Goal: Navigation & Orientation: Find specific page/section

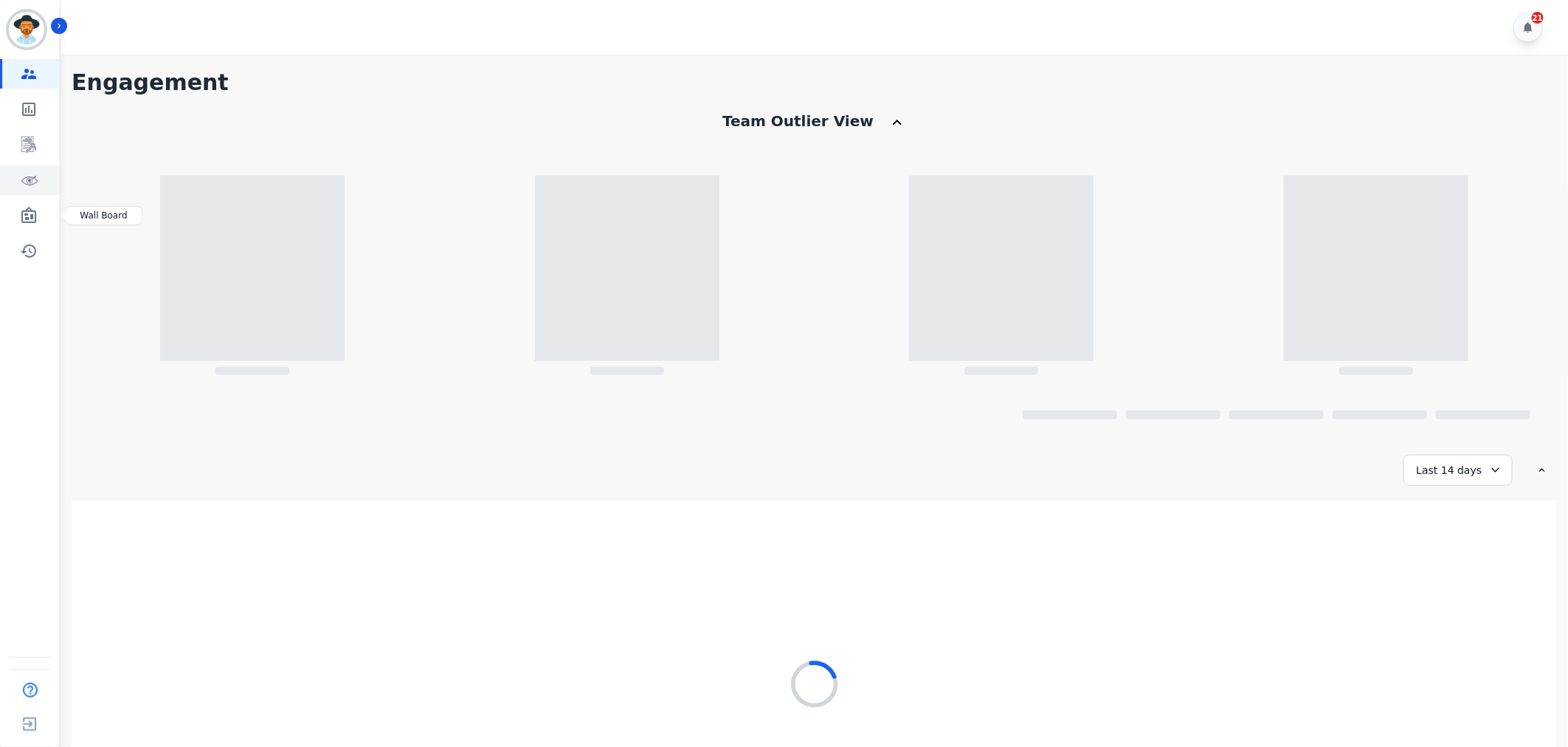
click at [21, 192] on link "Sidebar" at bounding box center [30, 180] width 57 height 30
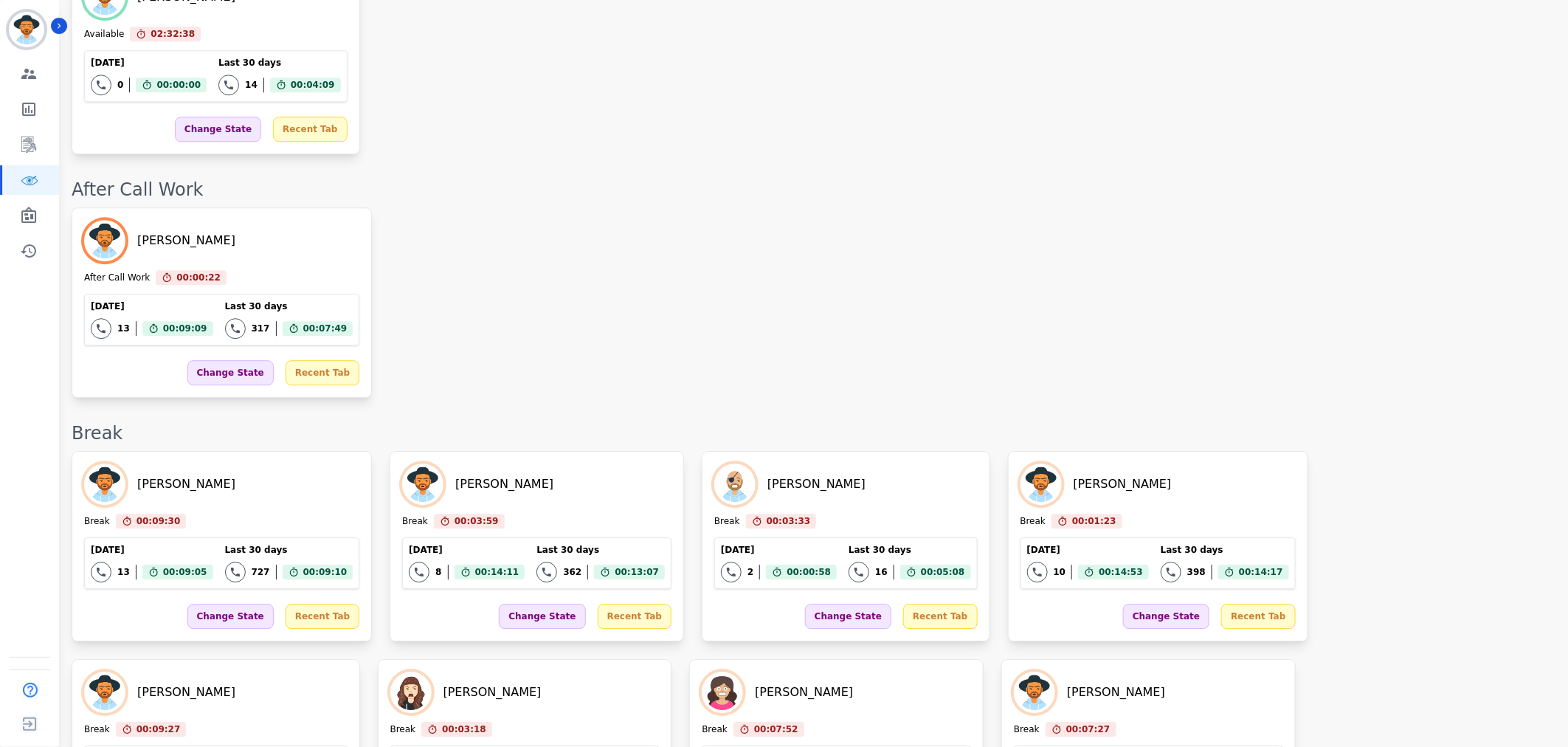
scroll to position [1882, 0]
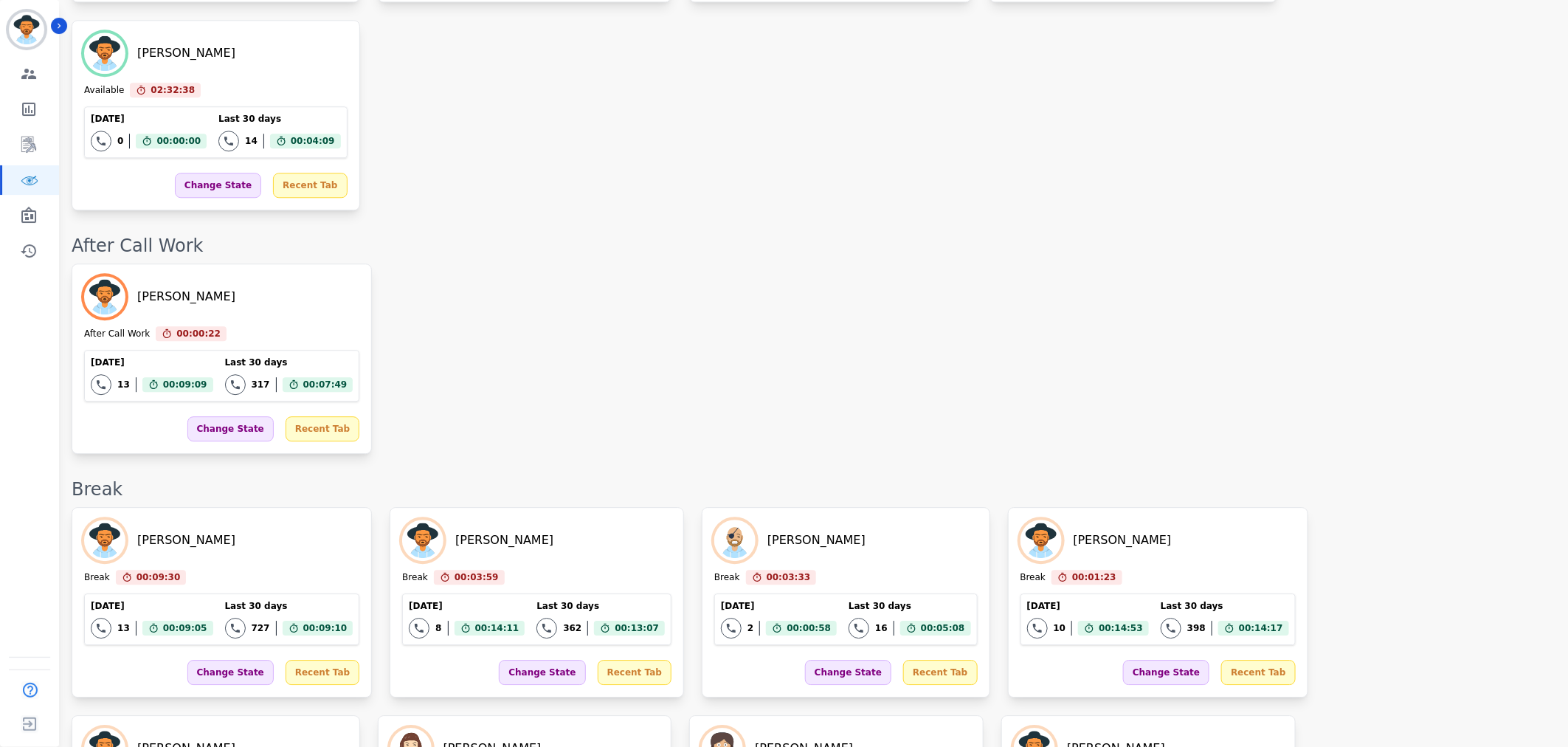
click at [1168, 589] on div "David Tuitavuki Break 00:09:30 Current State: Break Today 13 Total interactions…" at bounding box center [812, 706] width 1481 height 398
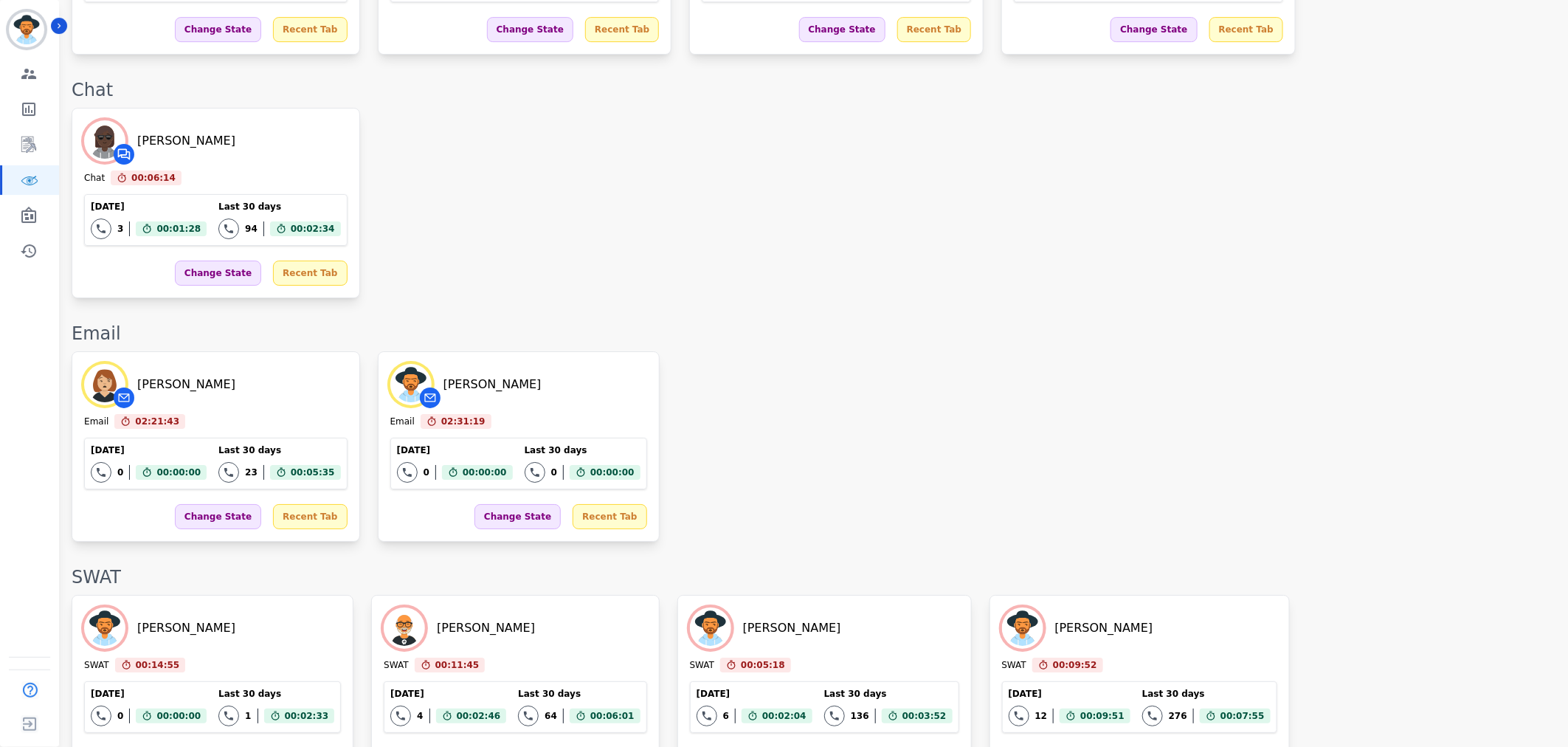
scroll to position [2538, 0]
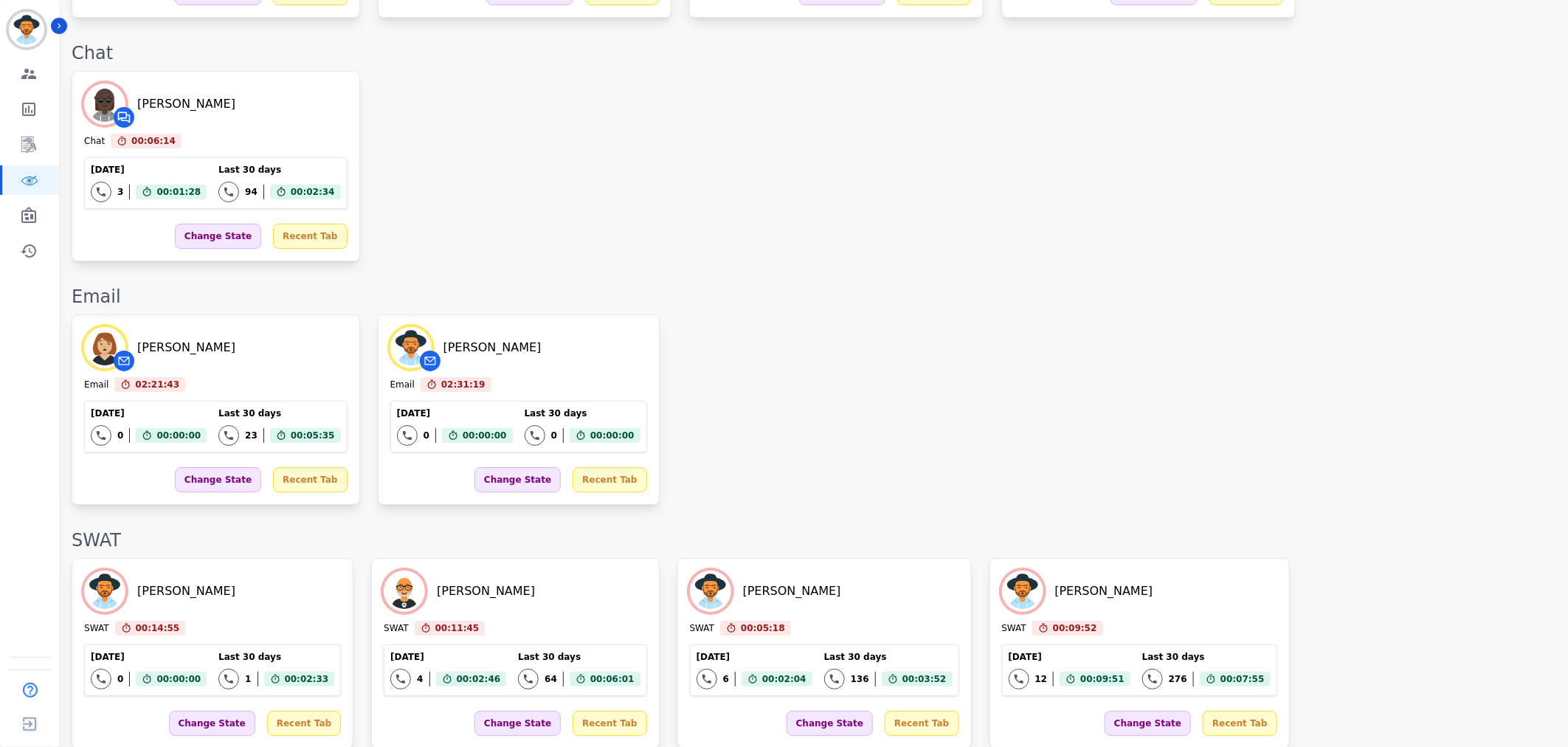
click at [1435, 586] on div "Levi Kimball SWAT 00:14:55 Current State: SWAT Today 0 Total interactions count…" at bounding box center [812, 652] width 1481 height 190
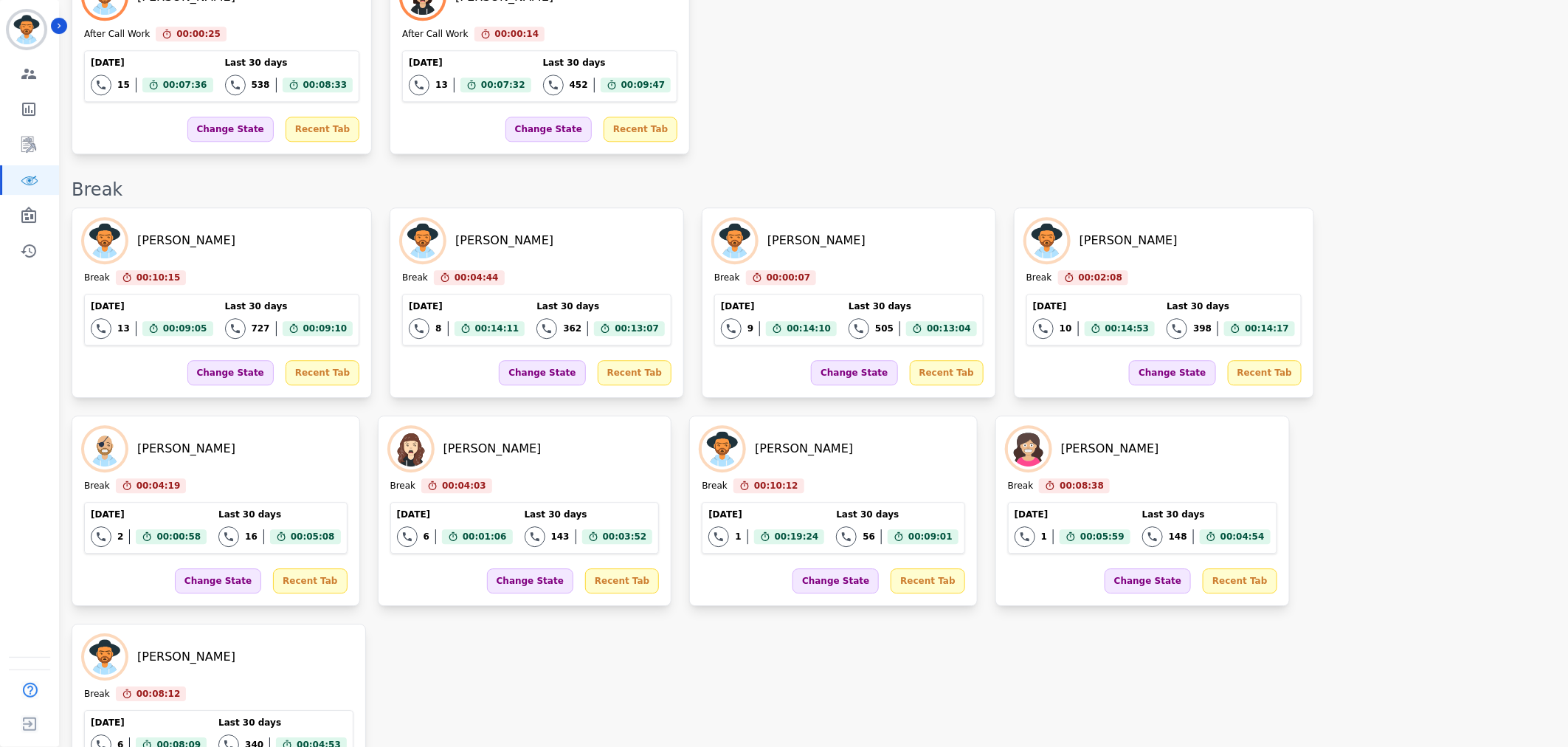
scroll to position [2236, 0]
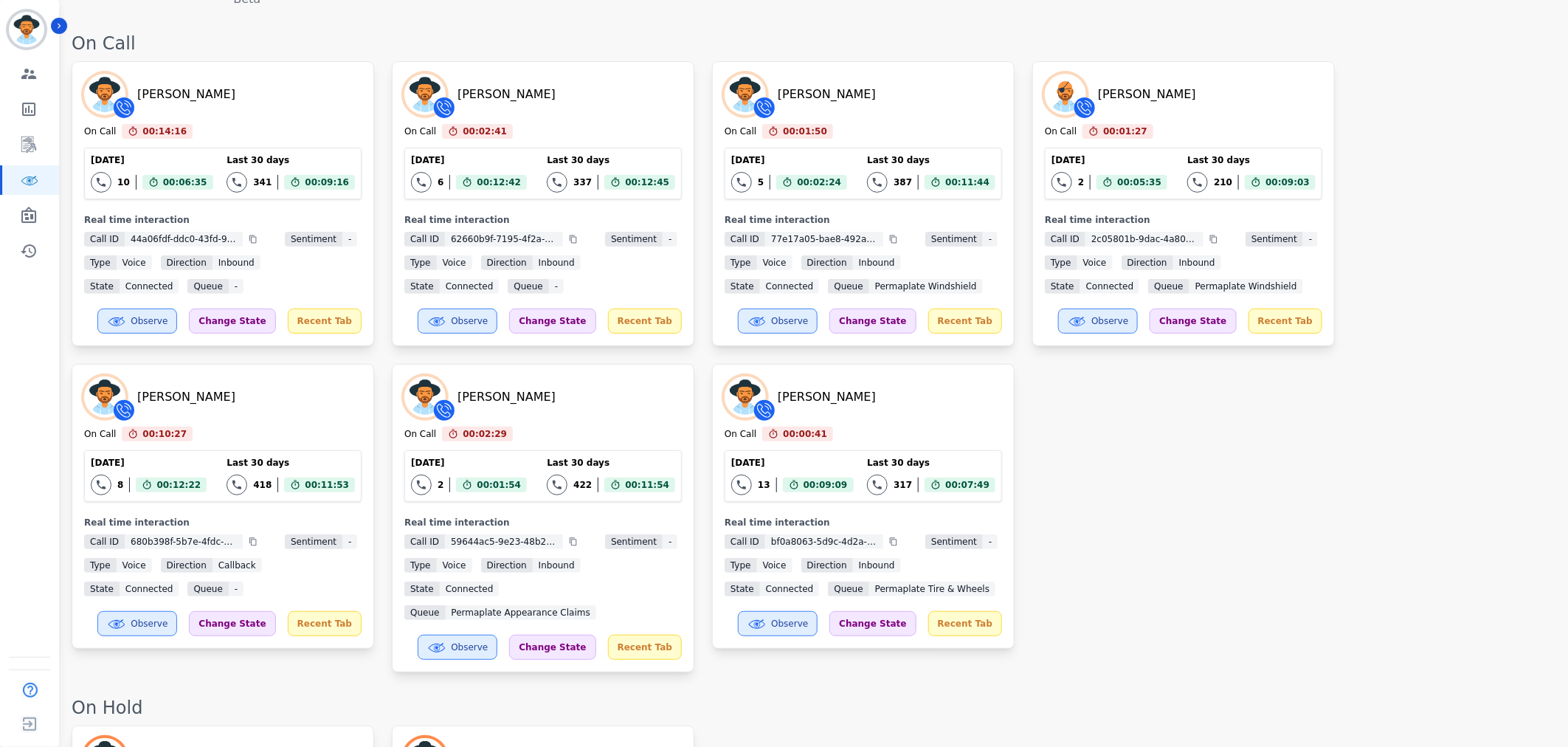
scroll to position [0, 0]
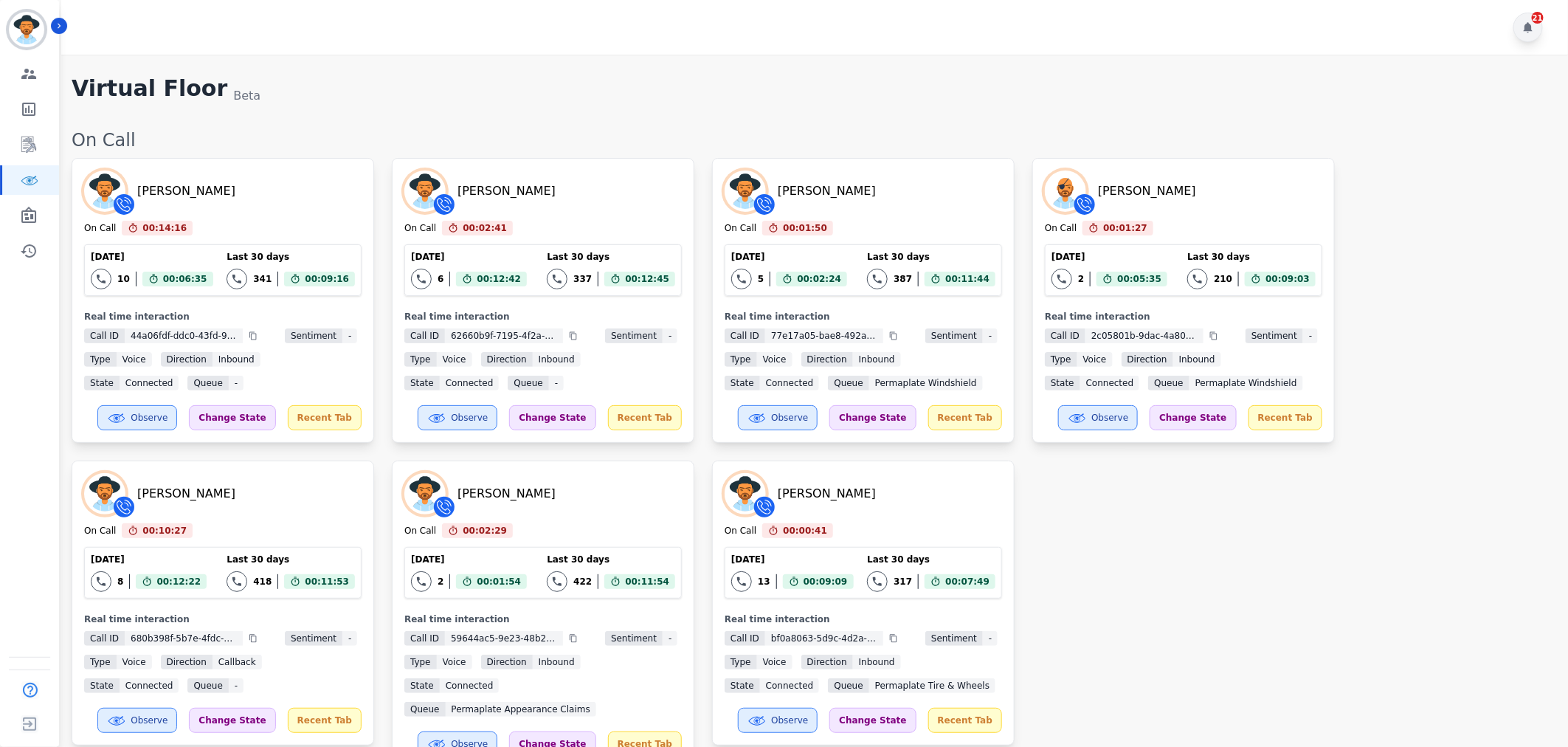
click at [1527, 23] on icon at bounding box center [1528, 27] width 12 height 12
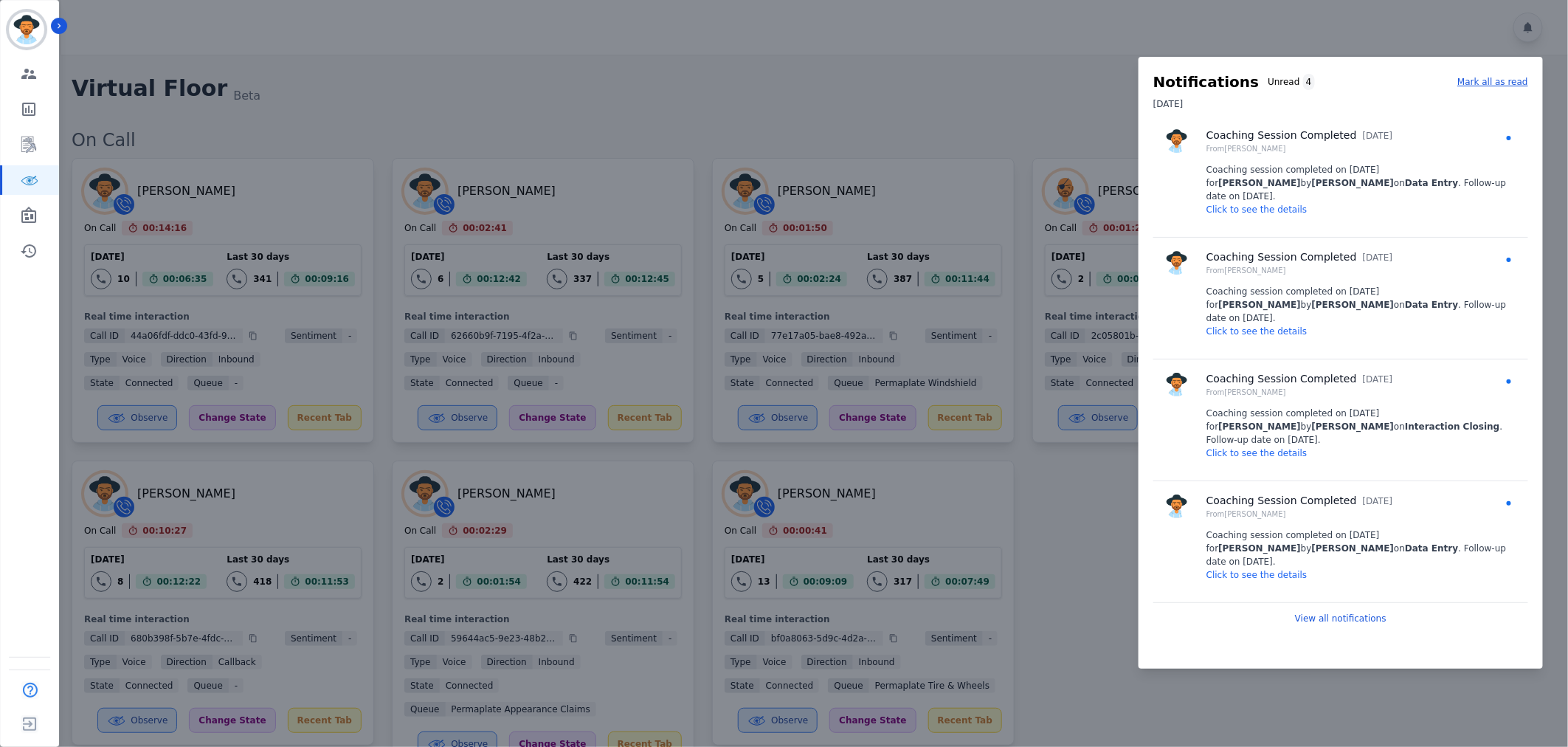
click at [994, 98] on div at bounding box center [784, 373] width 1568 height 747
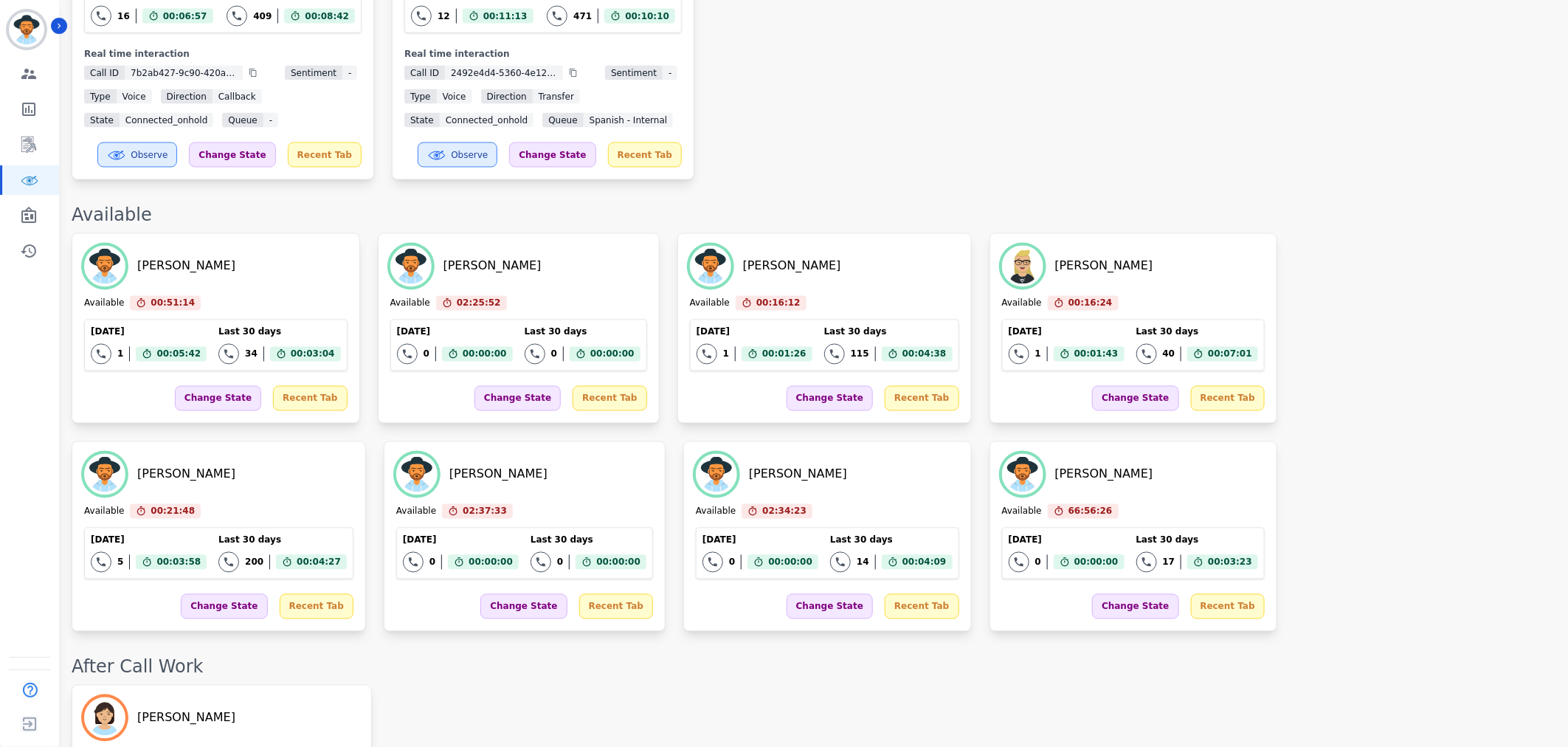
scroll to position [1967, 0]
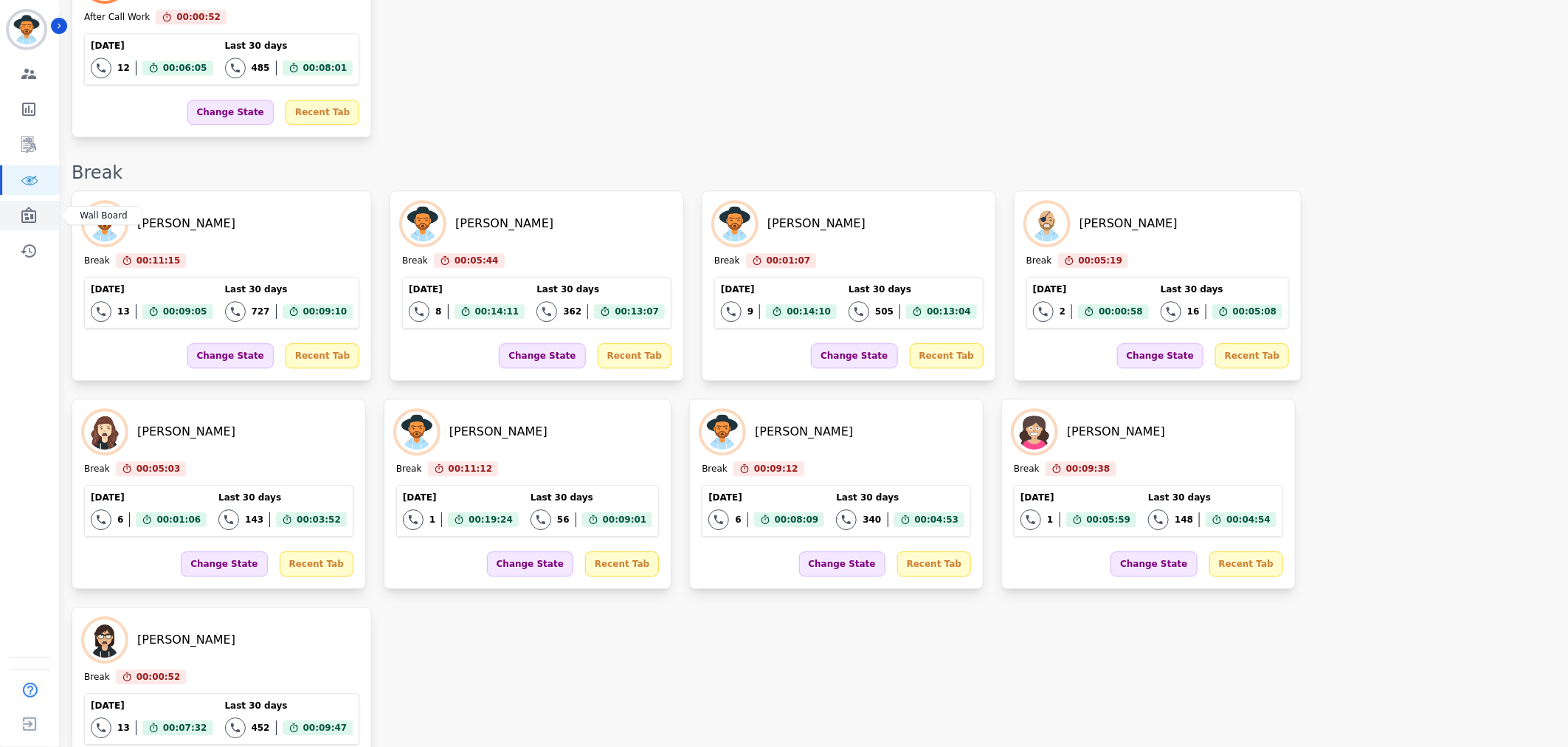
click at [30, 220] on icon "Sidebar" at bounding box center [29, 215] width 18 height 18
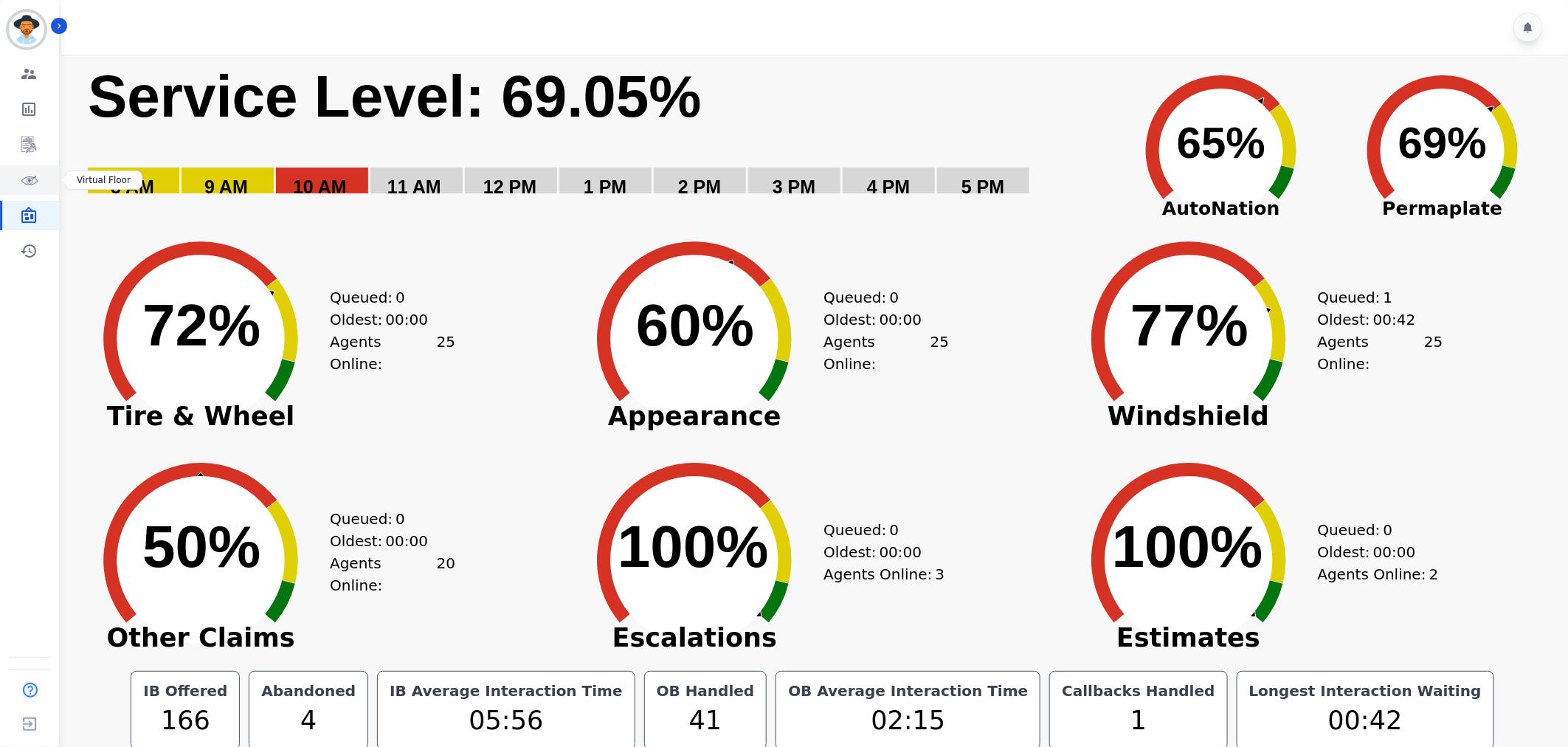
click at [23, 179] on icon "Sidebar" at bounding box center [29, 180] width 18 height 18
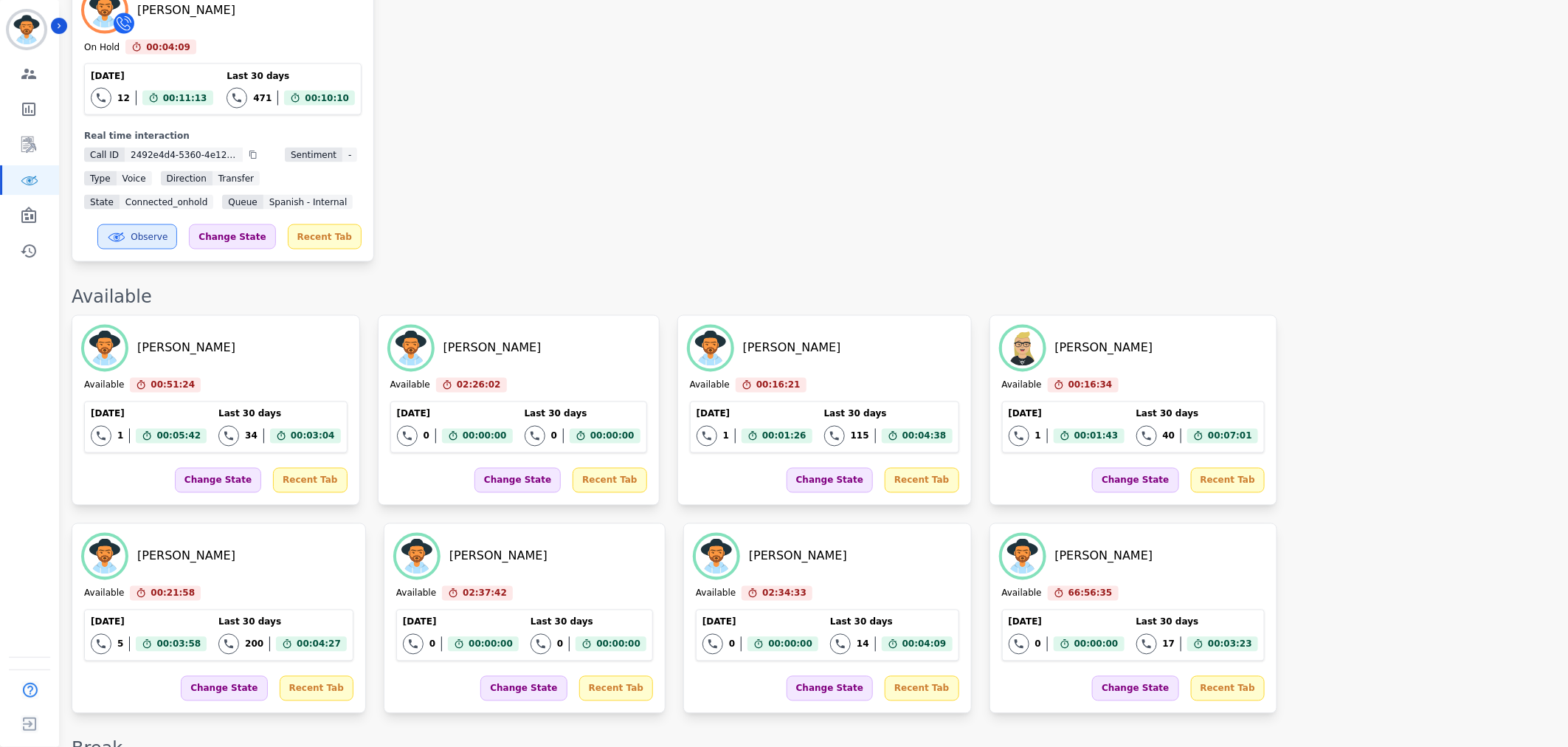
scroll to position [1639, 0]
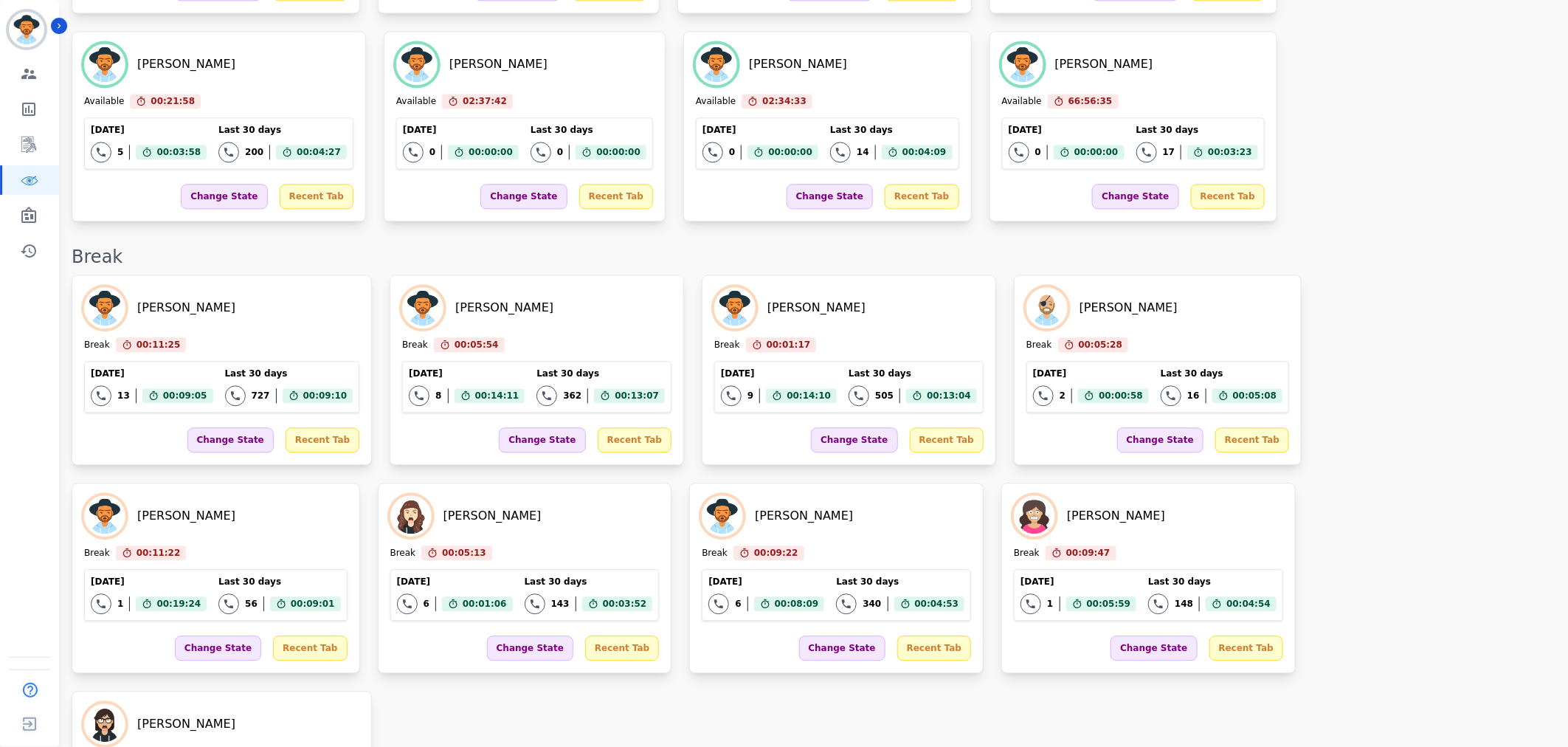
click at [1376, 496] on div "David Tuitavuki Break 00:11:25 Current State: Break Today 13 Total interactions…" at bounding box center [812, 577] width 1481 height 606
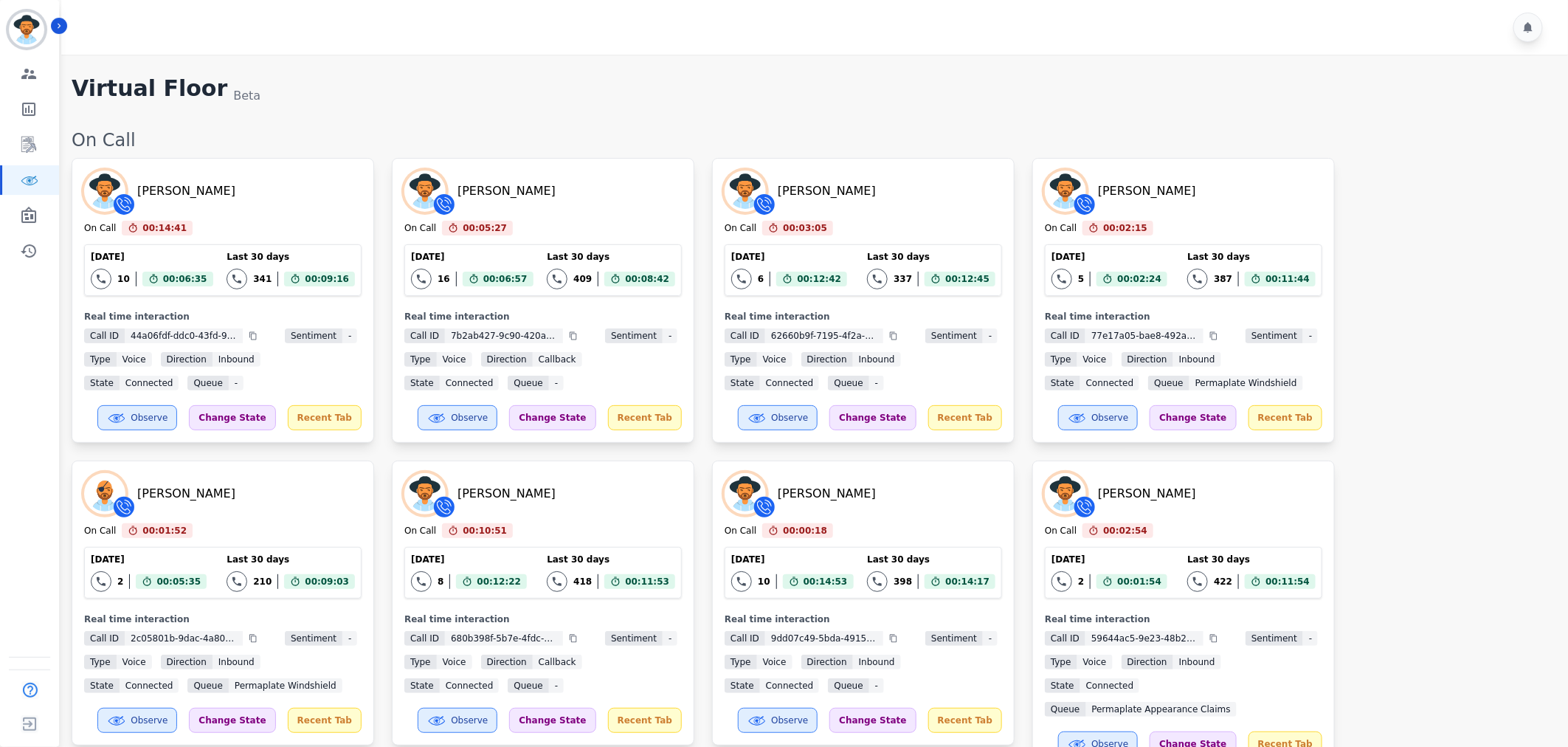
click at [1376, 496] on div "Chris Anderson On Call 00:14:41 Current State: On Call Today 10 Total interacti…" at bounding box center [812, 614] width 1481 height 914
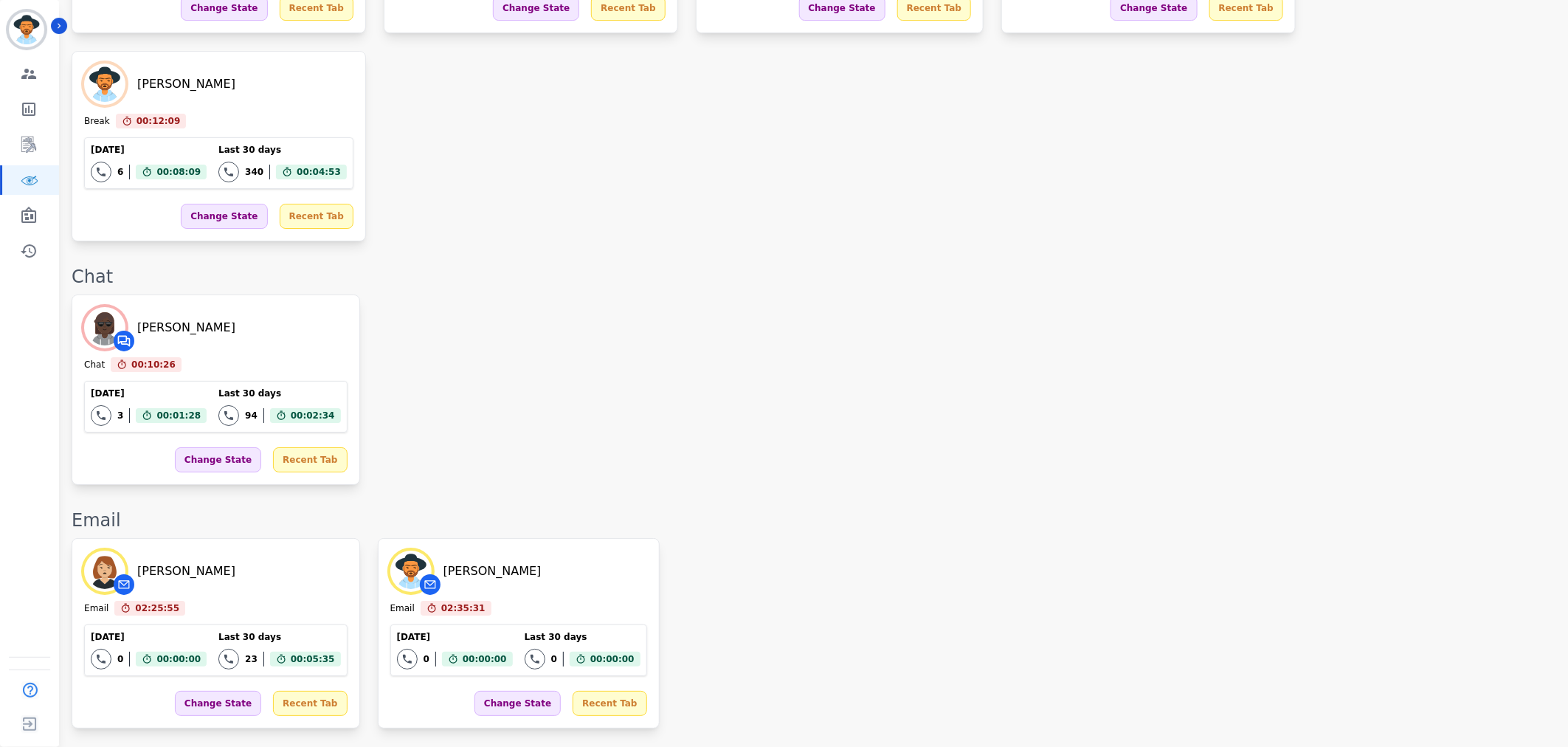
scroll to position [2597, 0]
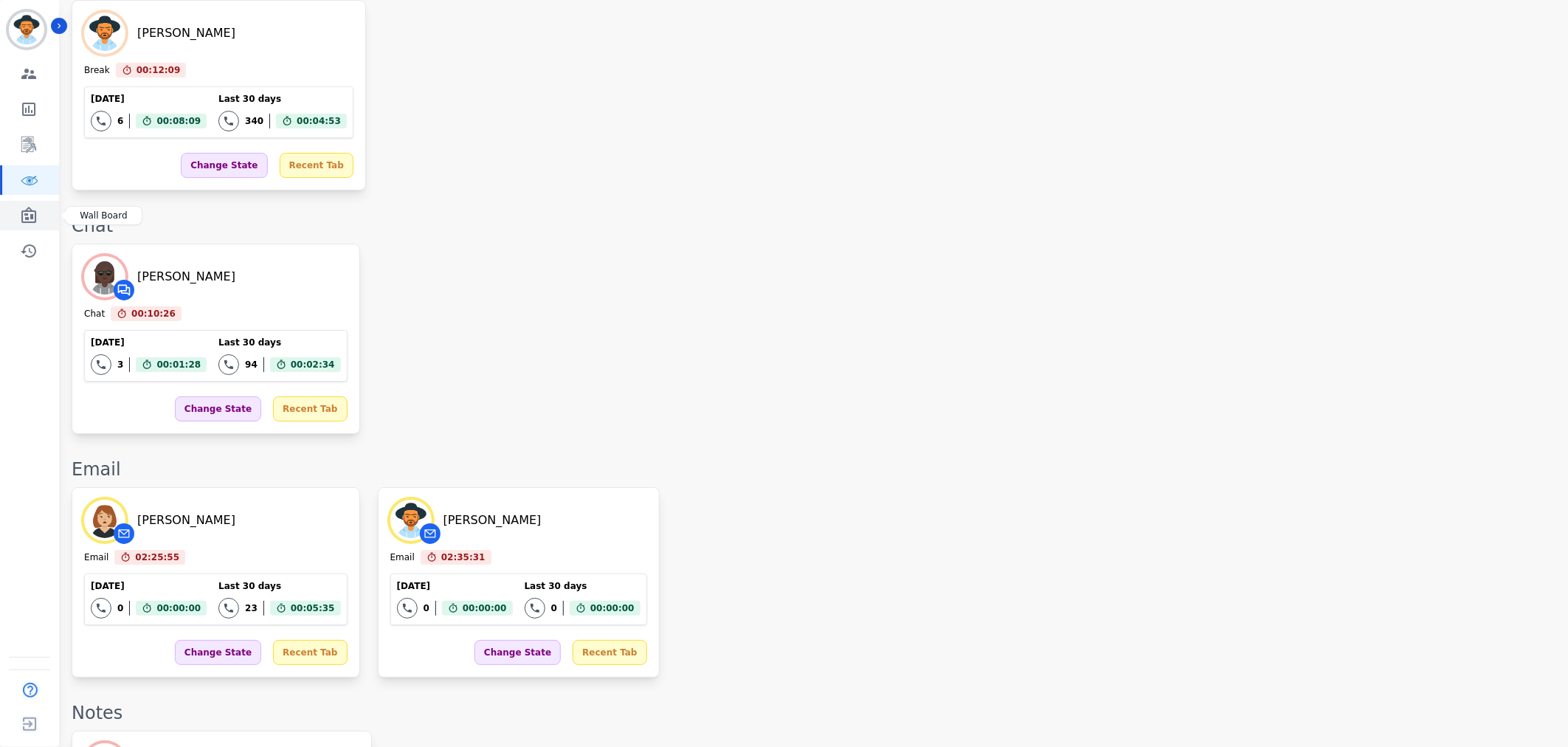
click at [27, 218] on icon "Sidebar" at bounding box center [29, 215] width 15 height 16
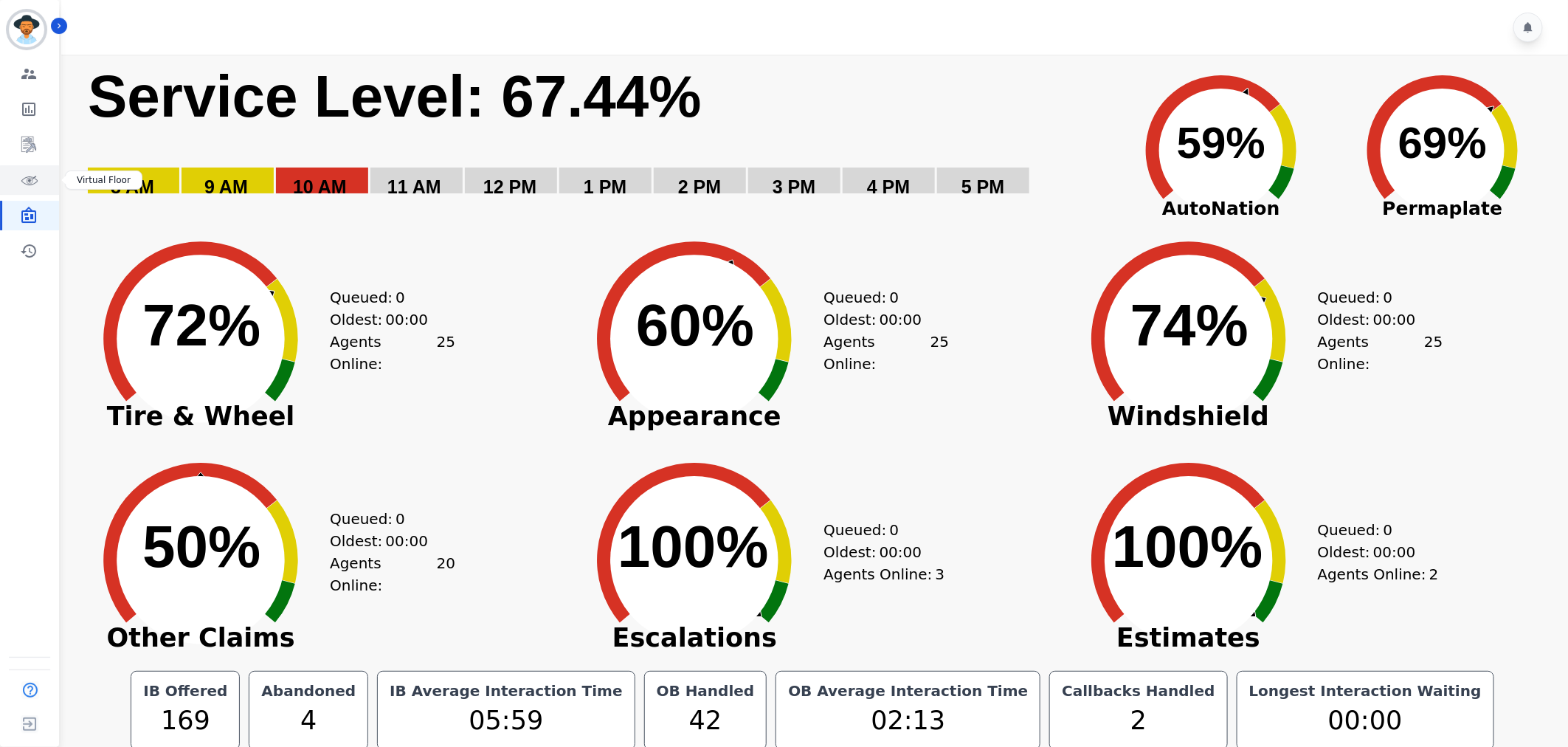
click at [28, 170] on link "Sidebar" at bounding box center [30, 180] width 57 height 30
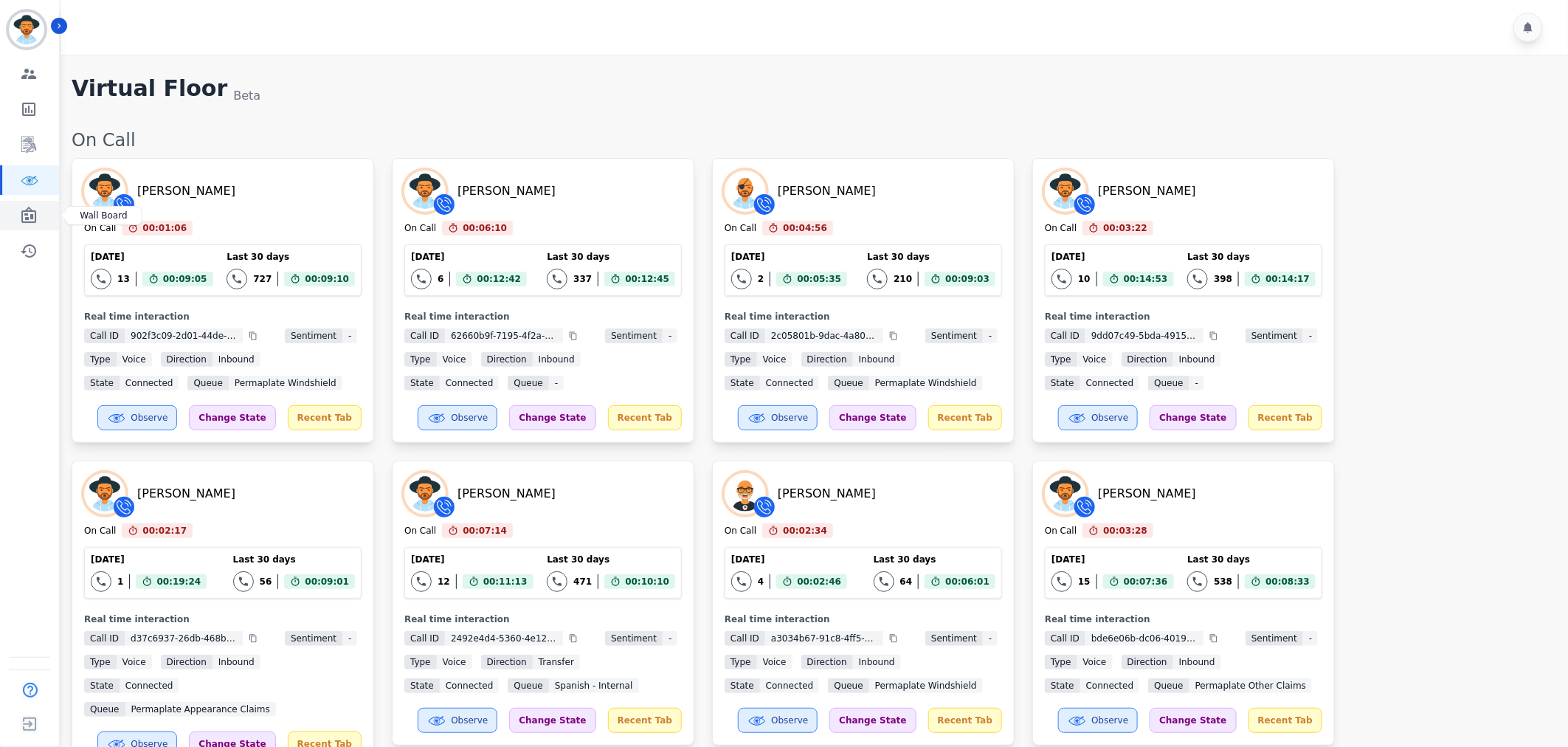
click at [30, 220] on icon "Sidebar" at bounding box center [29, 215] width 18 height 18
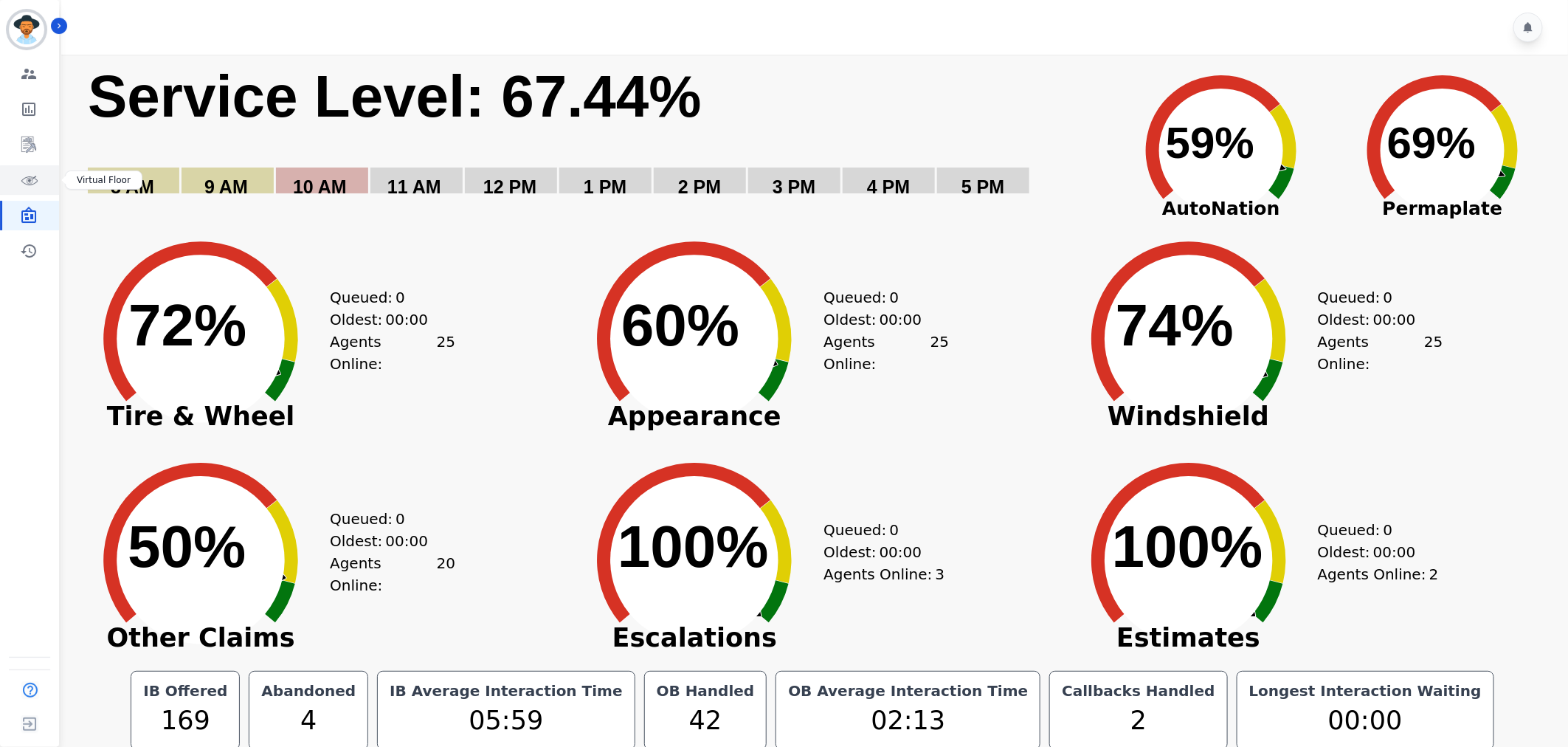
click at [30, 182] on icon "Sidebar" at bounding box center [29, 180] width 18 height 18
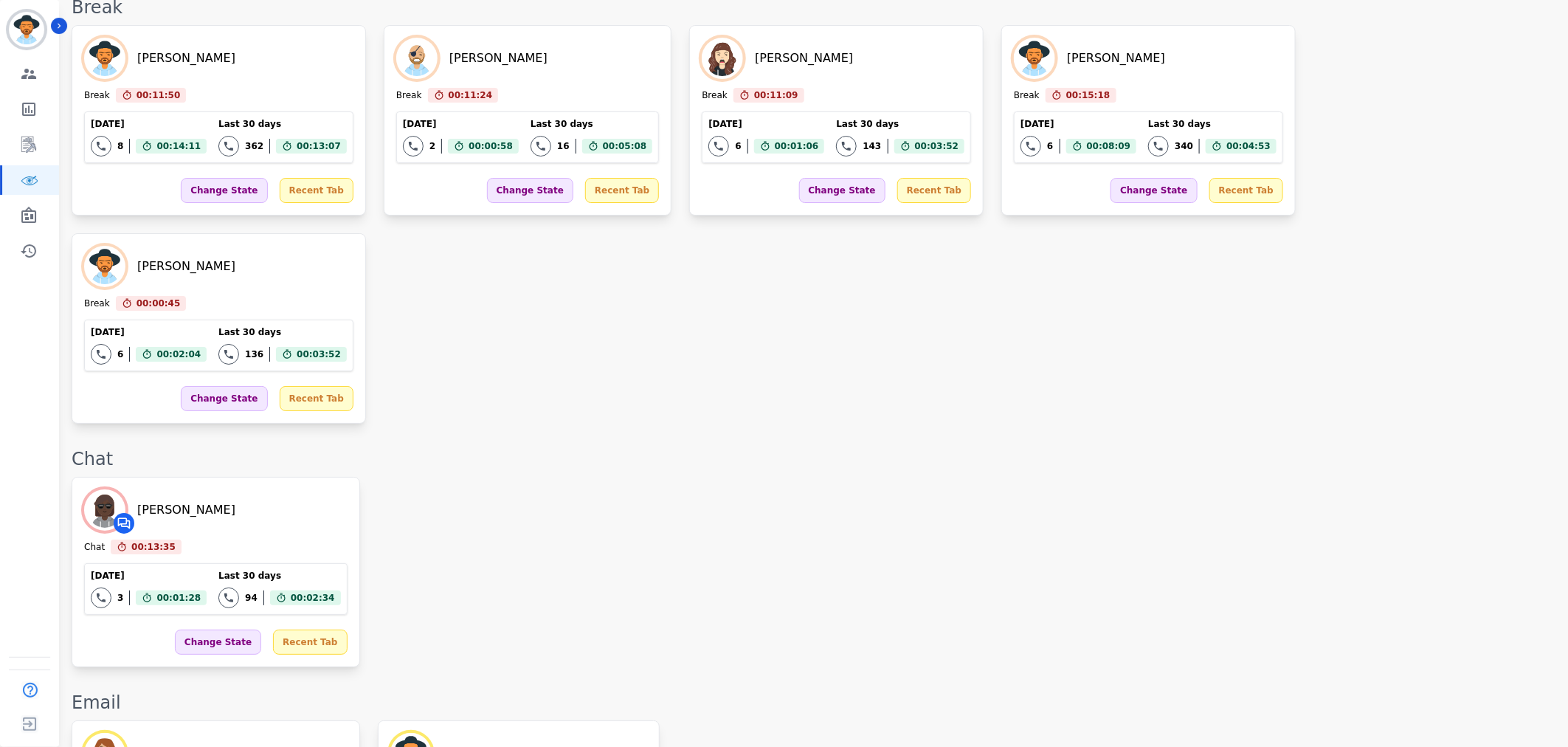
scroll to position [2536, 0]
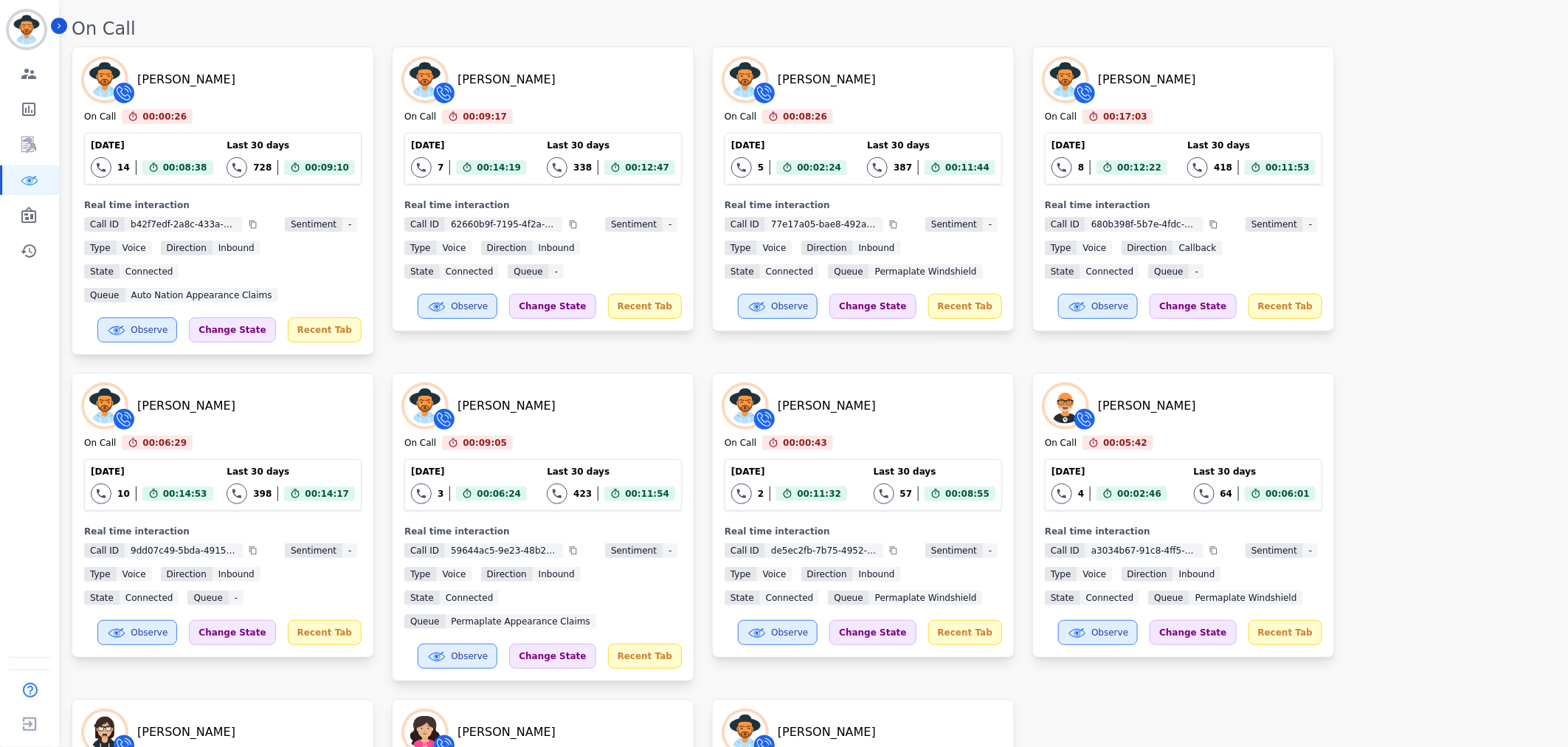
scroll to position [0, 0]
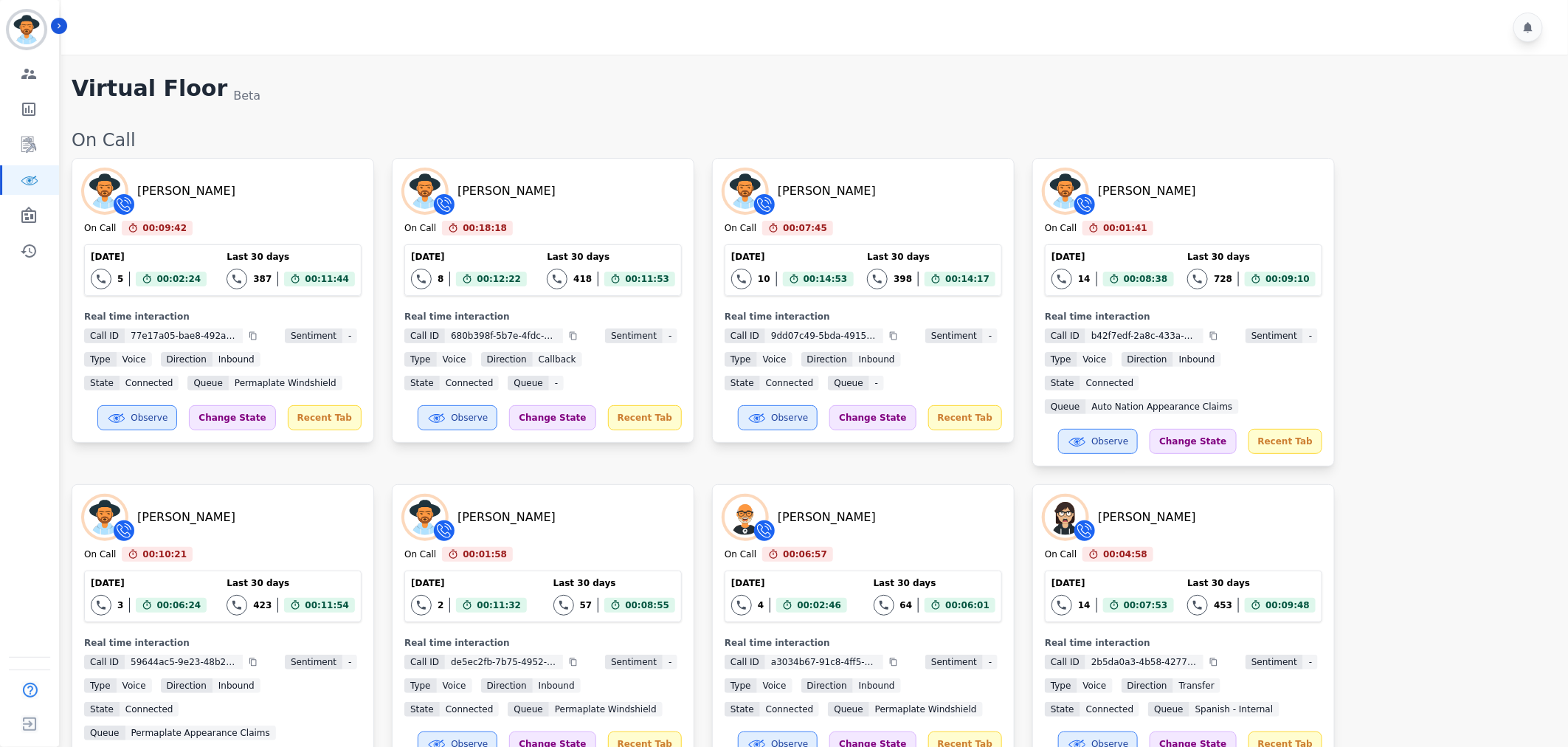
click at [1387, 385] on div "Tacy Pugh On Call 00:09:42 Current State: On Call Today 5 Total interactions co…" at bounding box center [812, 638] width 1481 height 961
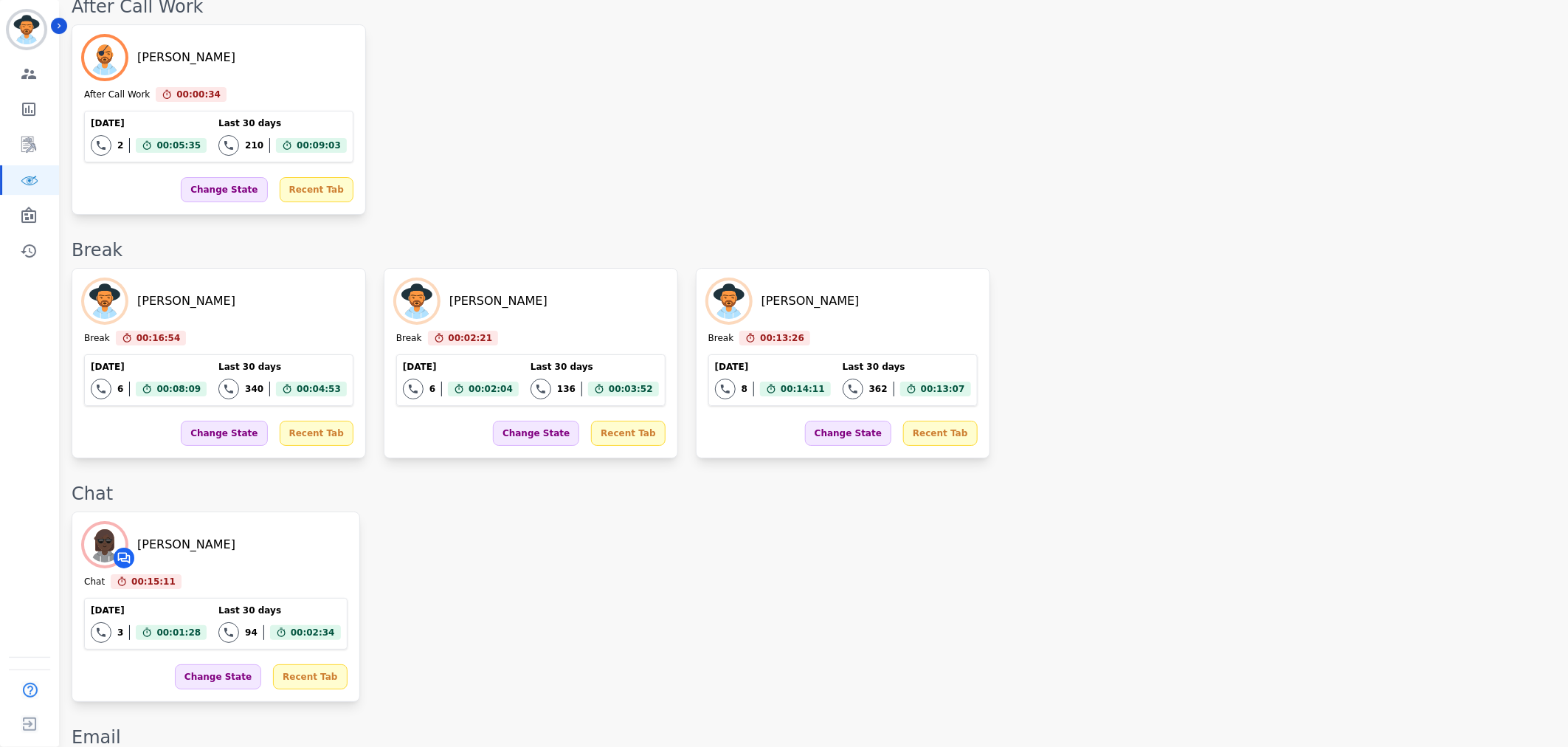
scroll to position [2746, 0]
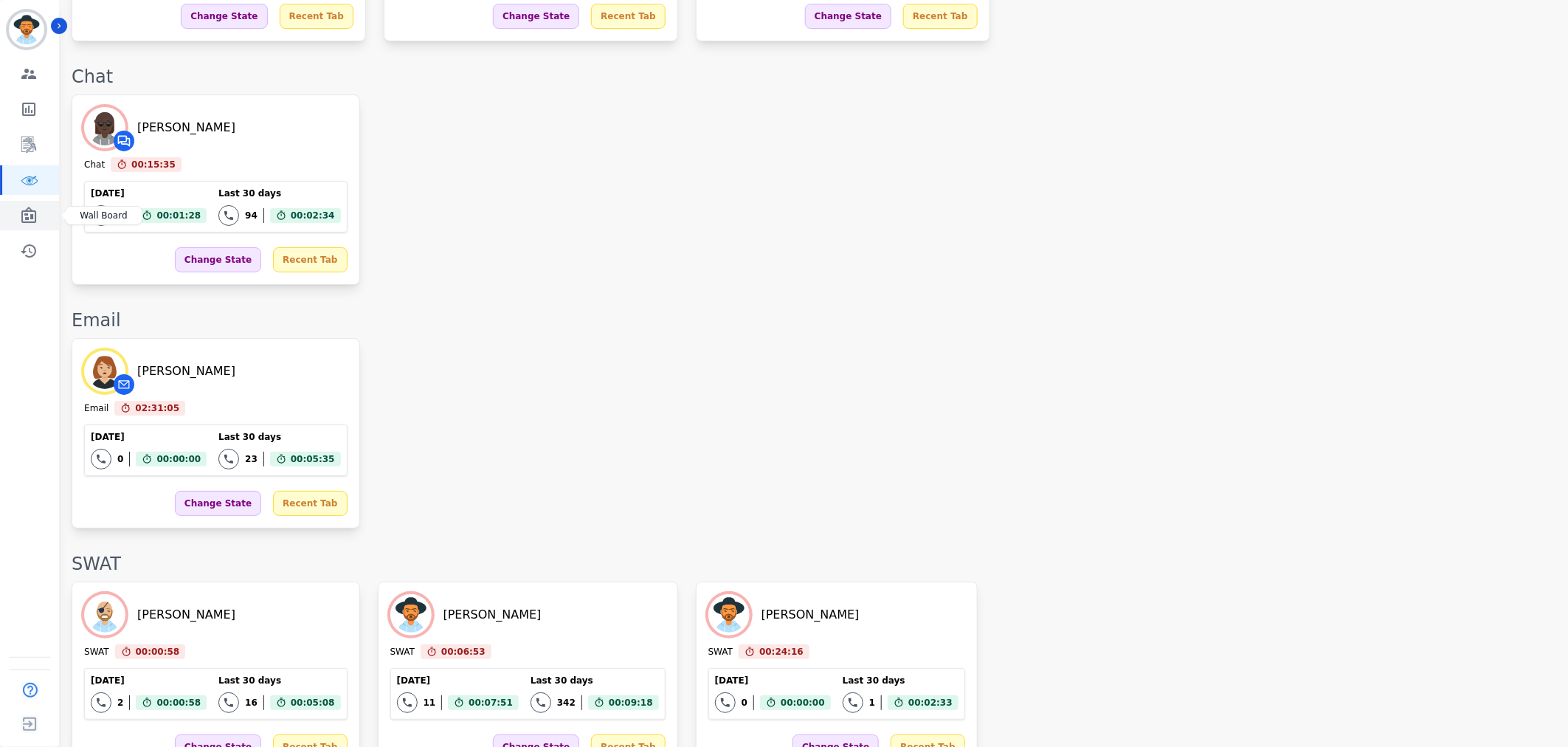
click at [31, 208] on icon "Sidebar" at bounding box center [29, 215] width 18 height 18
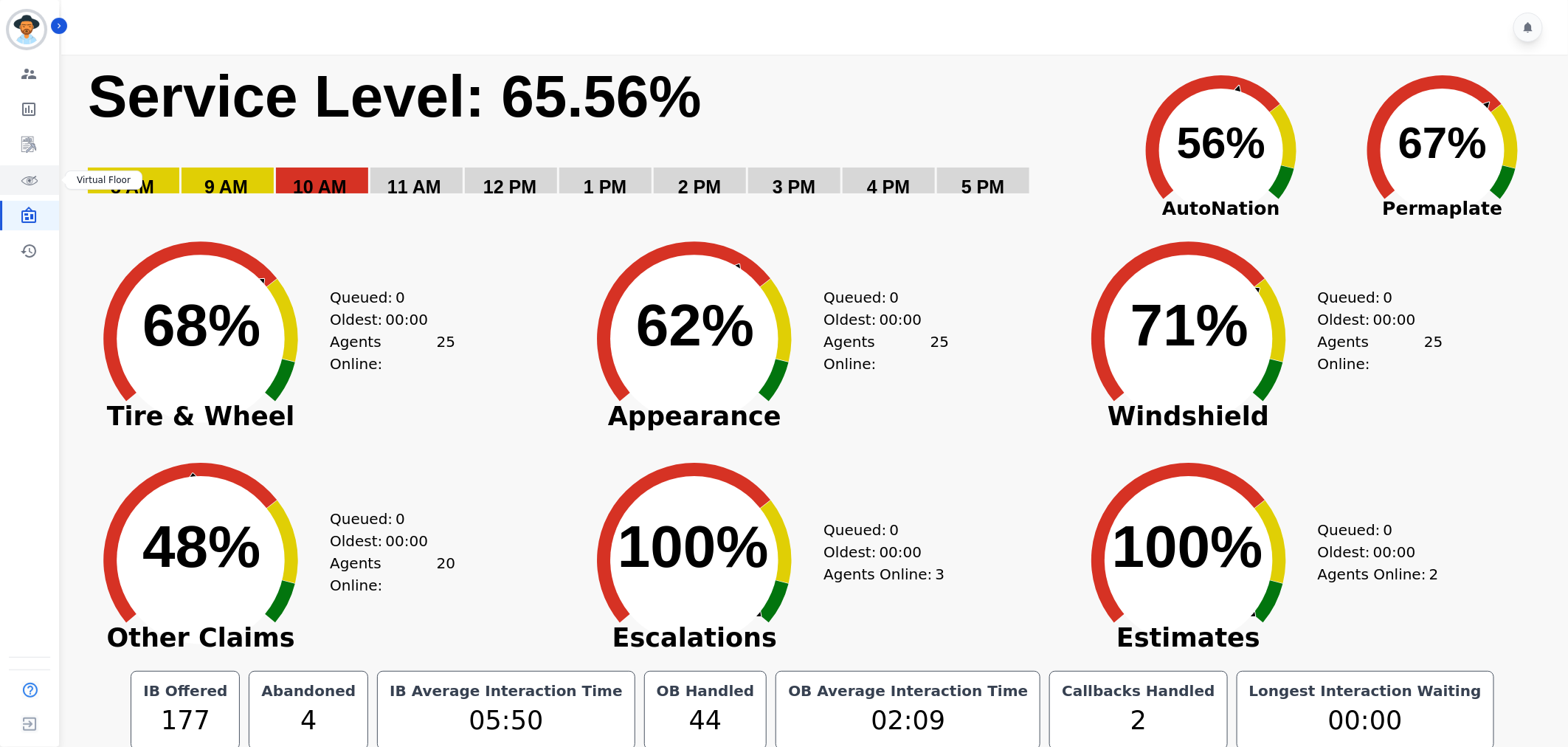
click at [27, 185] on icon "Sidebar" at bounding box center [29, 180] width 18 height 18
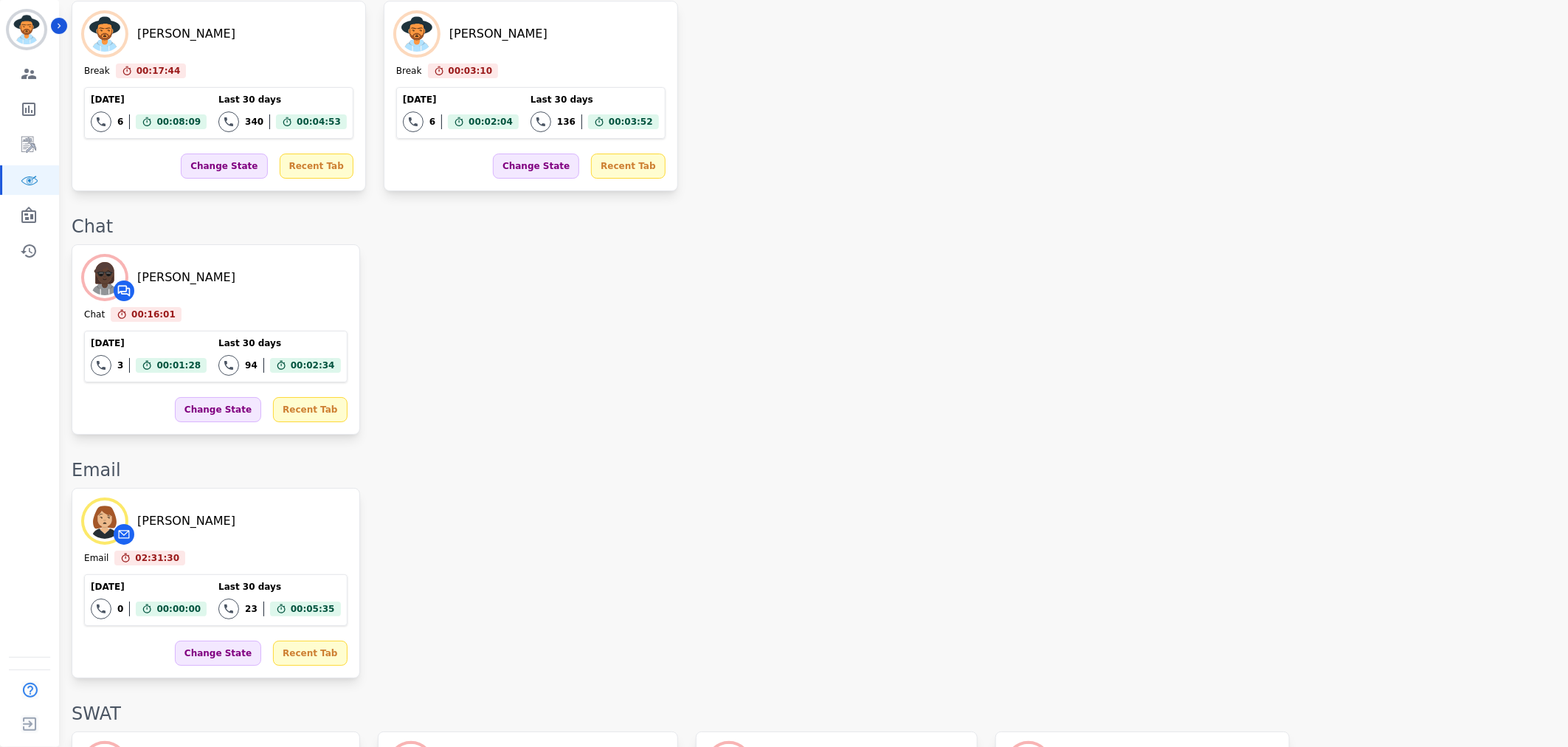
scroll to position [2418, 0]
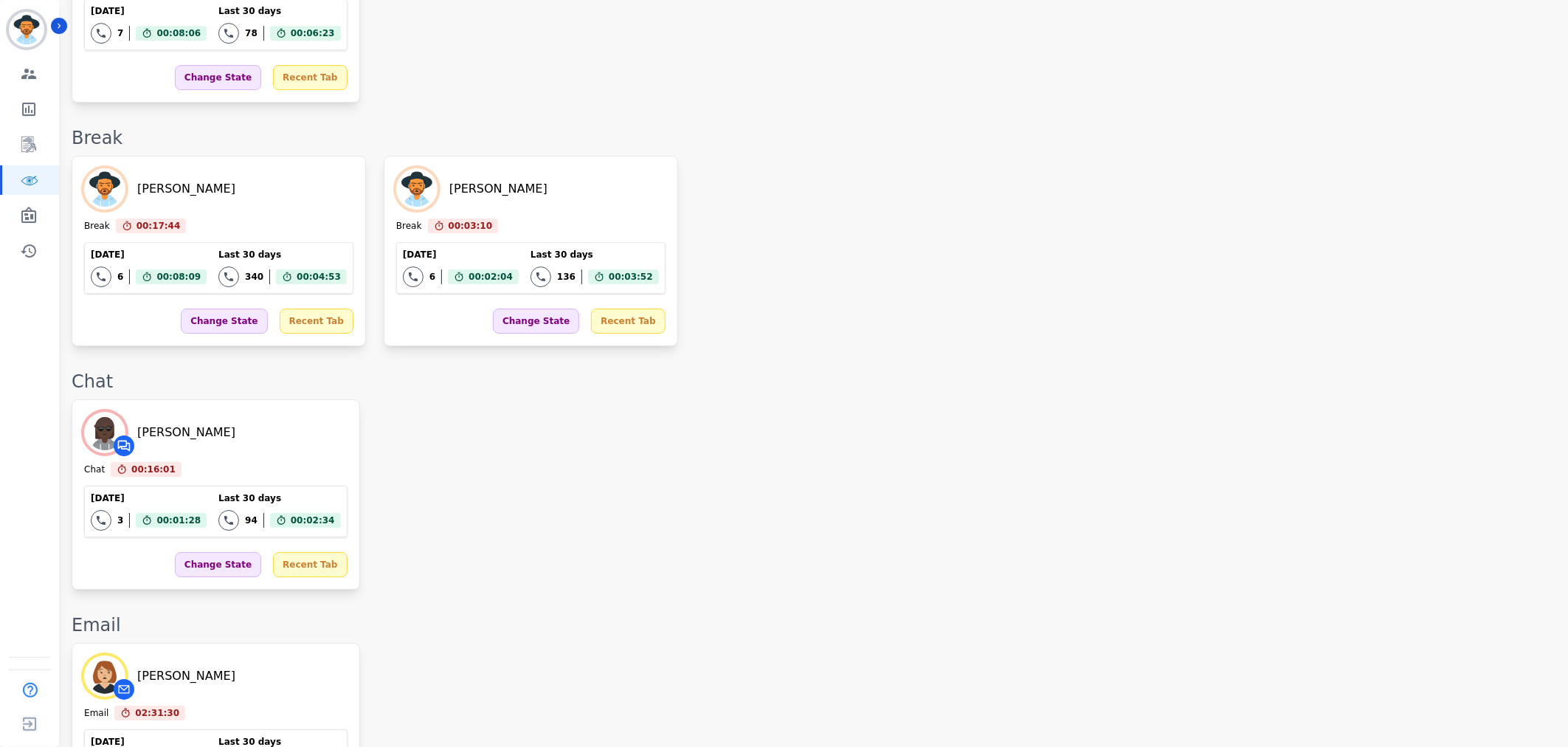
click at [677, 415] on div "Whitney Opheikens Chat 00:16:01 Current State: Chat Today 3 Total interactions …" at bounding box center [812, 494] width 1481 height 190
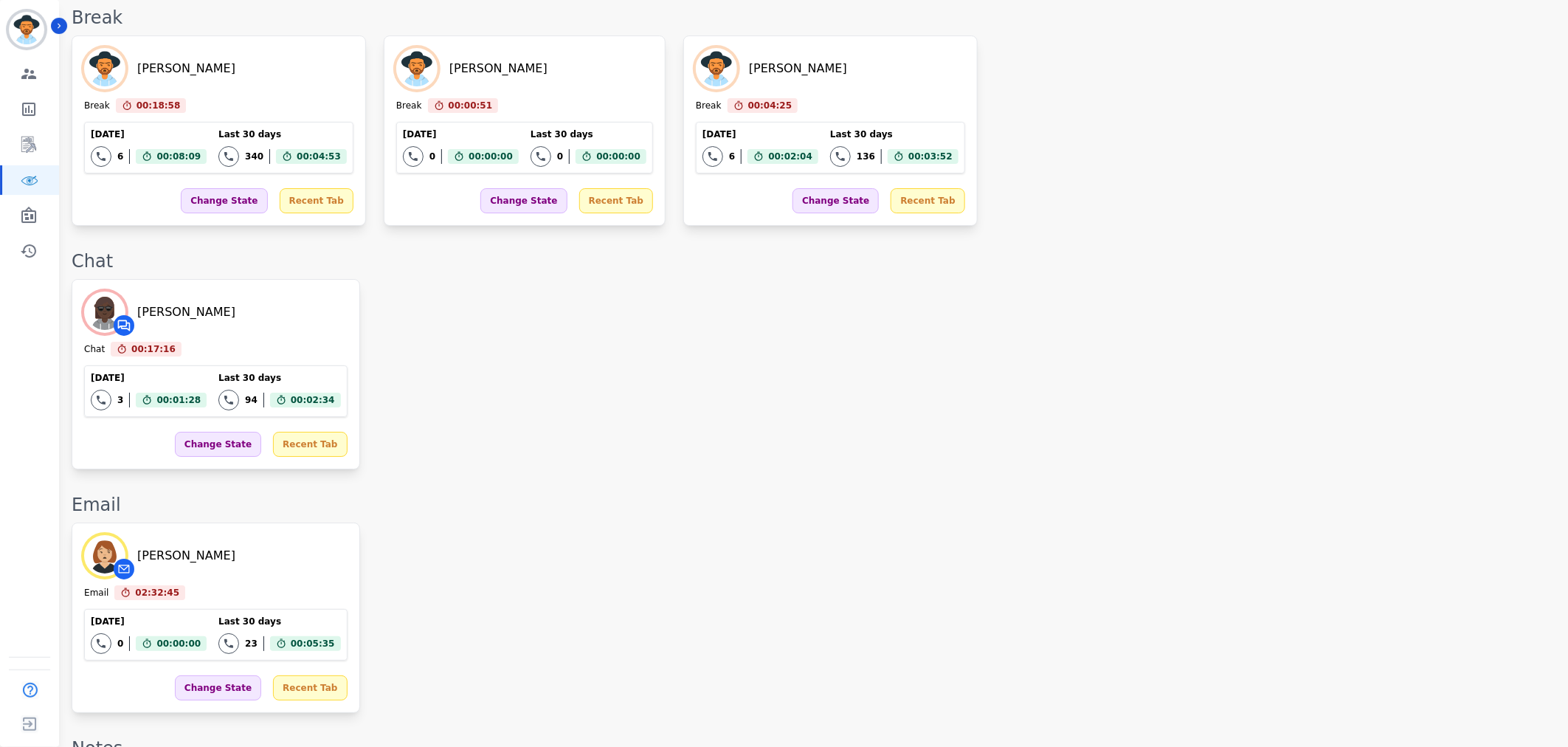
scroll to position [2805, 0]
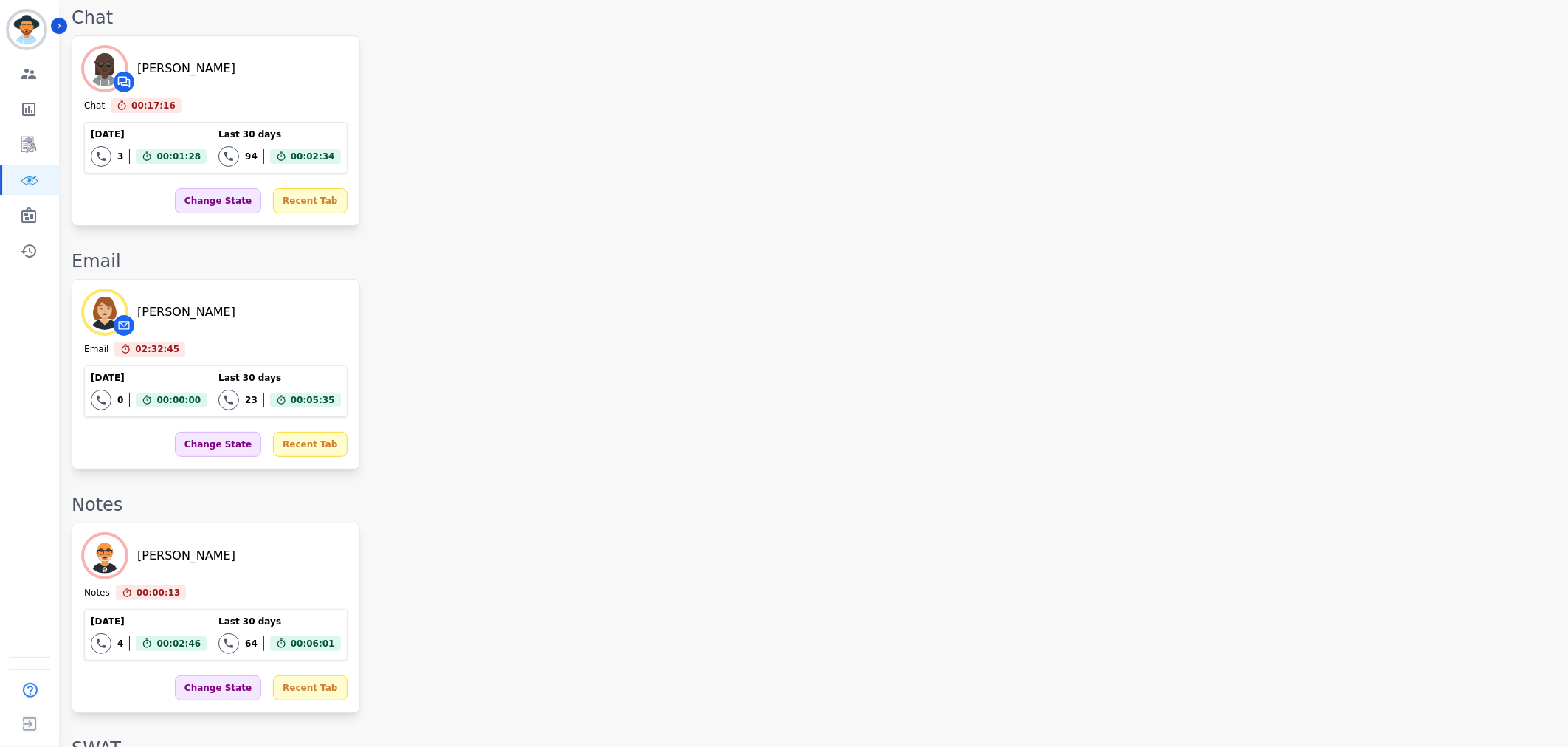
click at [1118, 523] on div "Thomas Thulin Notes 00:00:13 Current State: Notes Today 4 Total interactions co…" at bounding box center [812, 617] width 1481 height 190
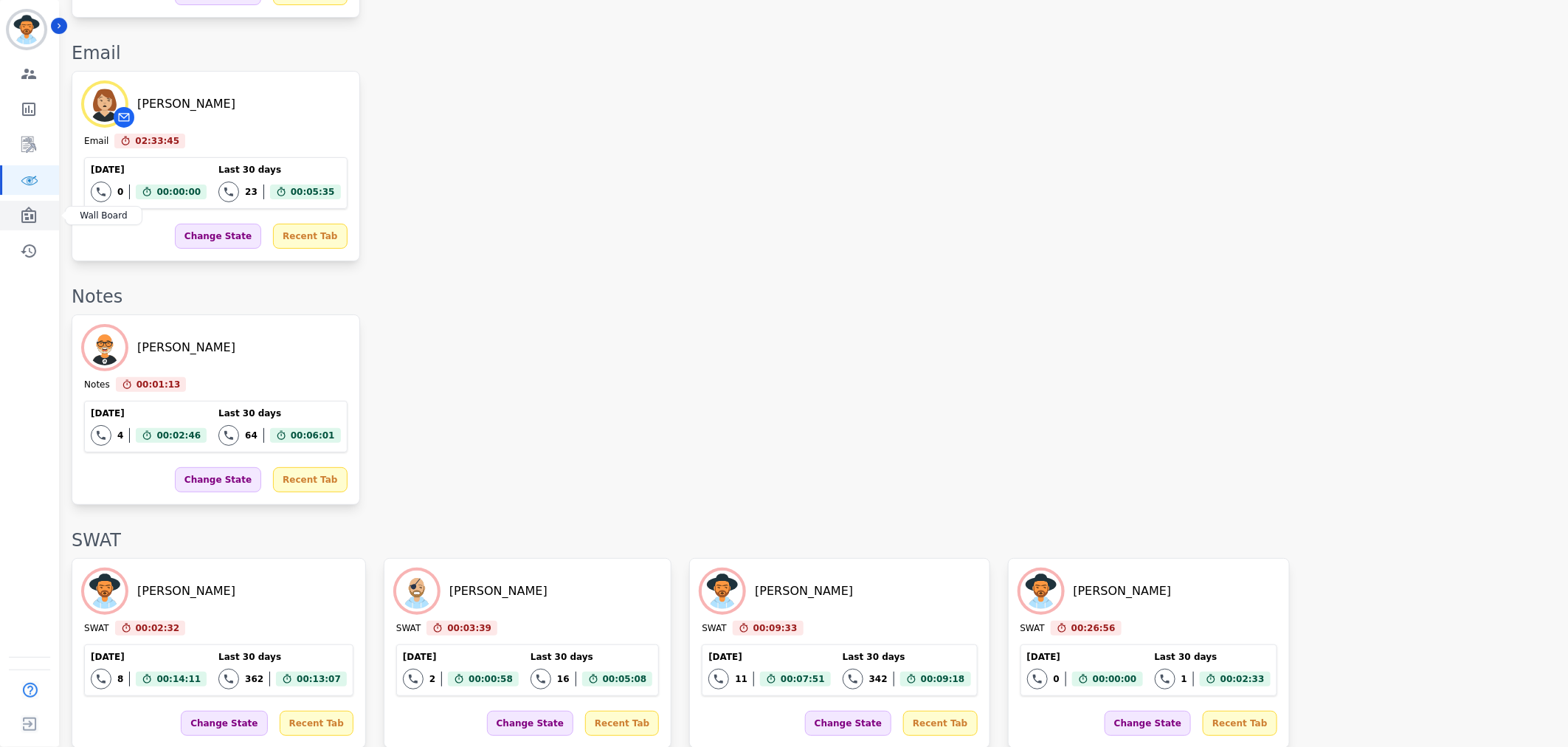
click at [24, 217] on icon "Sidebar" at bounding box center [29, 215] width 18 height 18
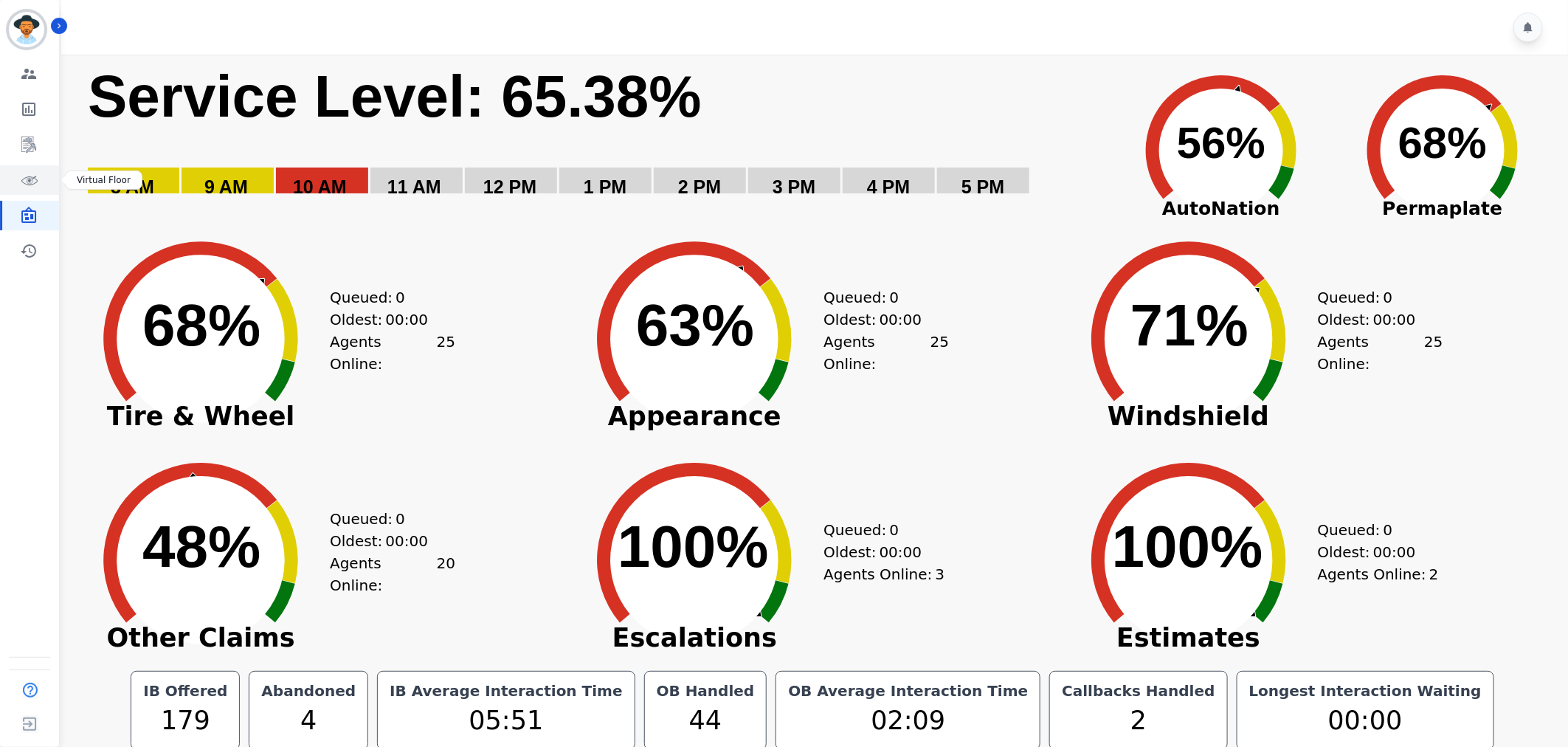
click at [23, 185] on icon "Sidebar" at bounding box center [29, 180] width 18 height 18
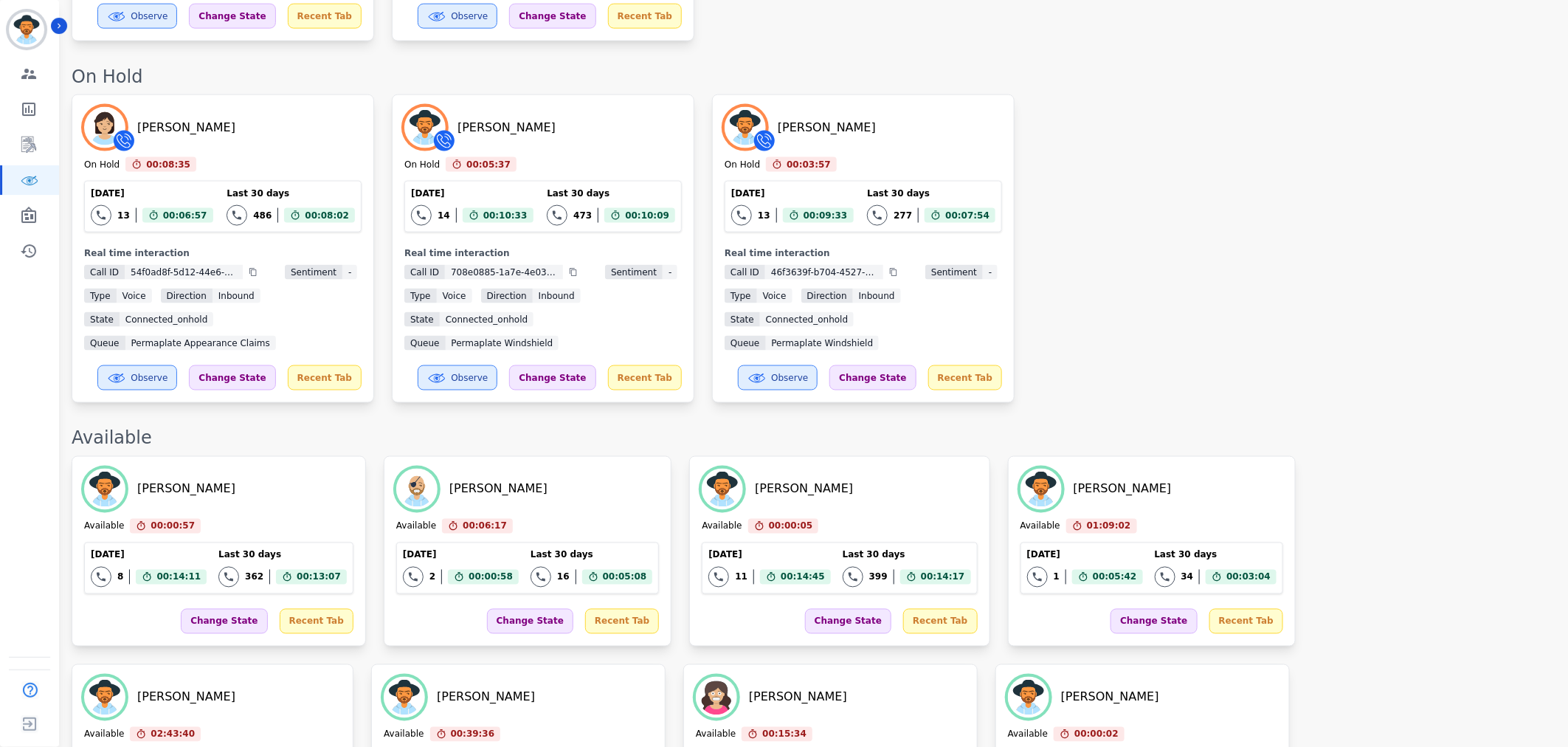
scroll to position [1001, 0]
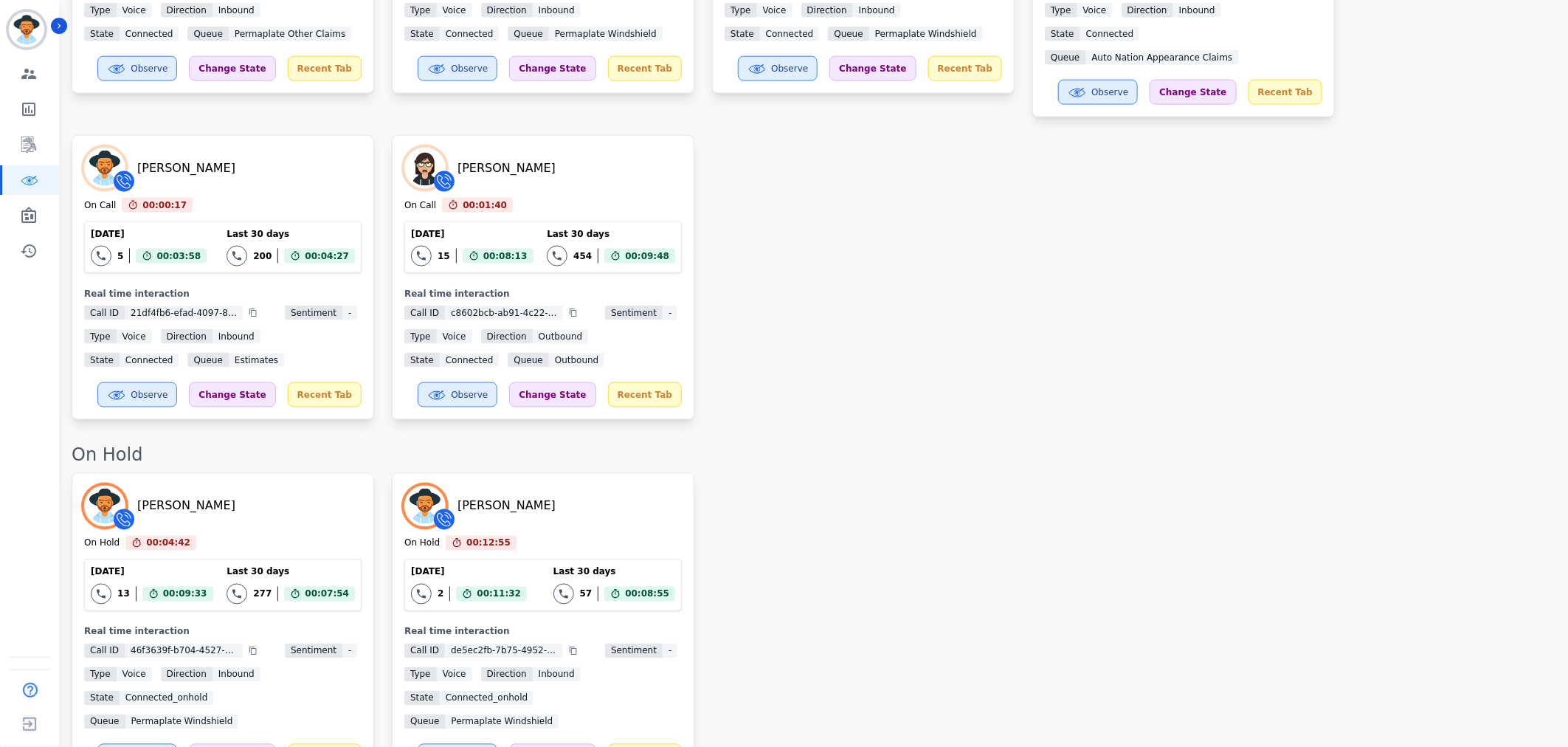
click at [1119, 486] on div "Victoria Rubio On Hold 00:04:42 Current State: On Hold Today 13 Total interacti…" at bounding box center [812, 627] width 1481 height 309
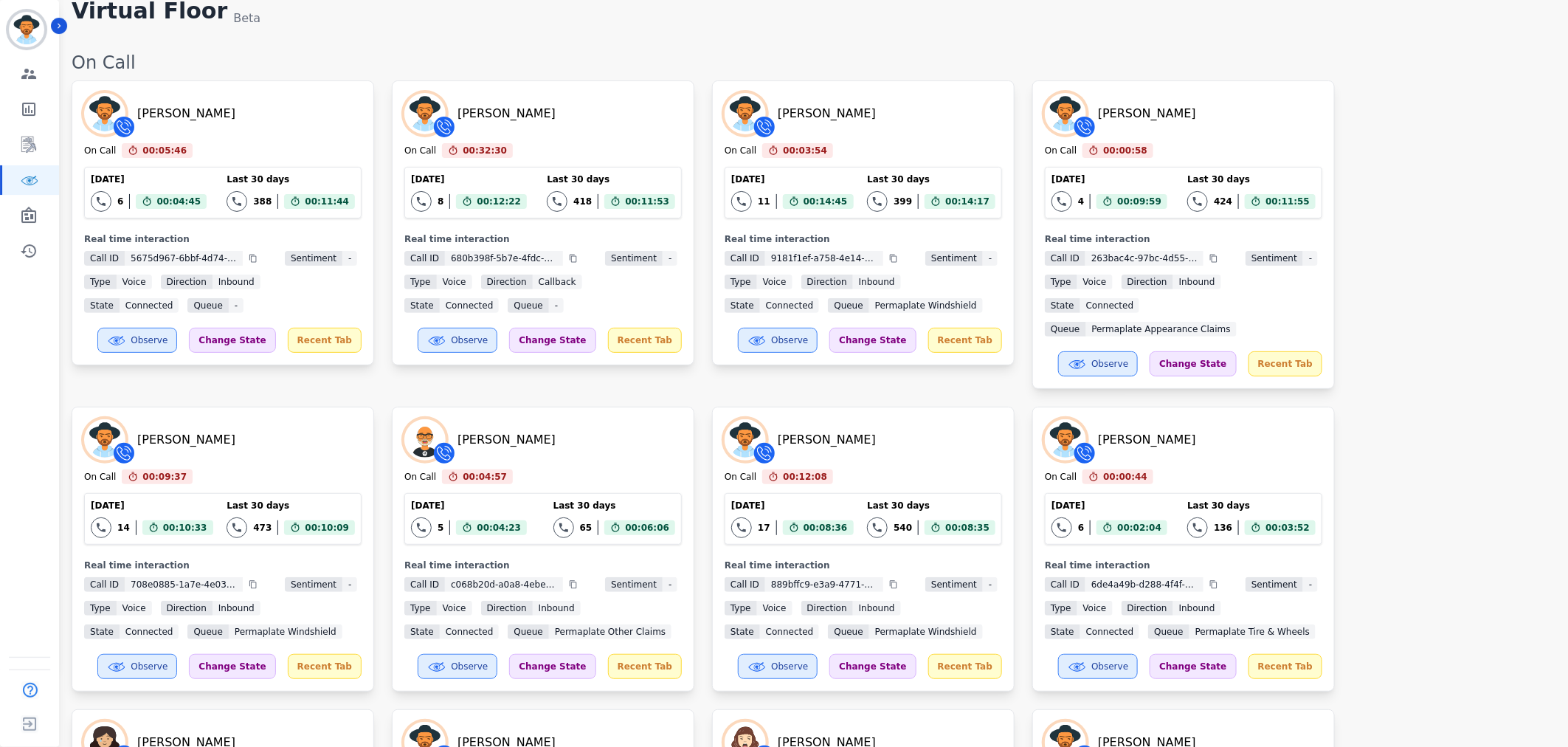
scroll to position [0, 0]
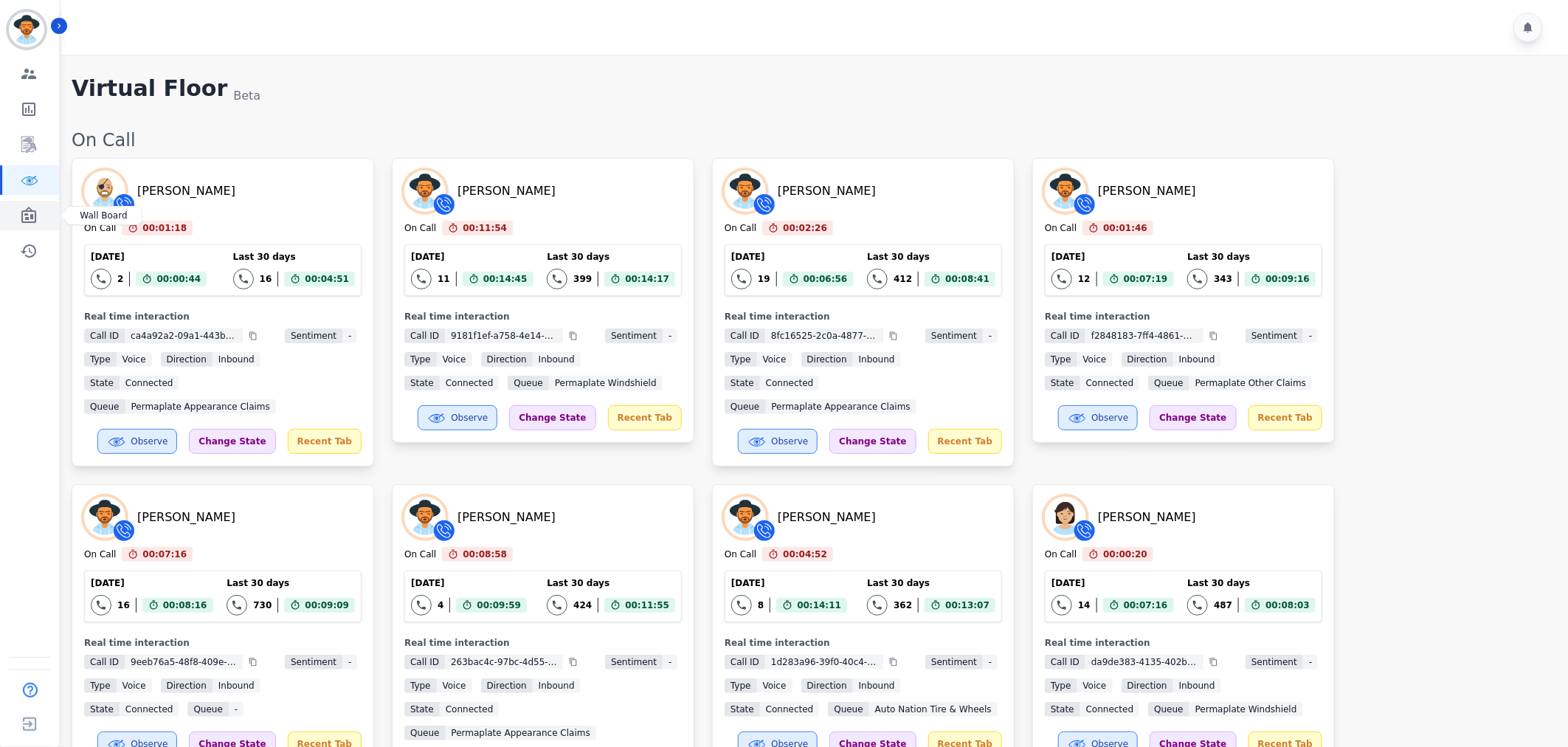
click at [28, 212] on icon "Sidebar" at bounding box center [29, 215] width 18 height 18
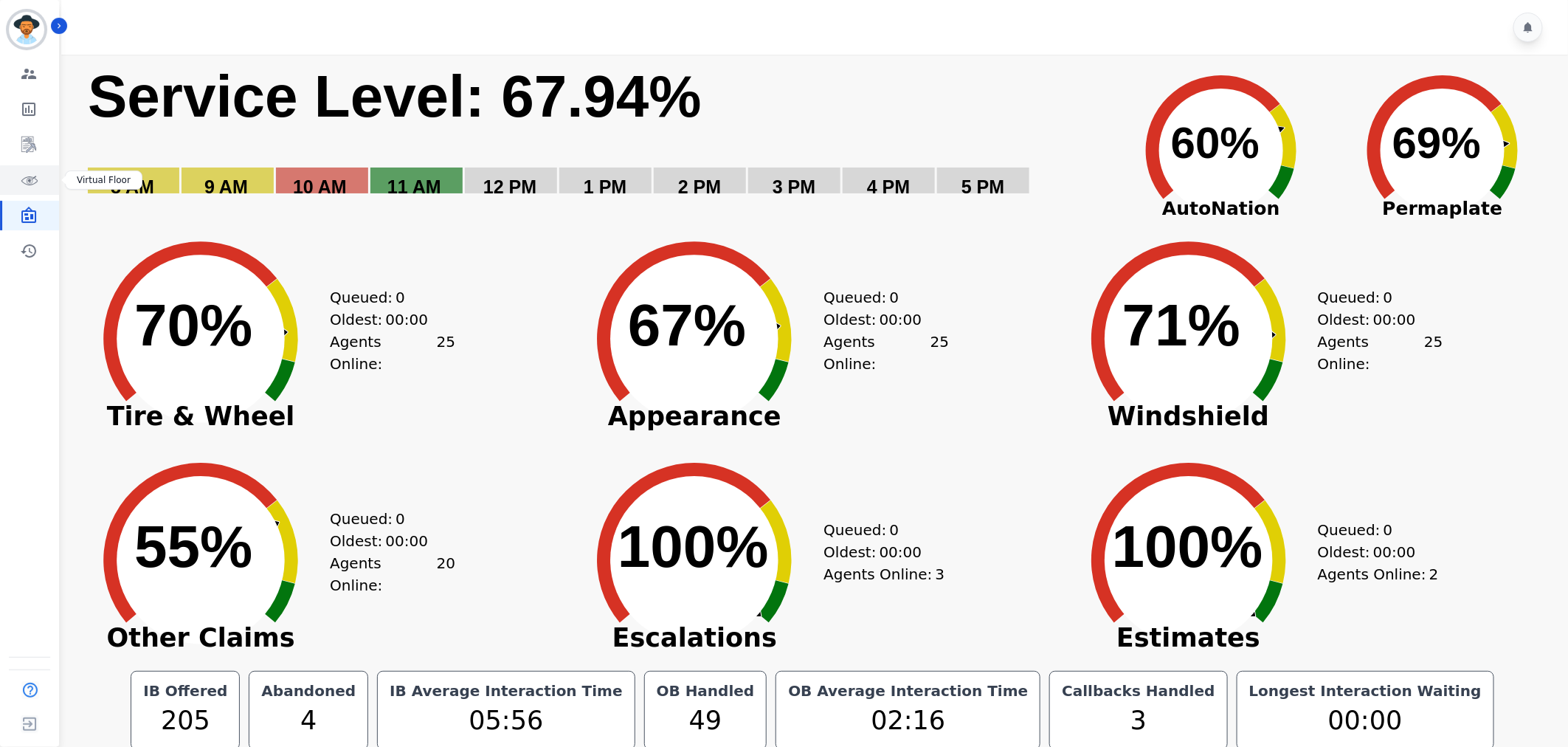
click at [39, 181] on link "Sidebar" at bounding box center [30, 180] width 57 height 30
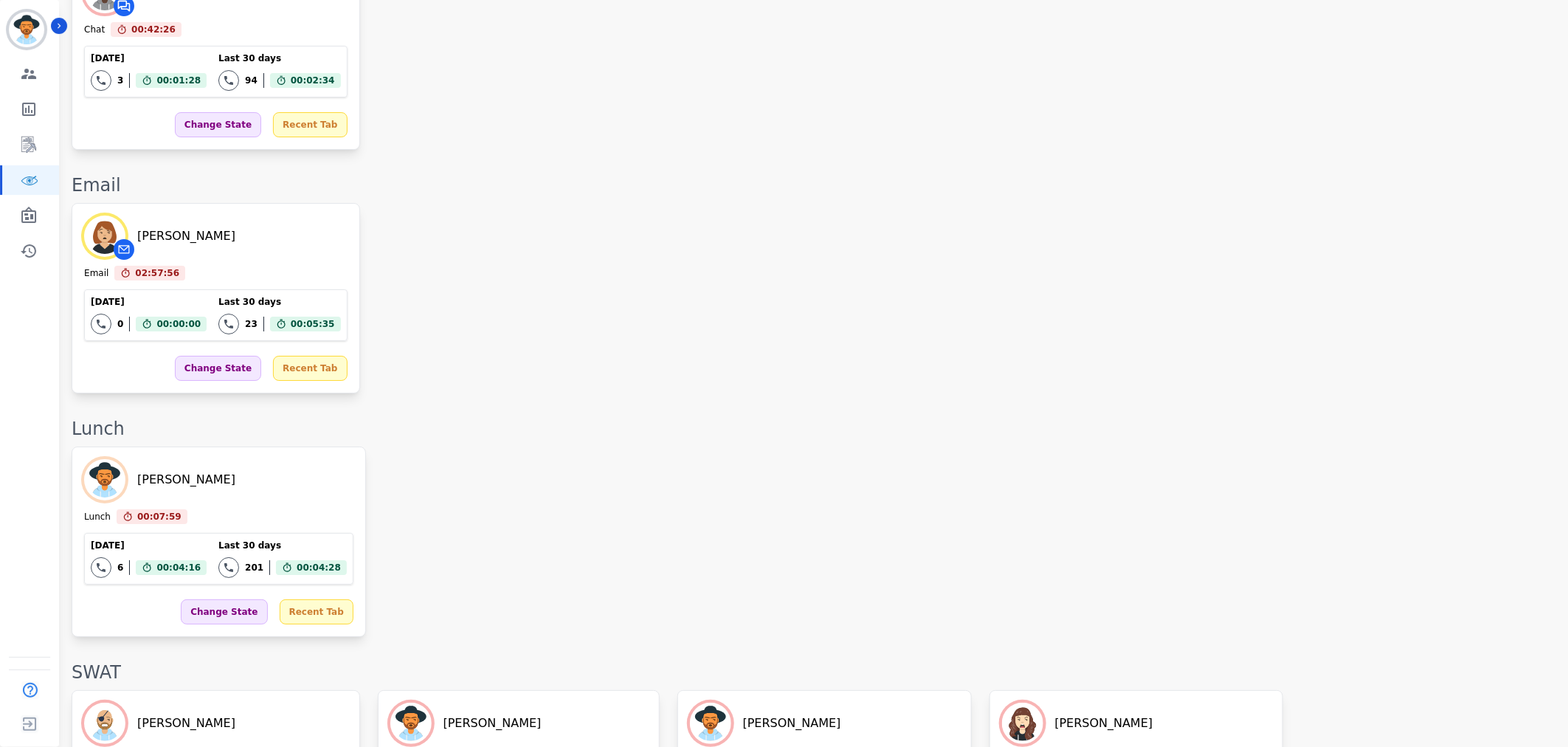
scroll to position [2710, 0]
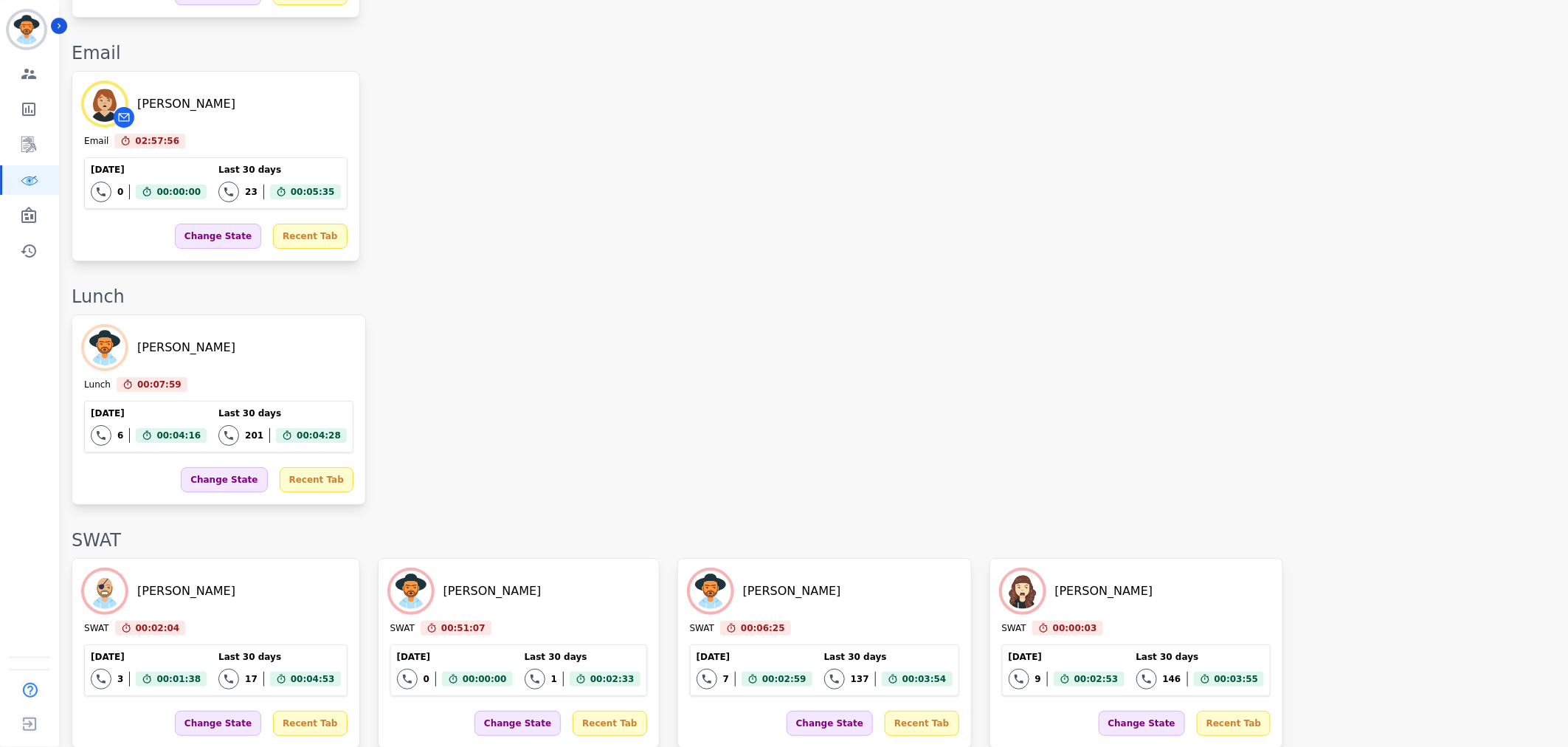
click at [525, 377] on div "Matt Bryner Lunch 00:07:59 Current State: Lunch Today 6 Total interactions coun…" at bounding box center [812, 409] width 1481 height 190
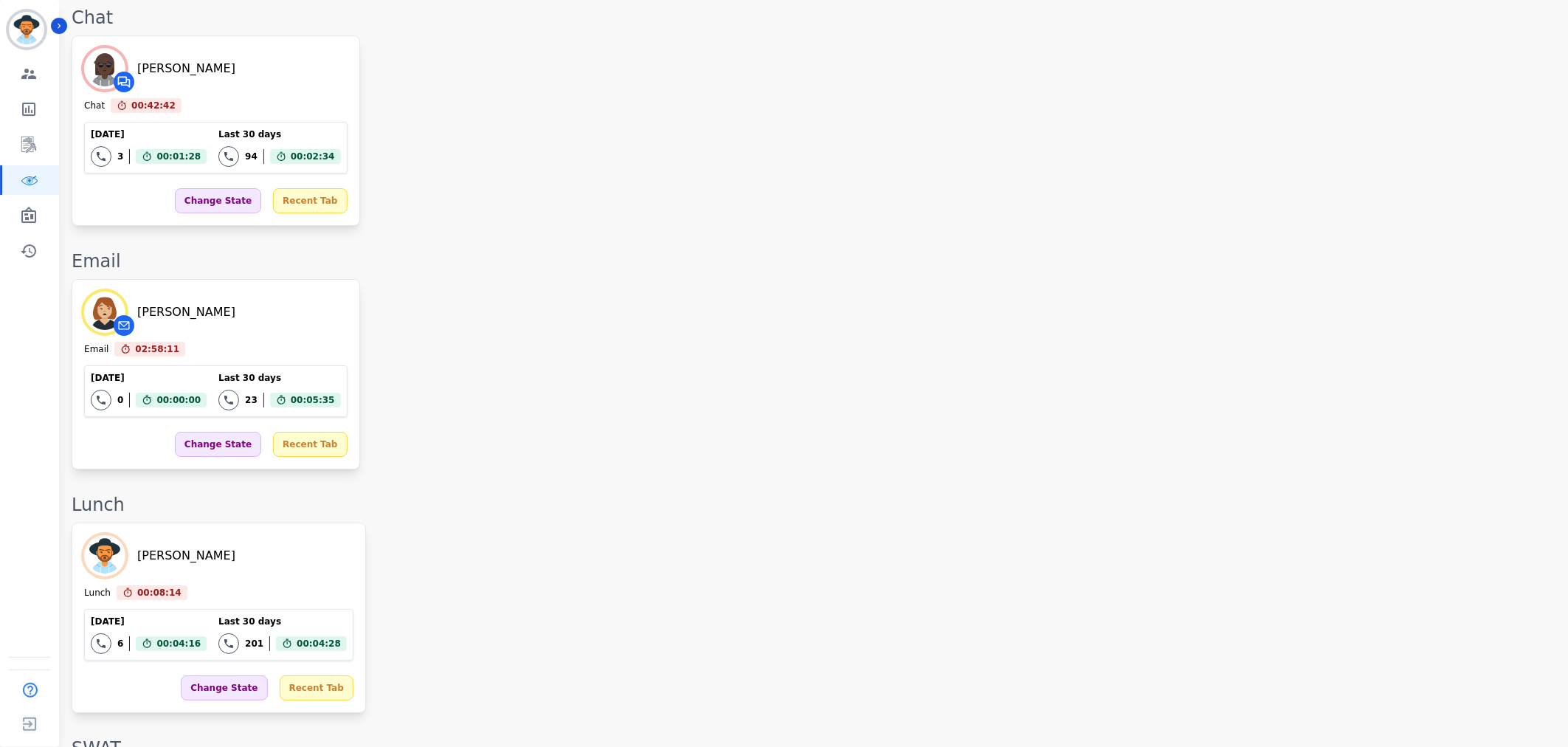
click at [1413, 523] on div "Matt Bryner Lunch 00:08:14 Current State: Lunch Today 6 Total interactions coun…" at bounding box center [812, 617] width 1481 height 190
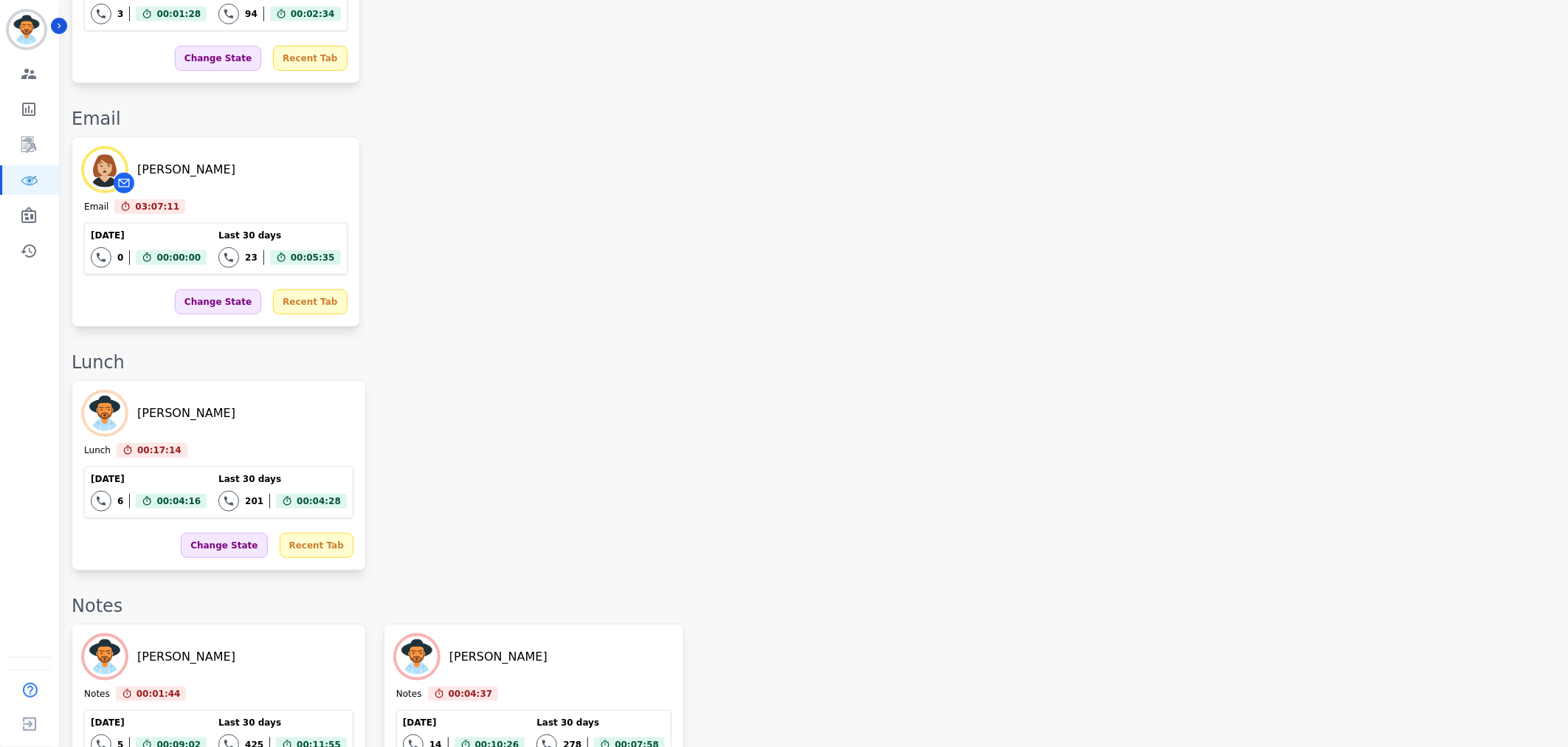
scroll to position [3329, 0]
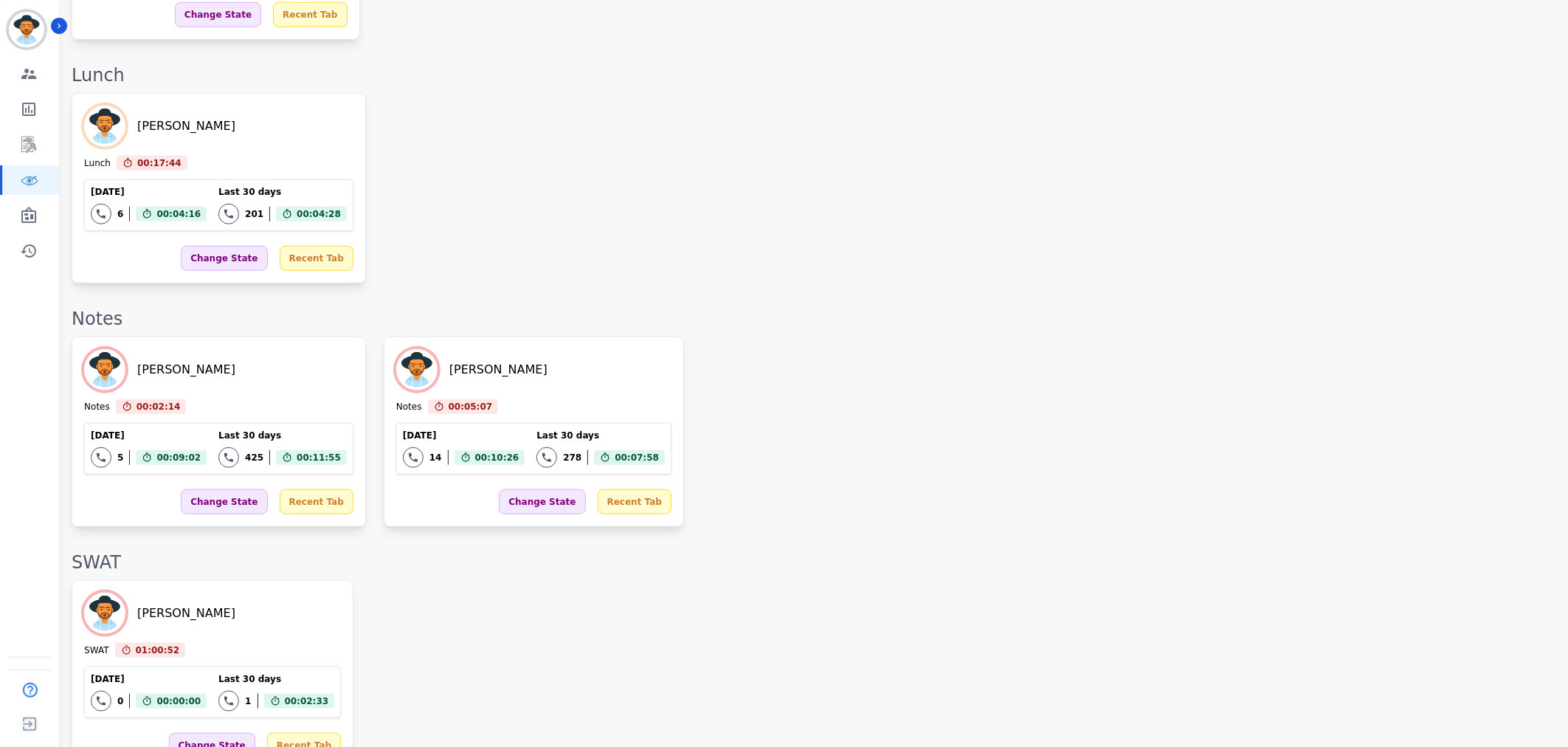
click at [880, 550] on div "SWAT" at bounding box center [812, 562] width 1481 height 24
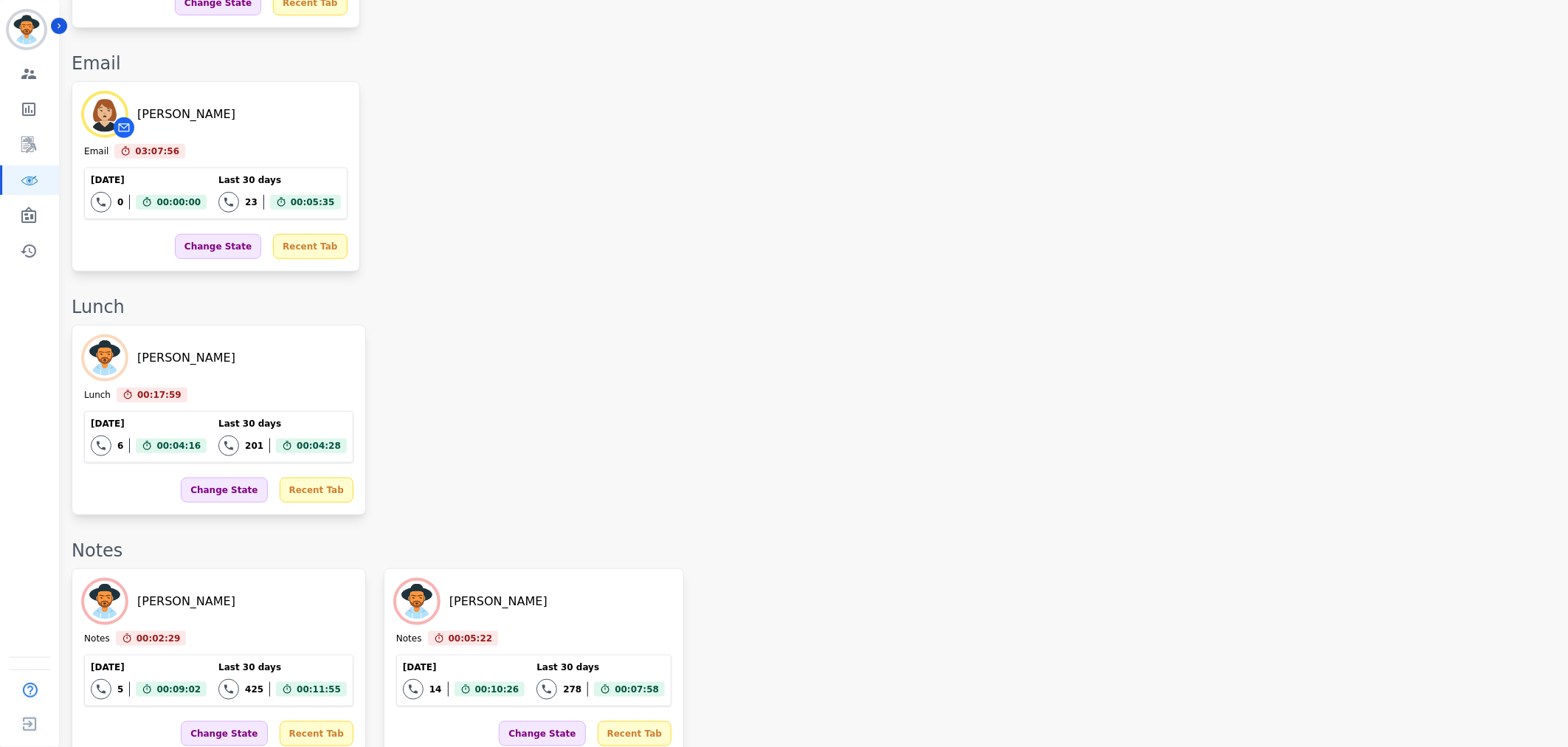
click at [822, 568] on div "Katelyn Hadley Notes 00:02:29 Current State: Notes Today 5 Total interactions c…" at bounding box center [812, 663] width 1481 height 190
click at [1042, 568] on div "Katelyn Hadley Notes 00:02:29 Current State: Notes Today 5 Total interactions c…" at bounding box center [812, 663] width 1481 height 190
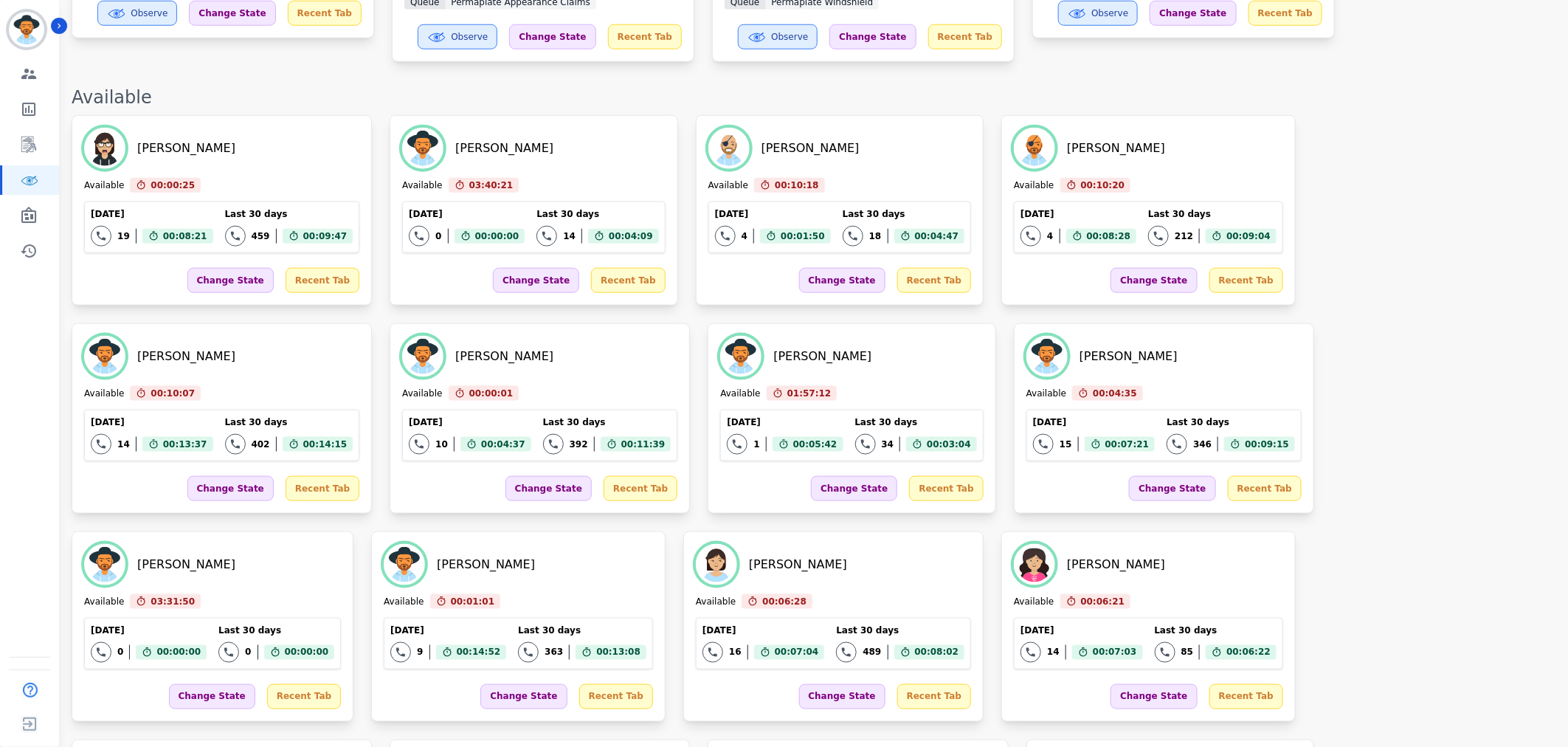
scroll to position [1068, 0]
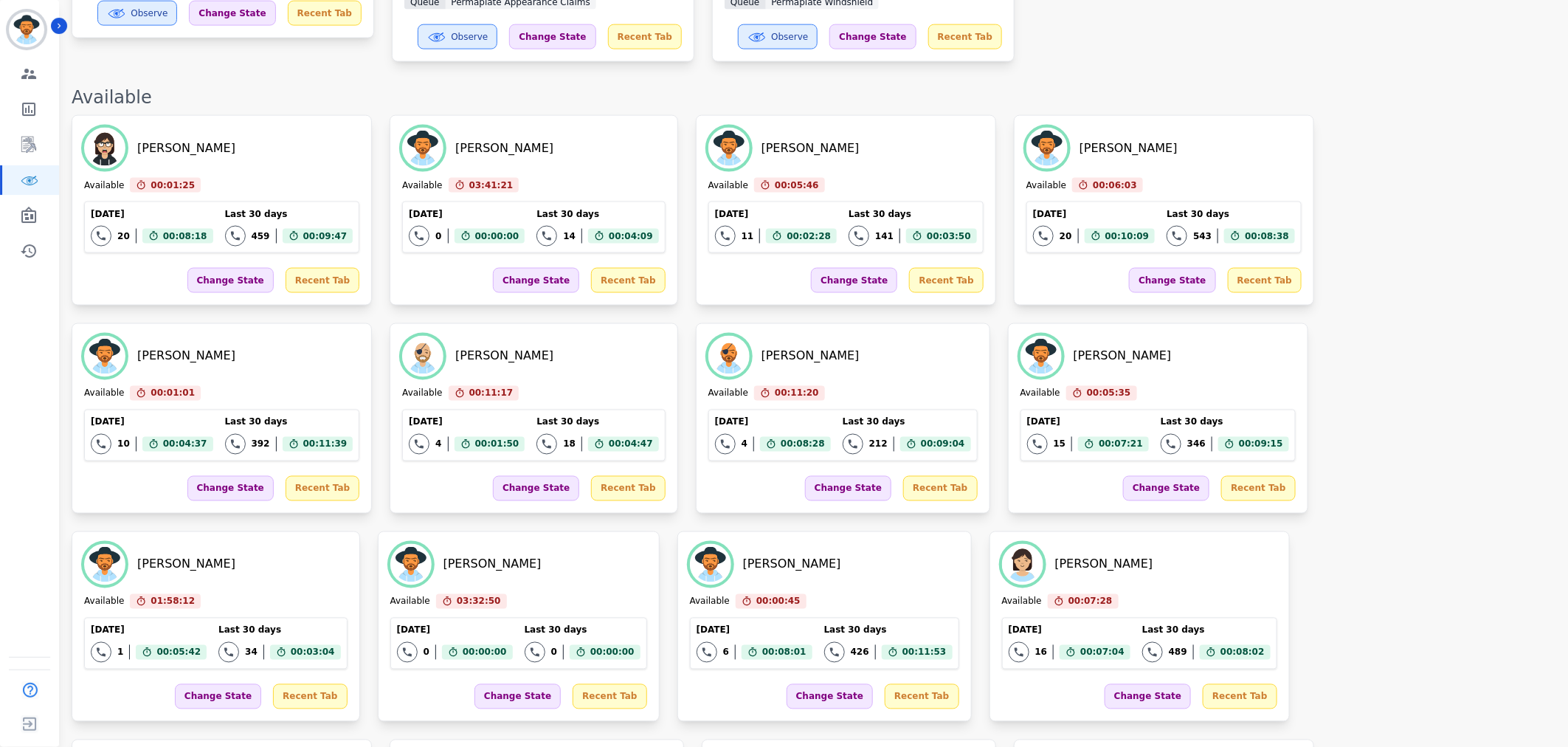
click at [1544, 391] on div "Zuleica Ramirez Available 00:01:25 Current State: Available Today 20 Total inte…" at bounding box center [812, 626] width 1481 height 1022
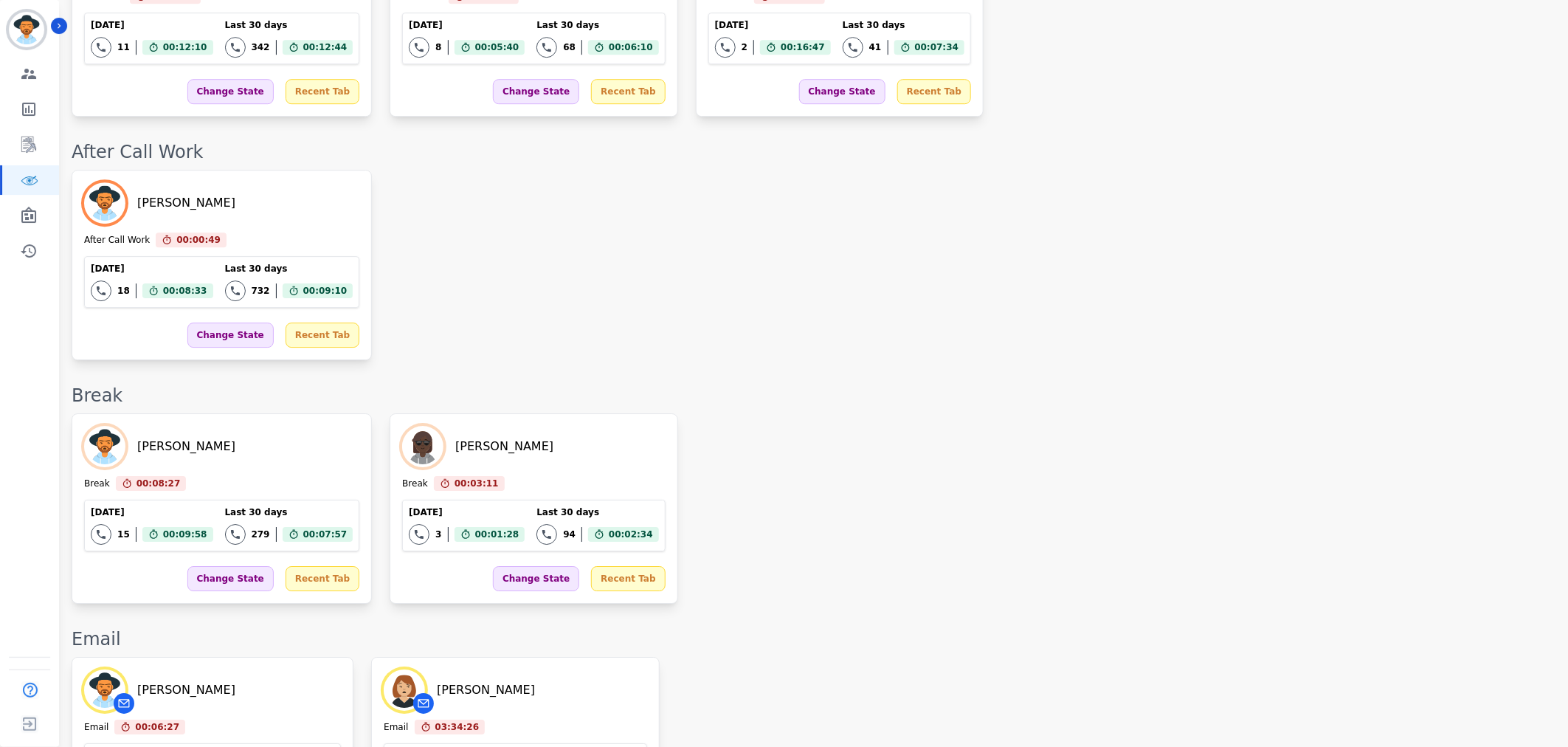
scroll to position [1879, 0]
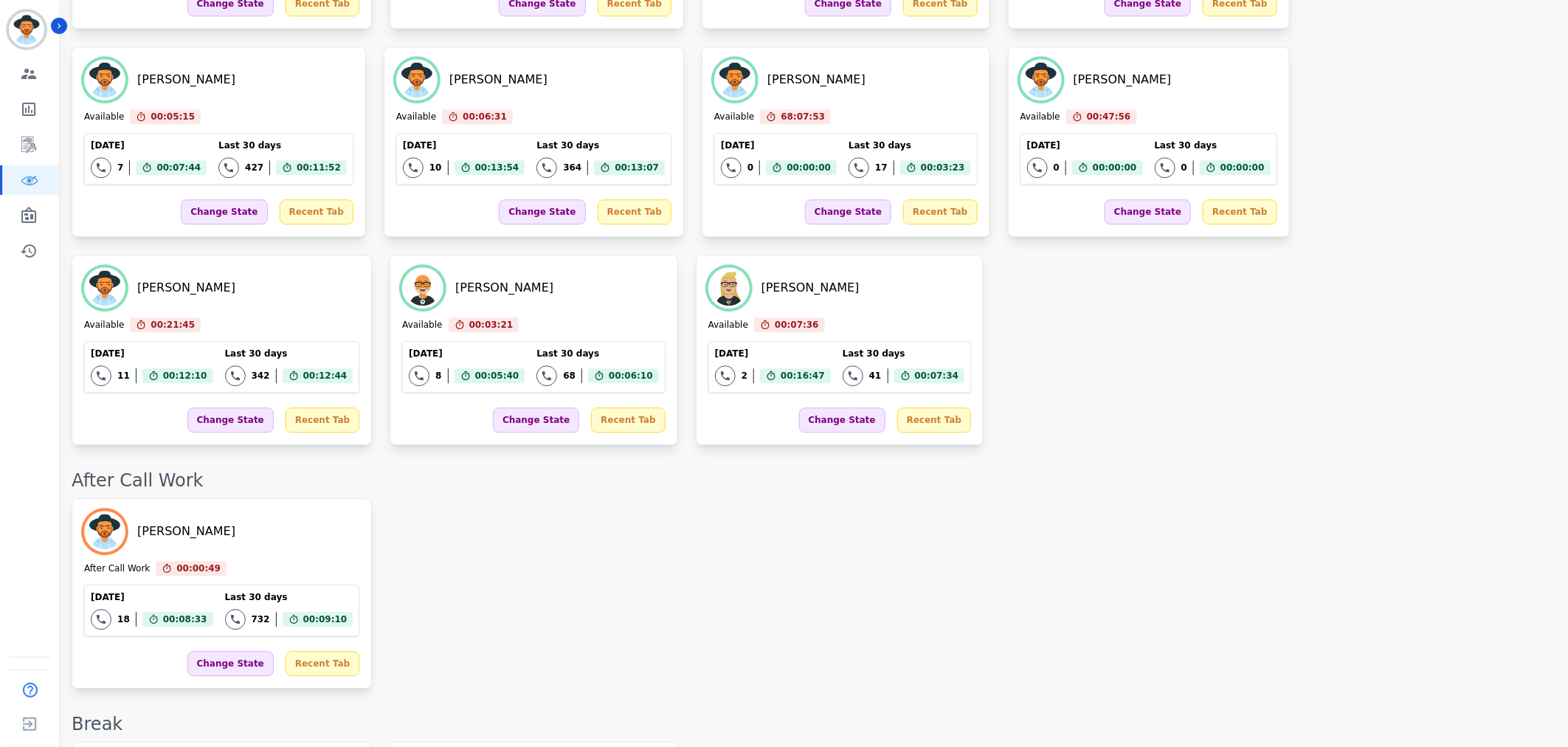
click at [979, 498] on div "David Tuitavuki After Call Work 00:00:49 Current State: After Call Work Today 1…" at bounding box center [812, 593] width 1481 height 190
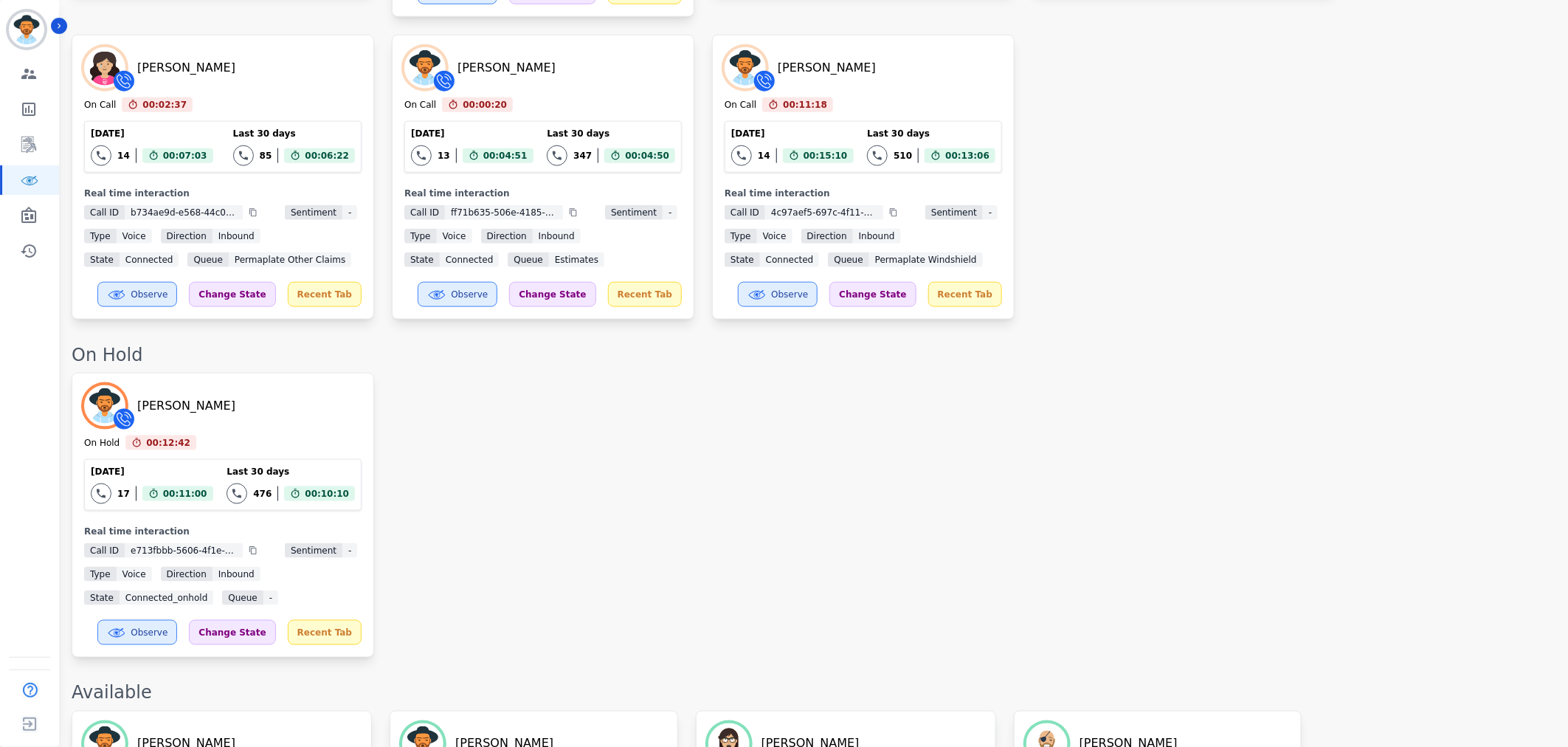
scroll to position [1148, 0]
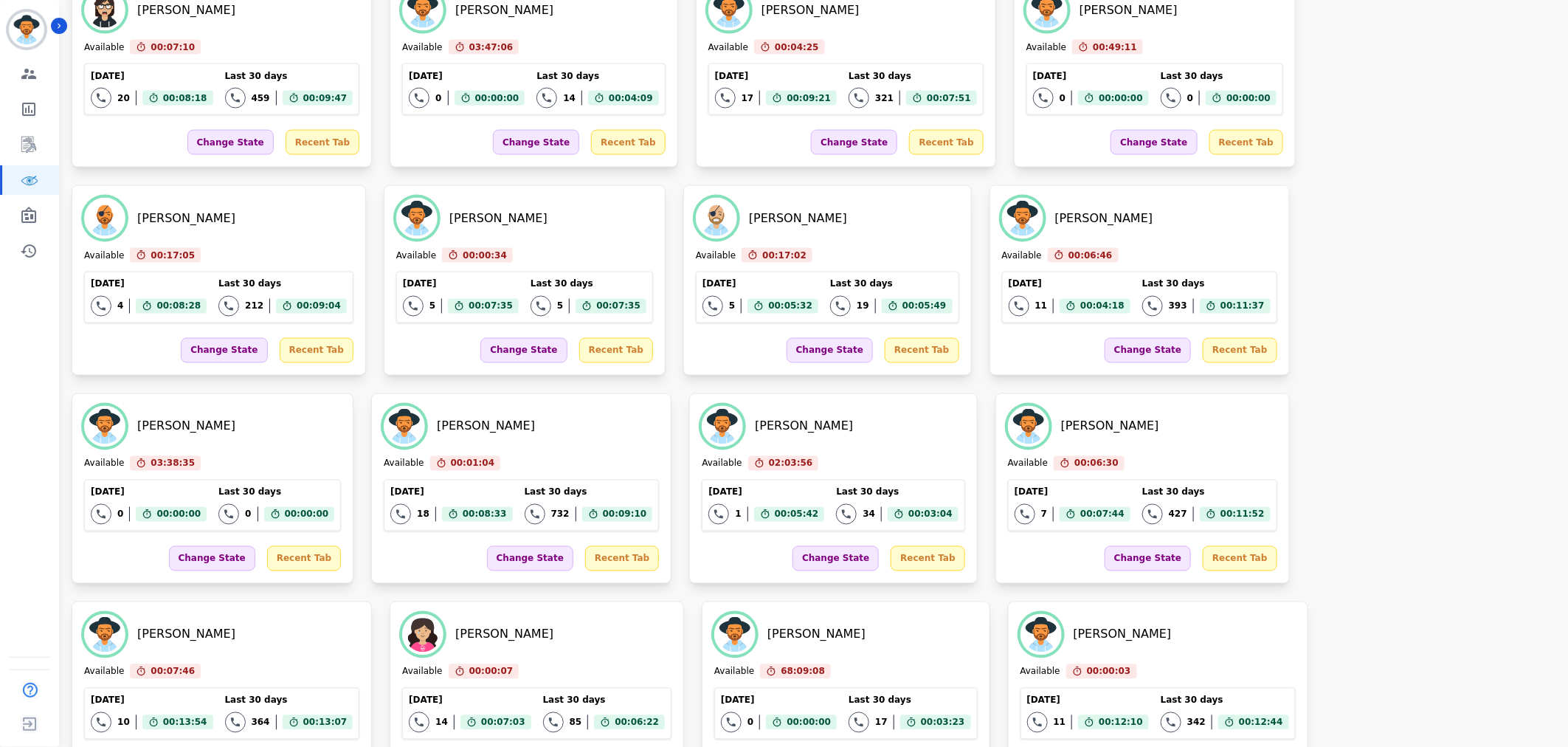
click at [1067, 639] on div "Zuleica Ramirez Available 00:07:10 Current State: Available Today 20 Total inte…" at bounding box center [812, 488] width 1481 height 1022
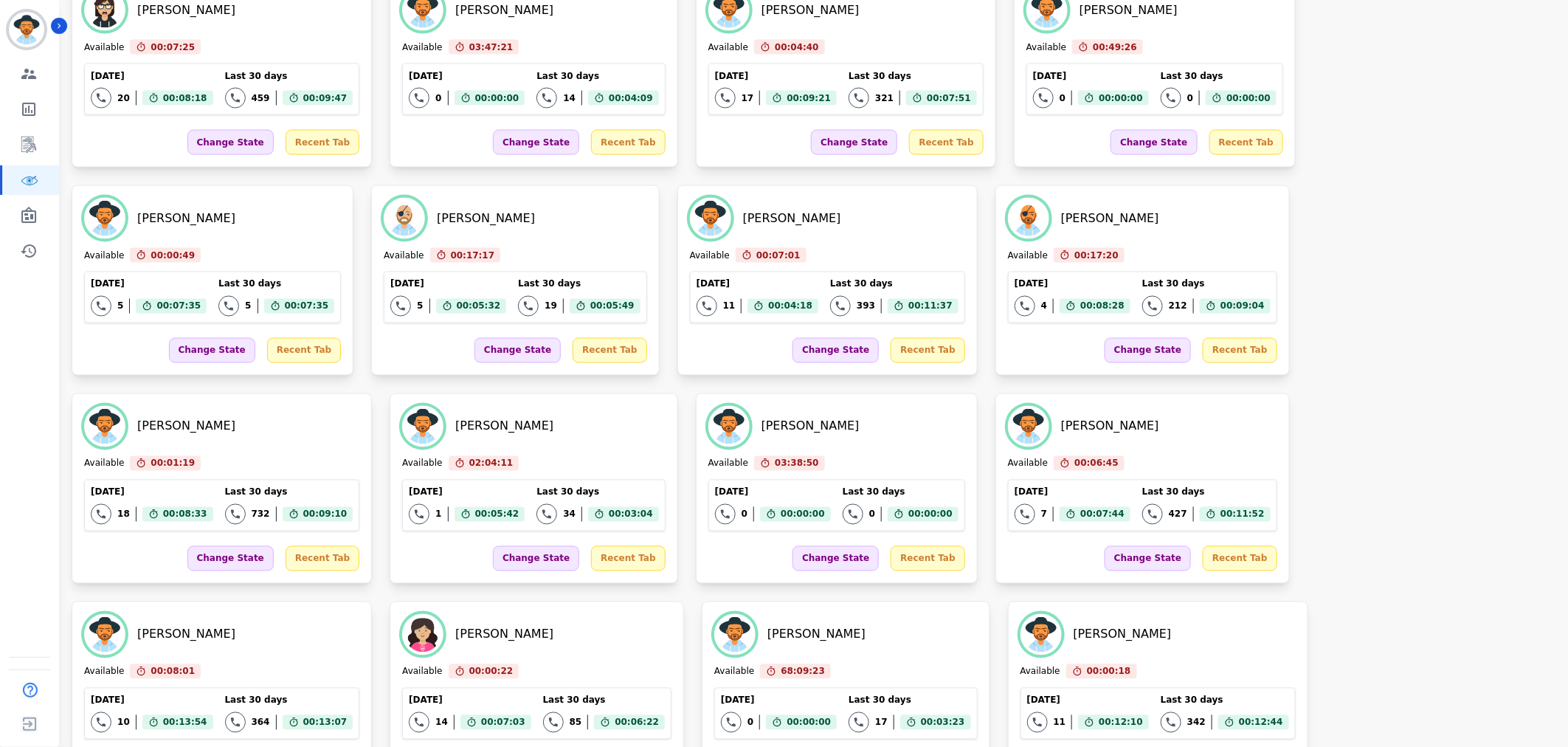
click at [1116, 694] on div "Zuleica Ramirez Available 00:07:25 Current State: Available Today 20 Total inte…" at bounding box center [812, 488] width 1481 height 1022
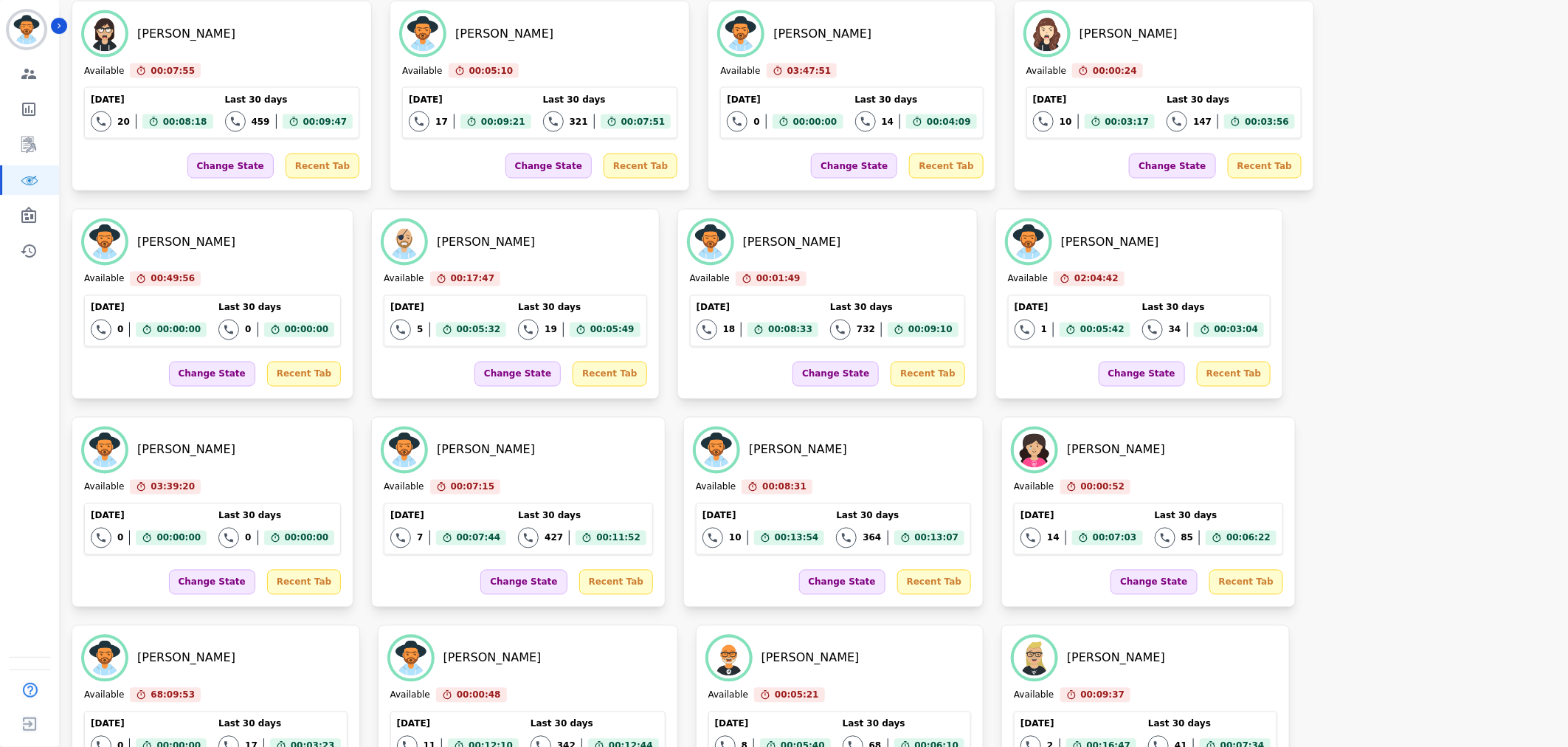
click at [1012, 637] on div "Zuleica Ramirez Available 00:07:55 Current State: Available Today 20 Total inte…" at bounding box center [812, 512] width 1481 height 1022
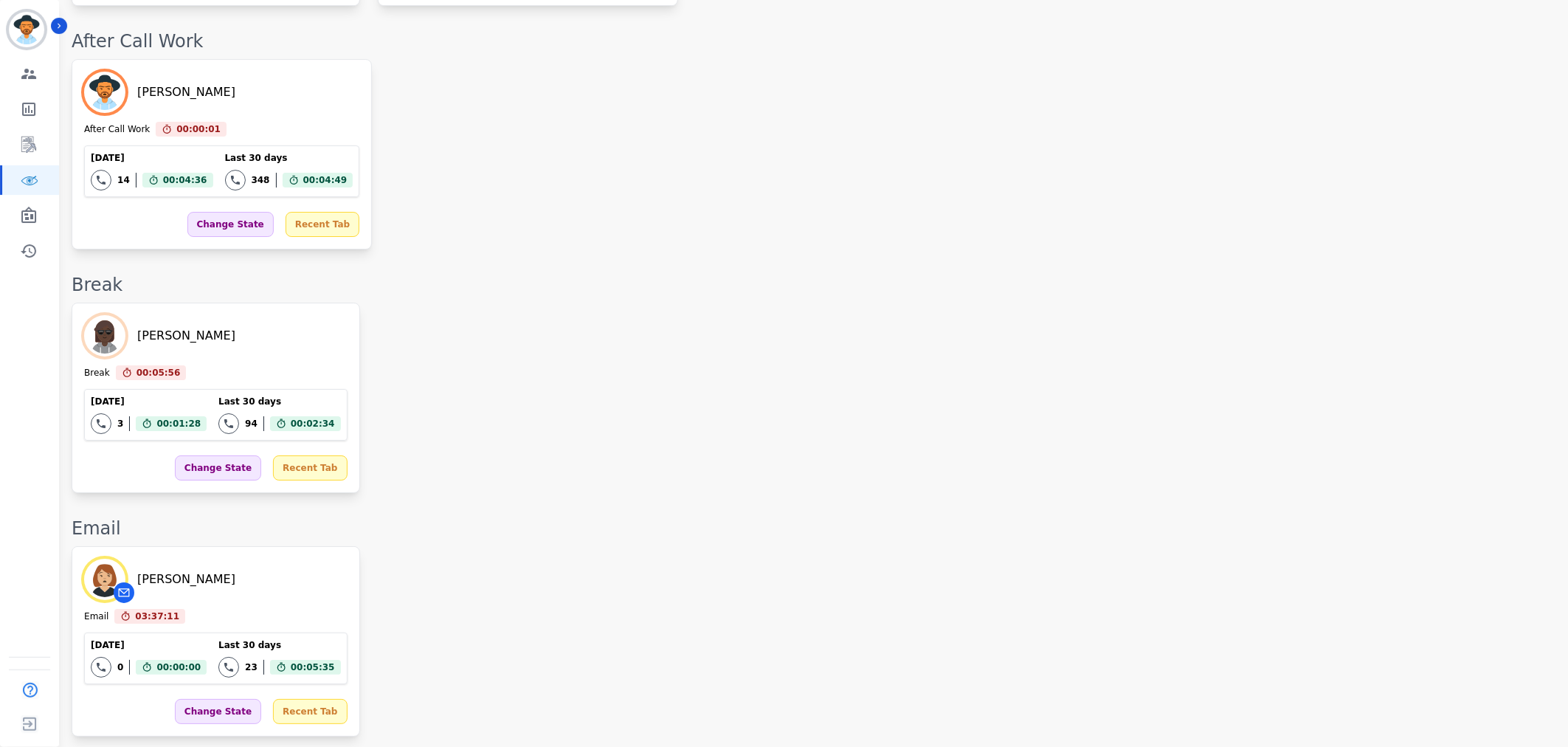
scroll to position [423, 0]
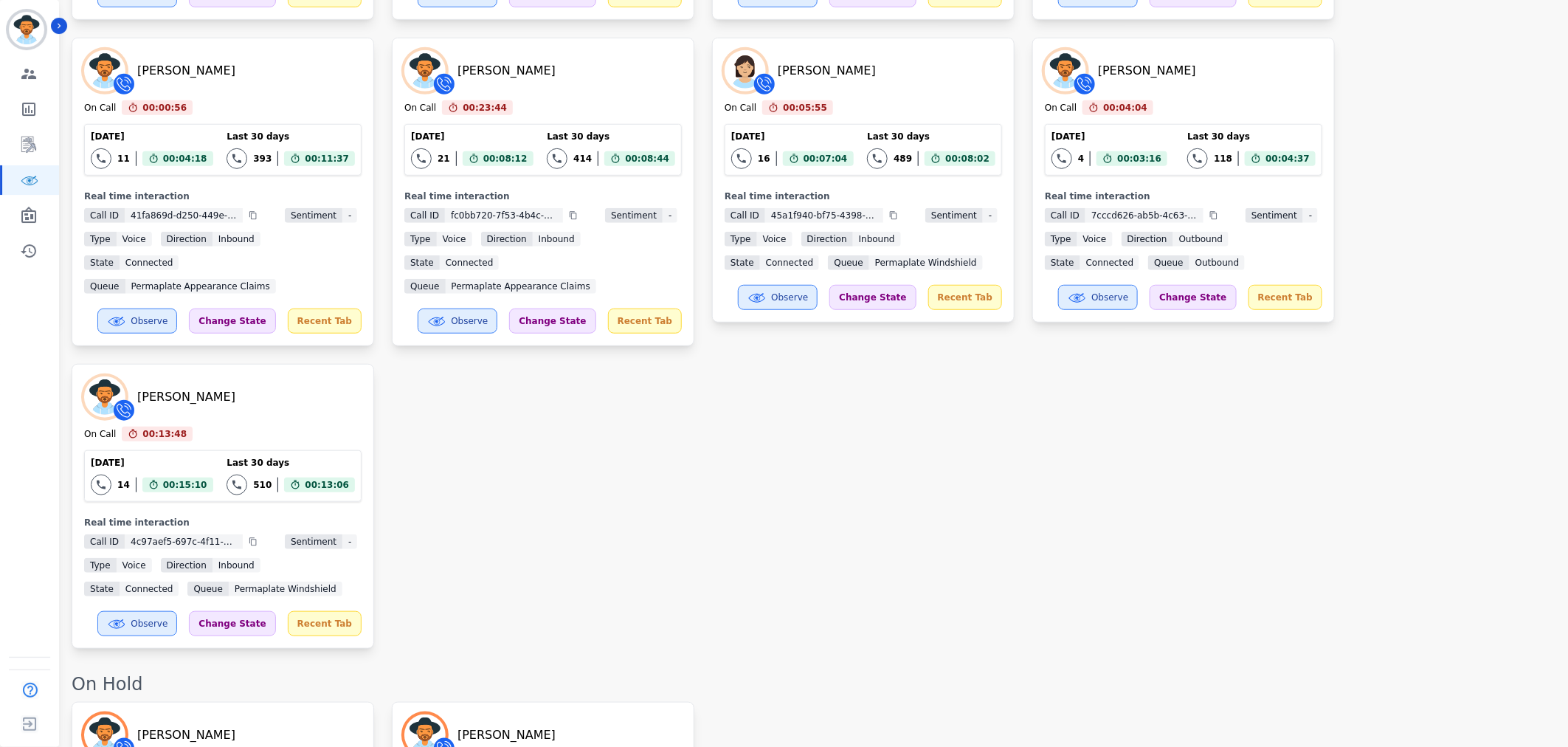
click at [728, 462] on div "Emmory LeeSang On Call 00:04:21 Current State: On Call Today 20 Total interacti…" at bounding box center [812, 192] width 1481 height 914
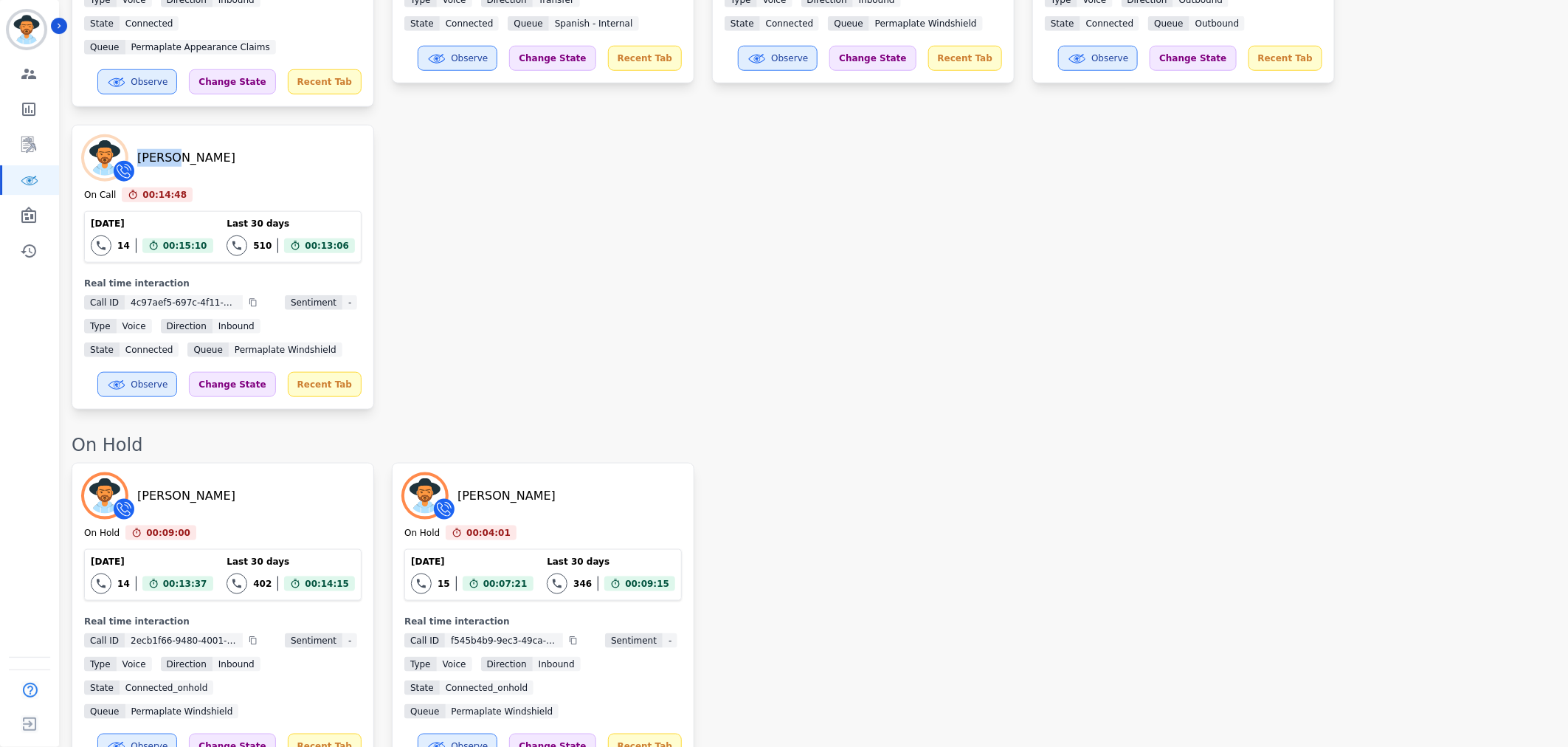
scroll to position [983, 0]
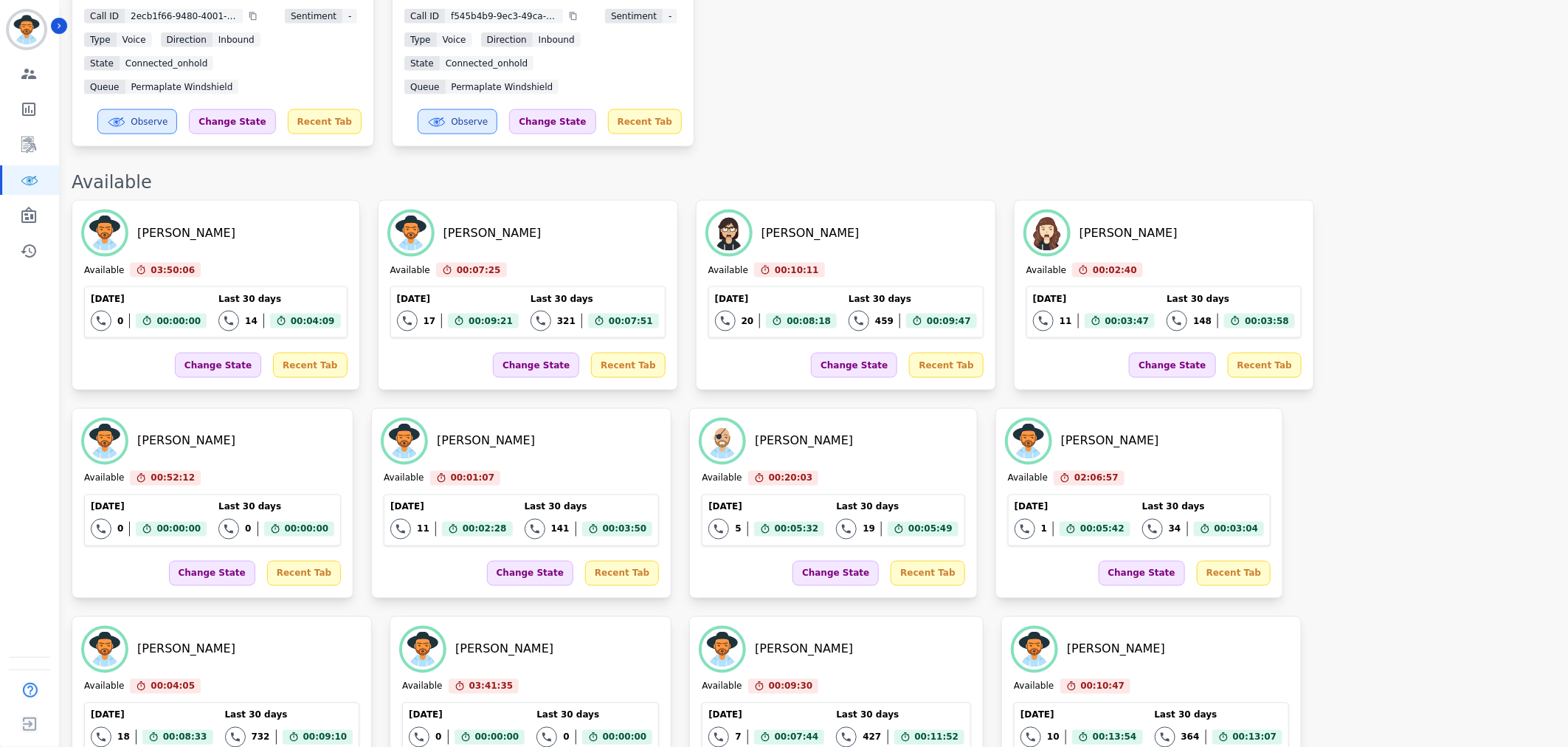
click at [1538, 500] on div "Jessica Gurney Available 03:50:06 Current State: Available Today 0 Total intera…" at bounding box center [812, 711] width 1481 height 1022
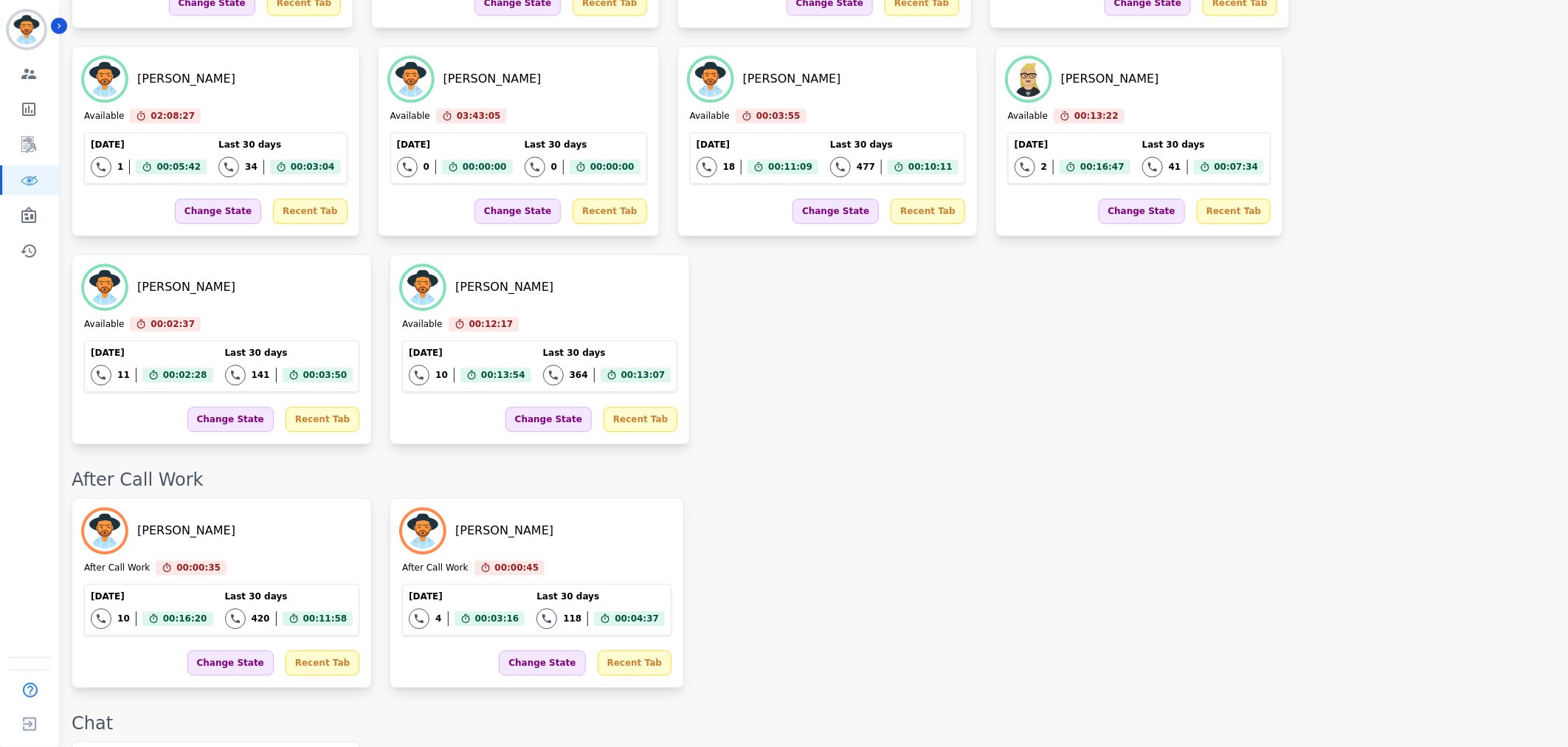
scroll to position [1376, 0]
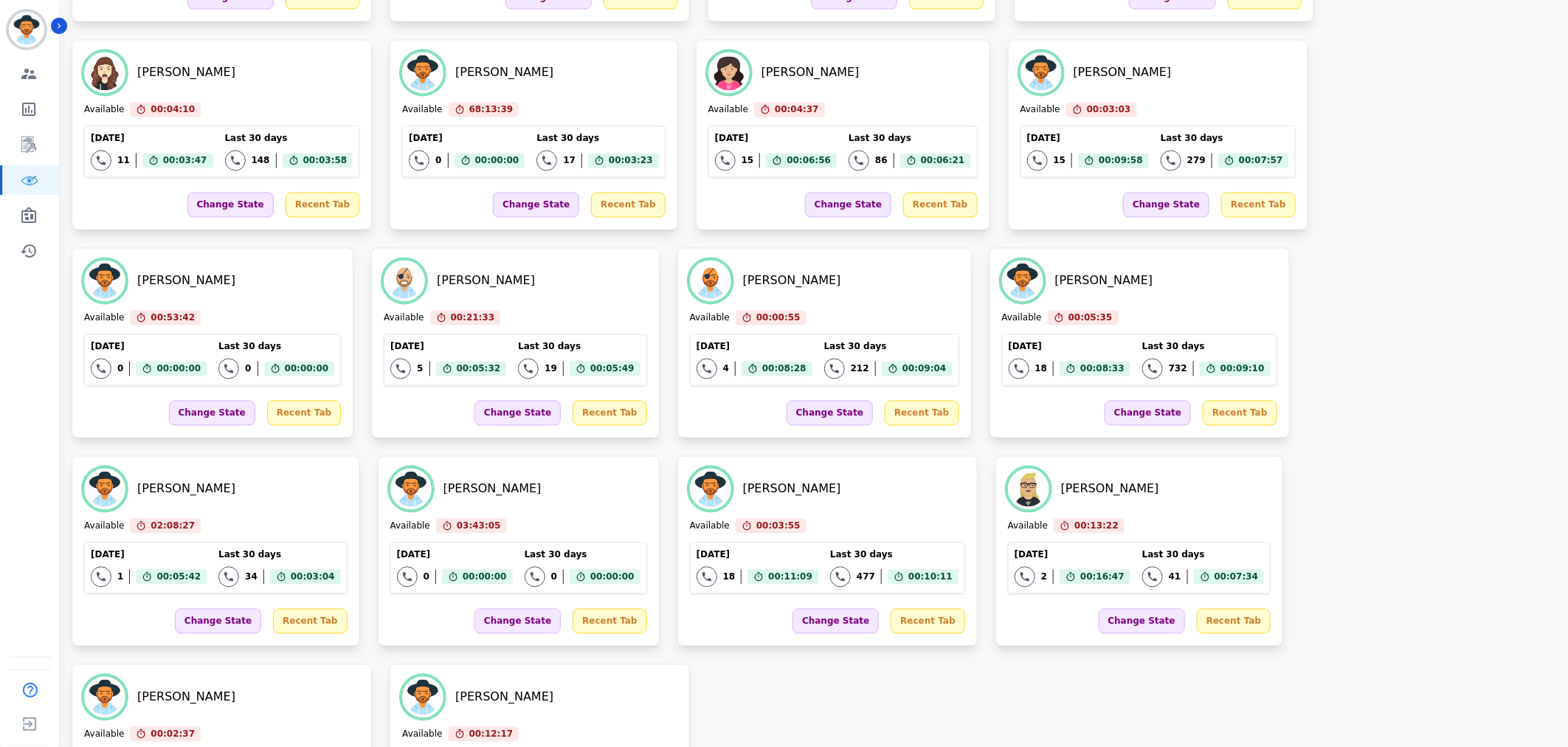
click at [1168, 535] on div "Cody Gurney Available 00:04:34 Current State: Available Today 12 Total interact…" at bounding box center [812, 343] width 1481 height 1022
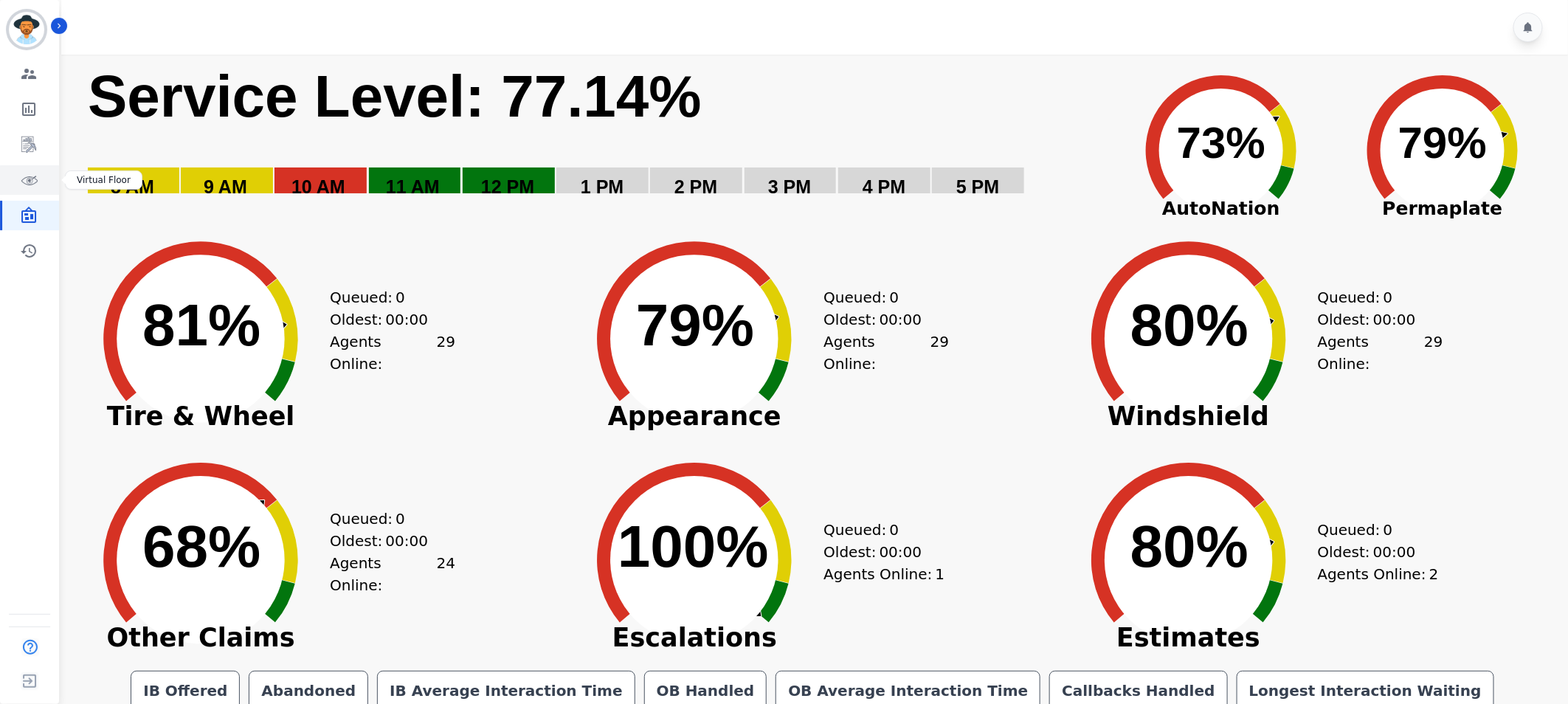
click at [20, 181] on icon "Sidebar" at bounding box center [29, 180] width 18 height 18
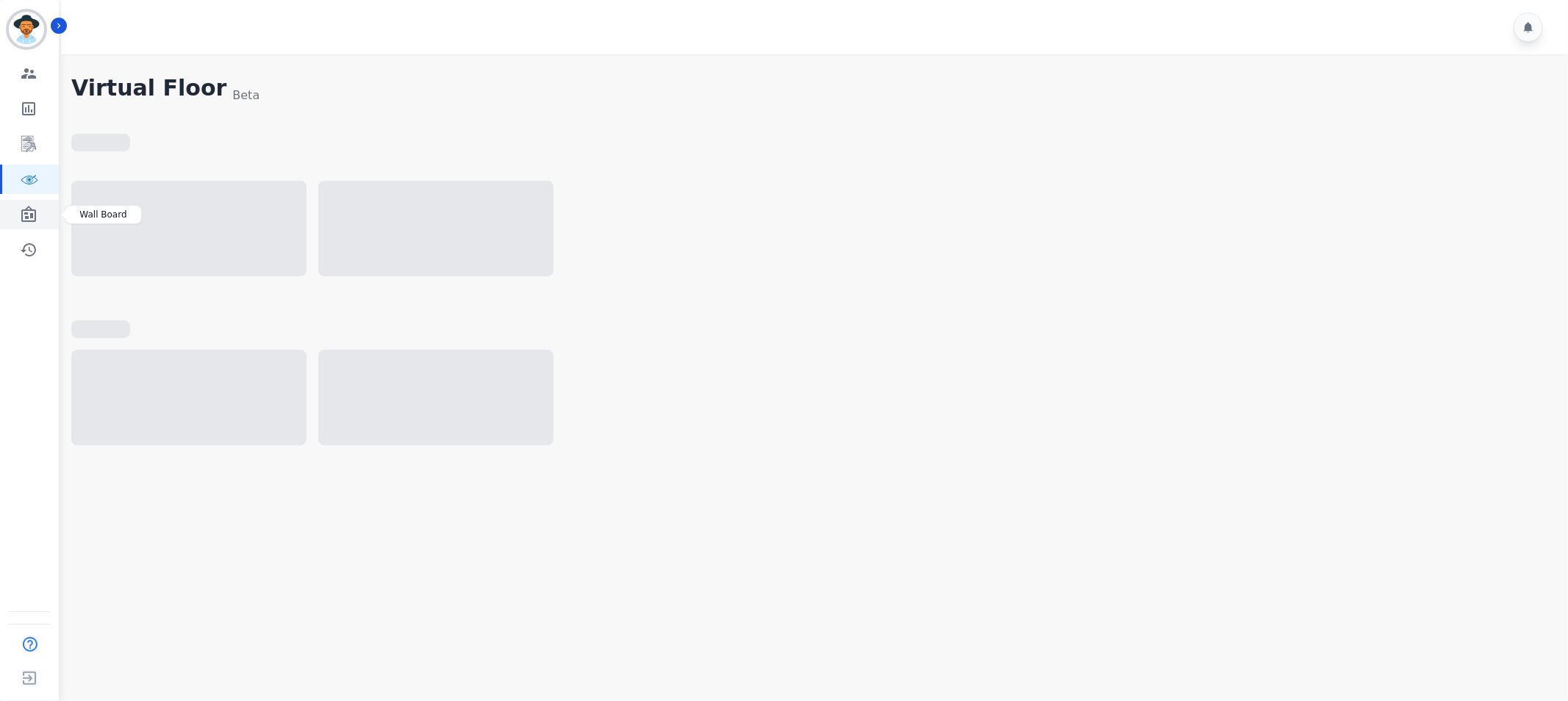
click at [34, 212] on icon "Sidebar" at bounding box center [29, 214] width 15 height 16
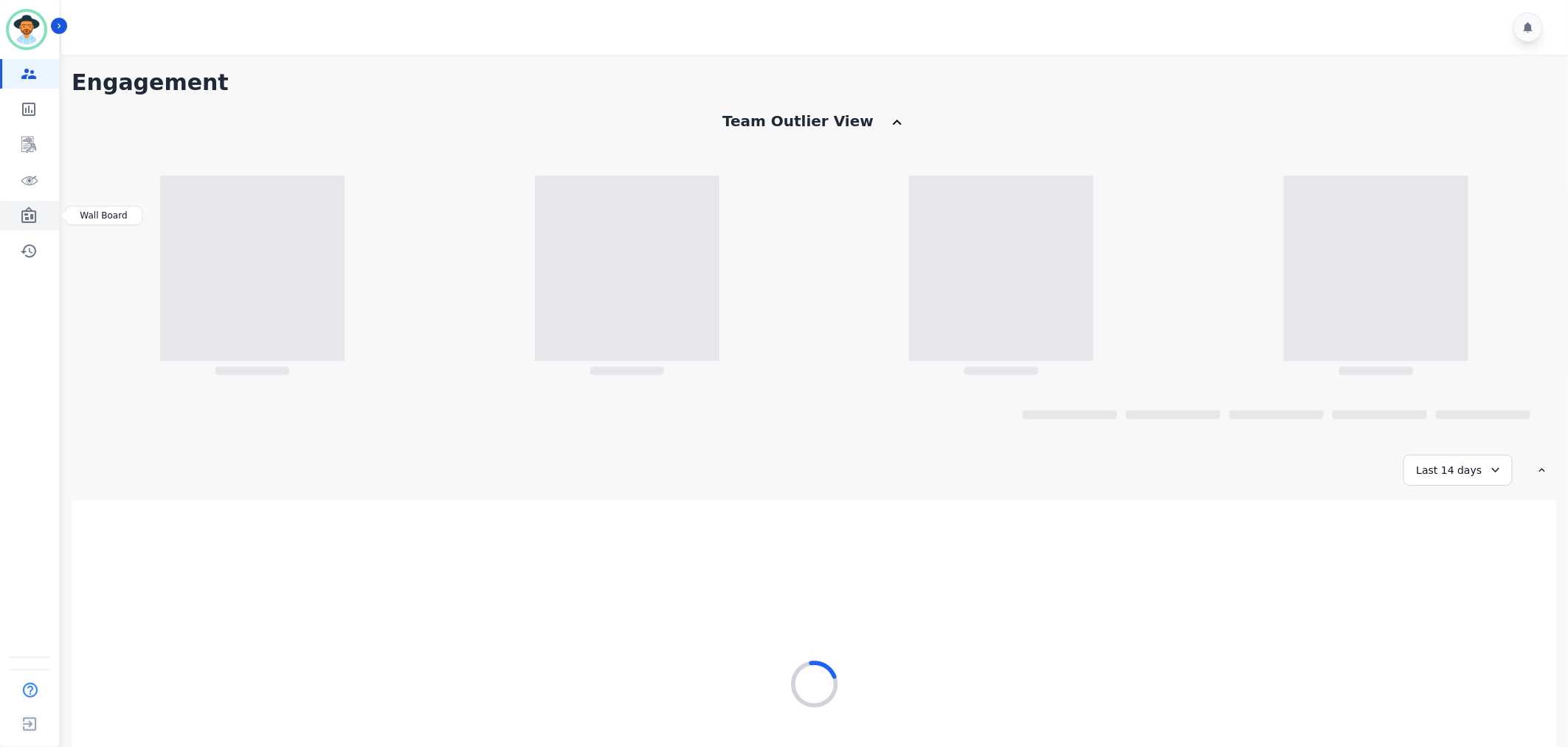
click at [33, 218] on icon "Sidebar" at bounding box center [29, 215] width 18 height 18
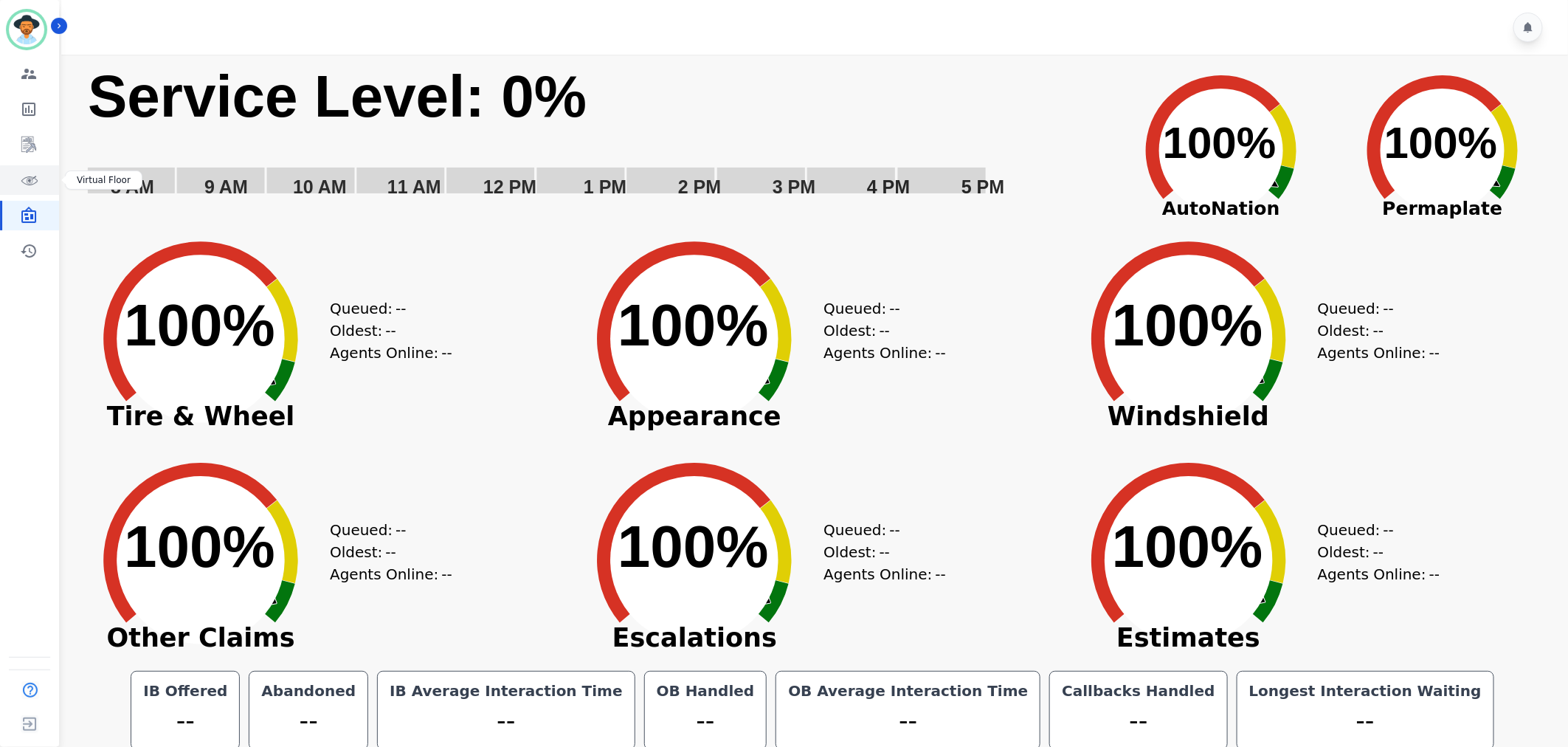
click at [18, 170] on link "Sidebar" at bounding box center [30, 180] width 57 height 30
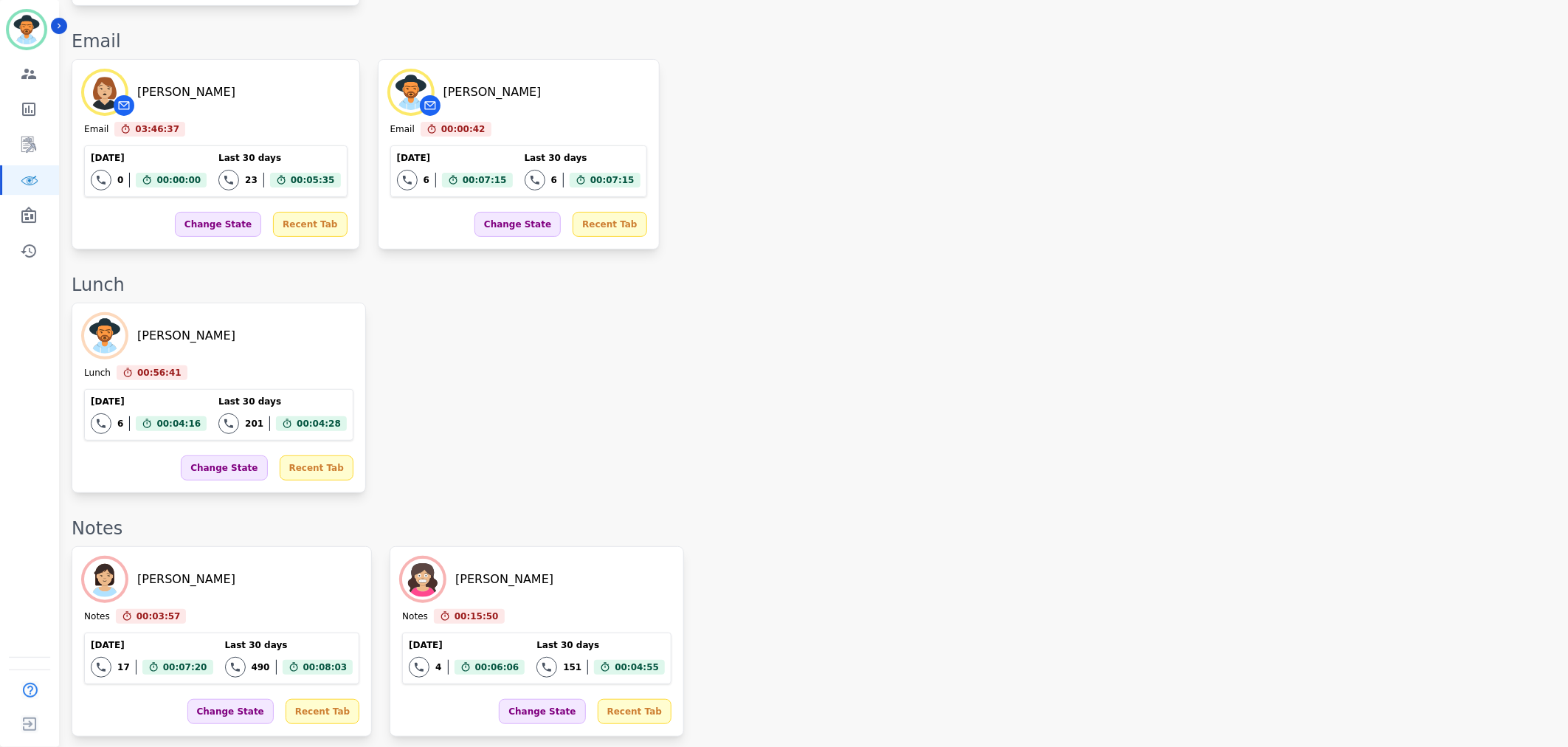
scroll to position [2710, 0]
click at [1219, 546] on div "Javiera Carrasco Notes 00:04:12 Current State: Notes Today 17 Total interaction…" at bounding box center [812, 640] width 1481 height 190
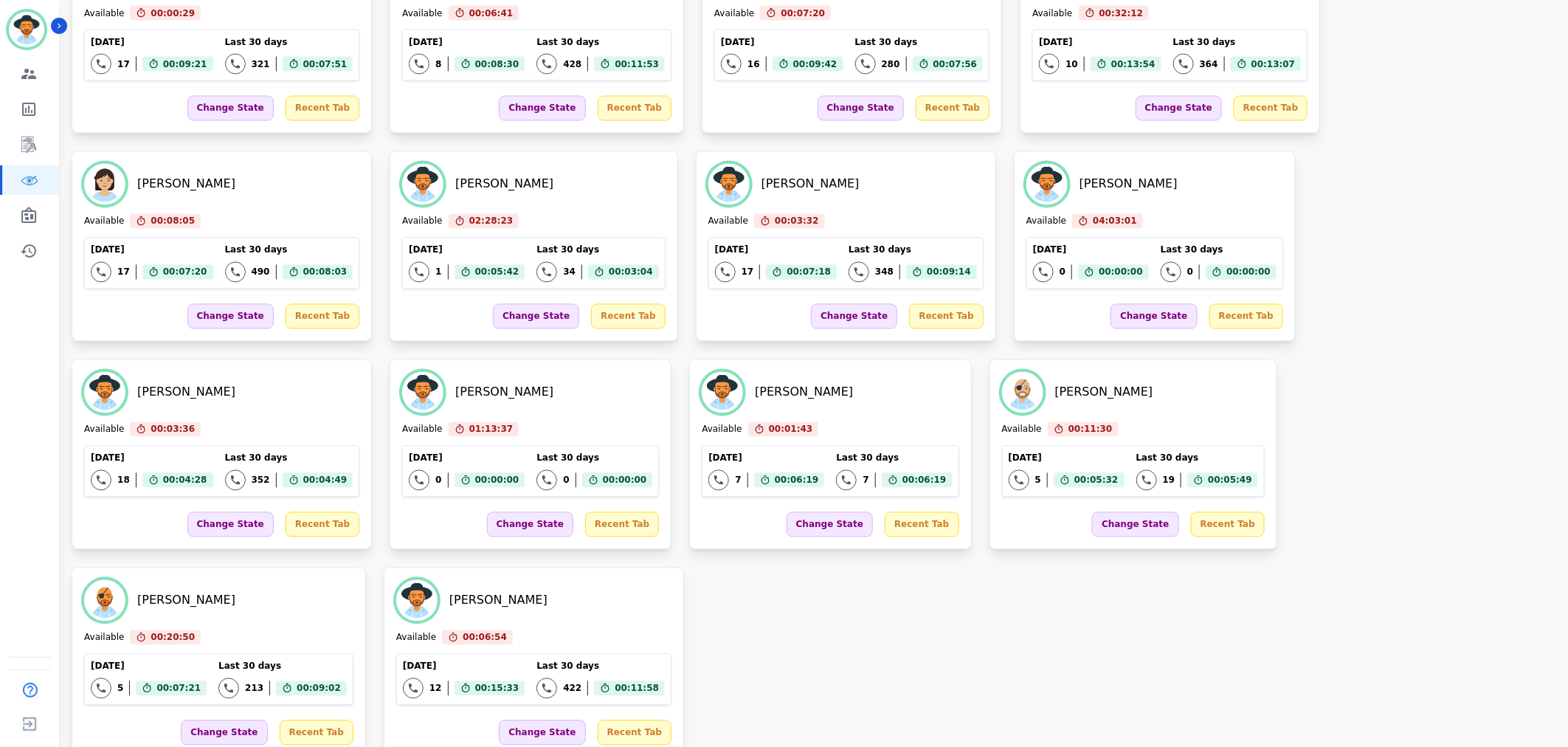
scroll to position [1602, 0]
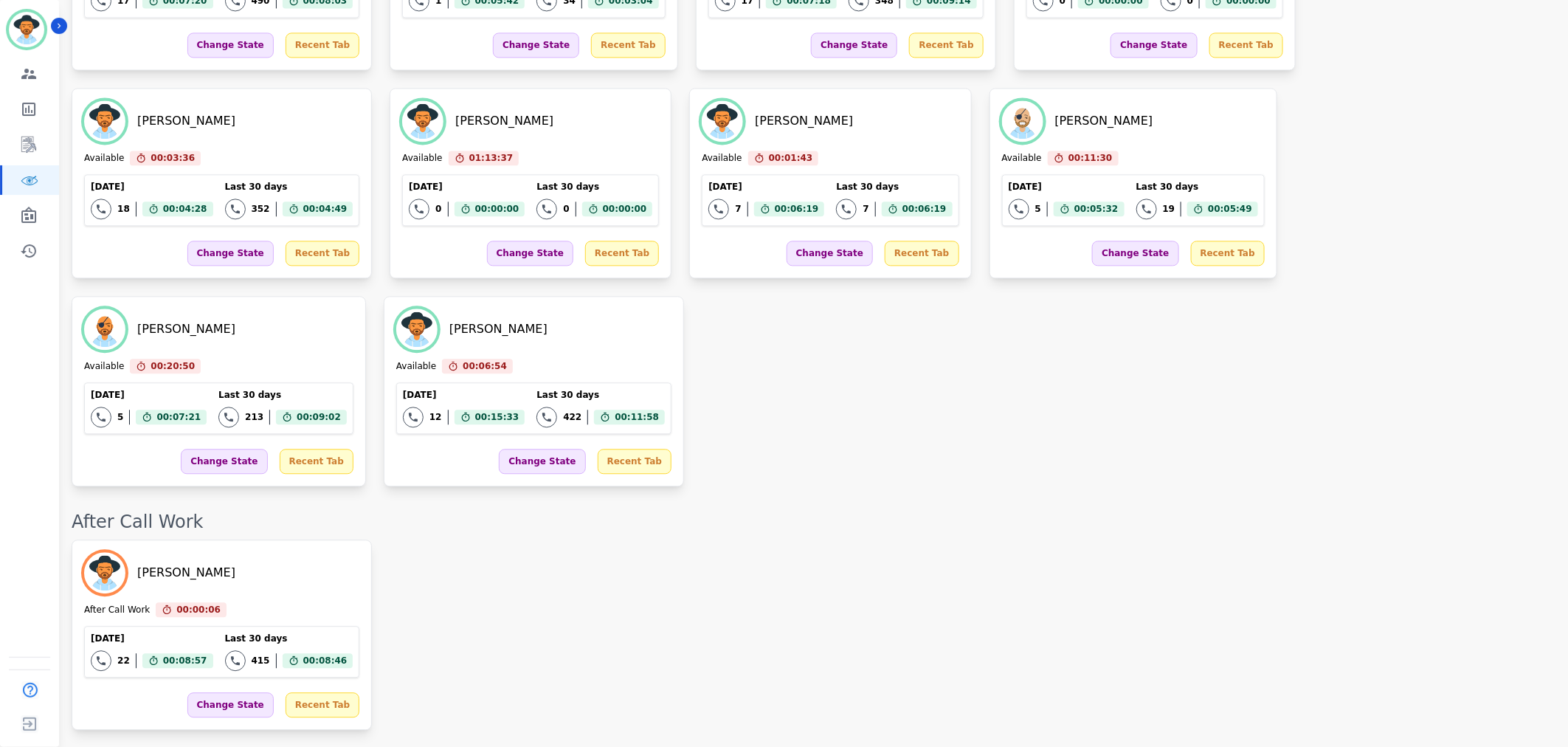
click at [968, 540] on div "Jennifer Fischer After Call Work 00:00:06 Current State: After Call Work Today …" at bounding box center [812, 634] width 1481 height 190
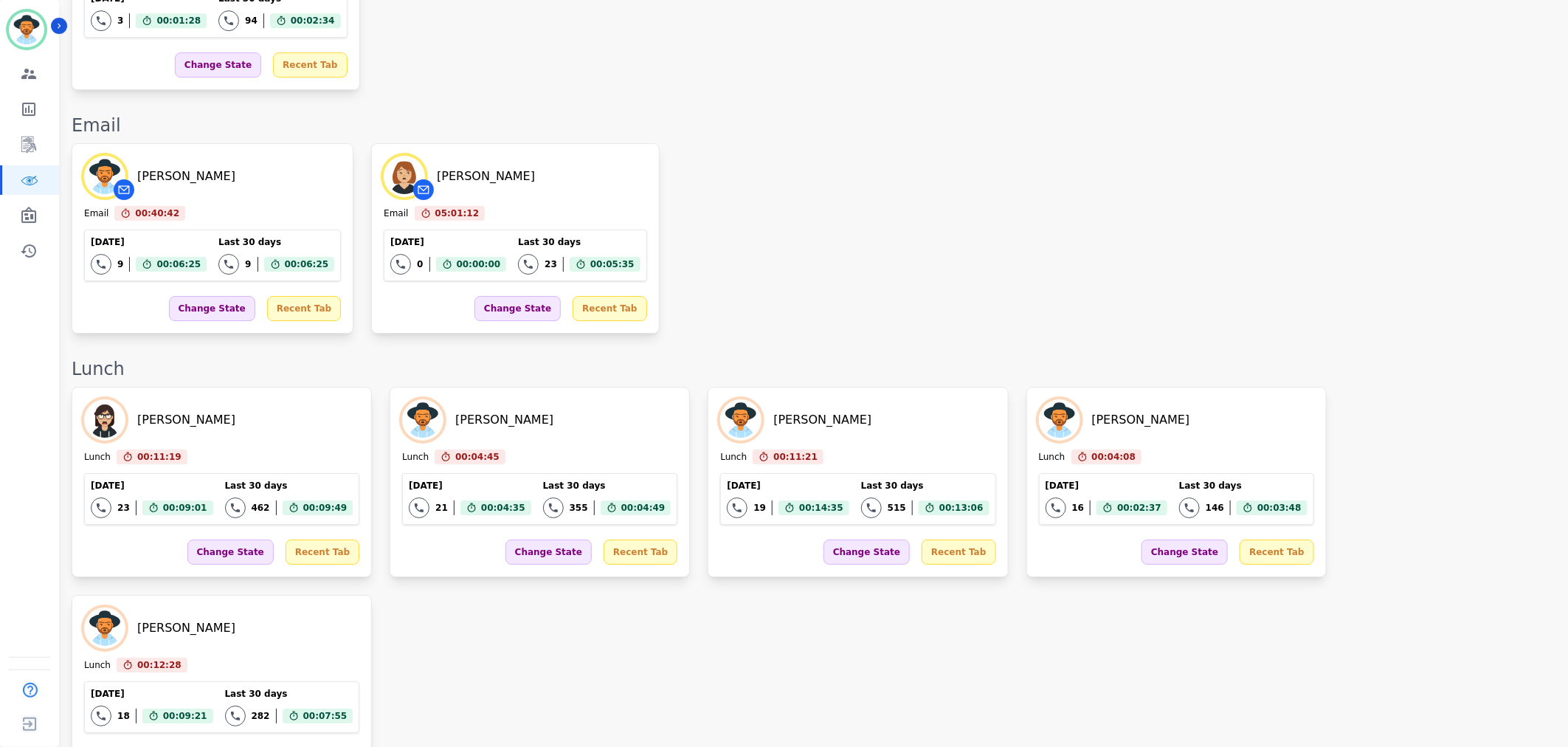
scroll to position [2418, 0]
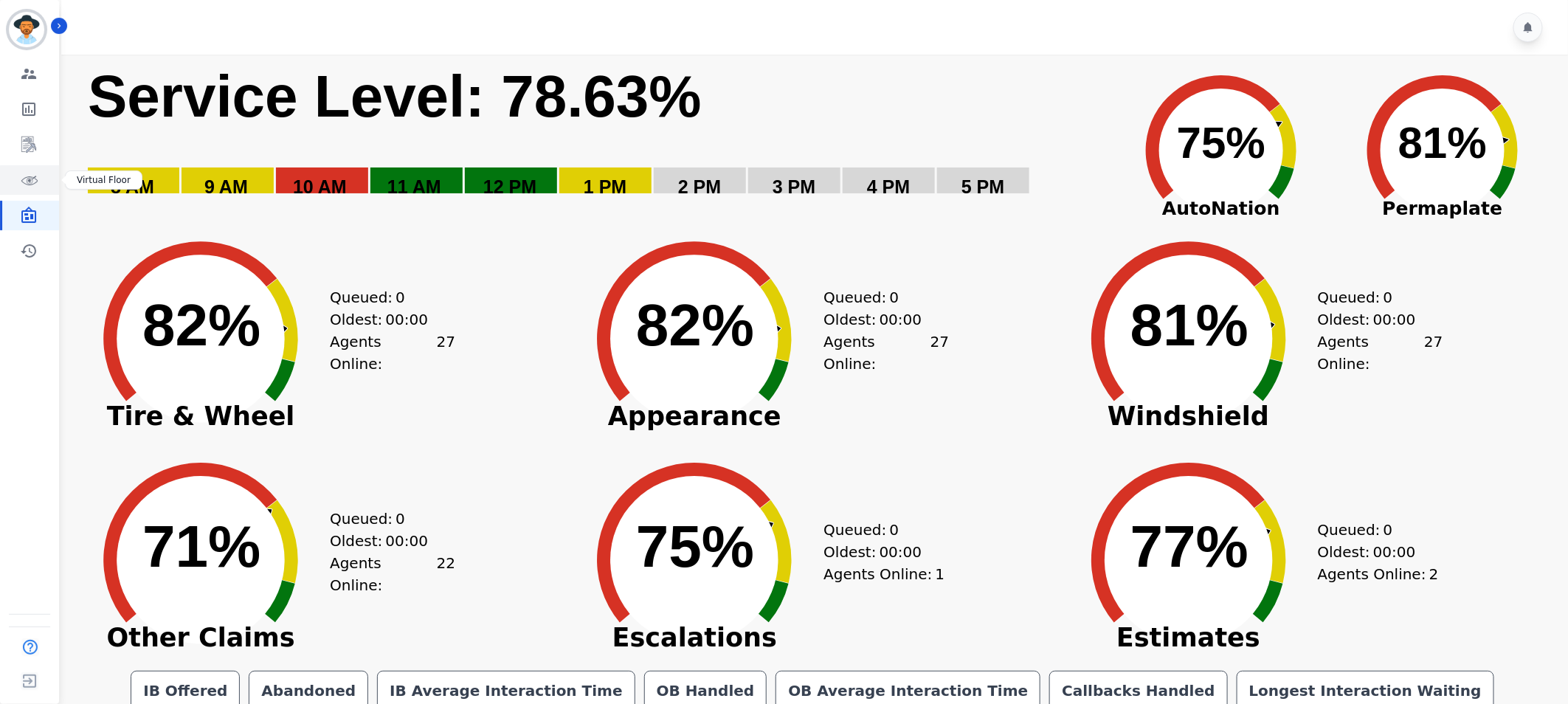
click at [26, 187] on icon "Sidebar" at bounding box center [29, 180] width 18 height 18
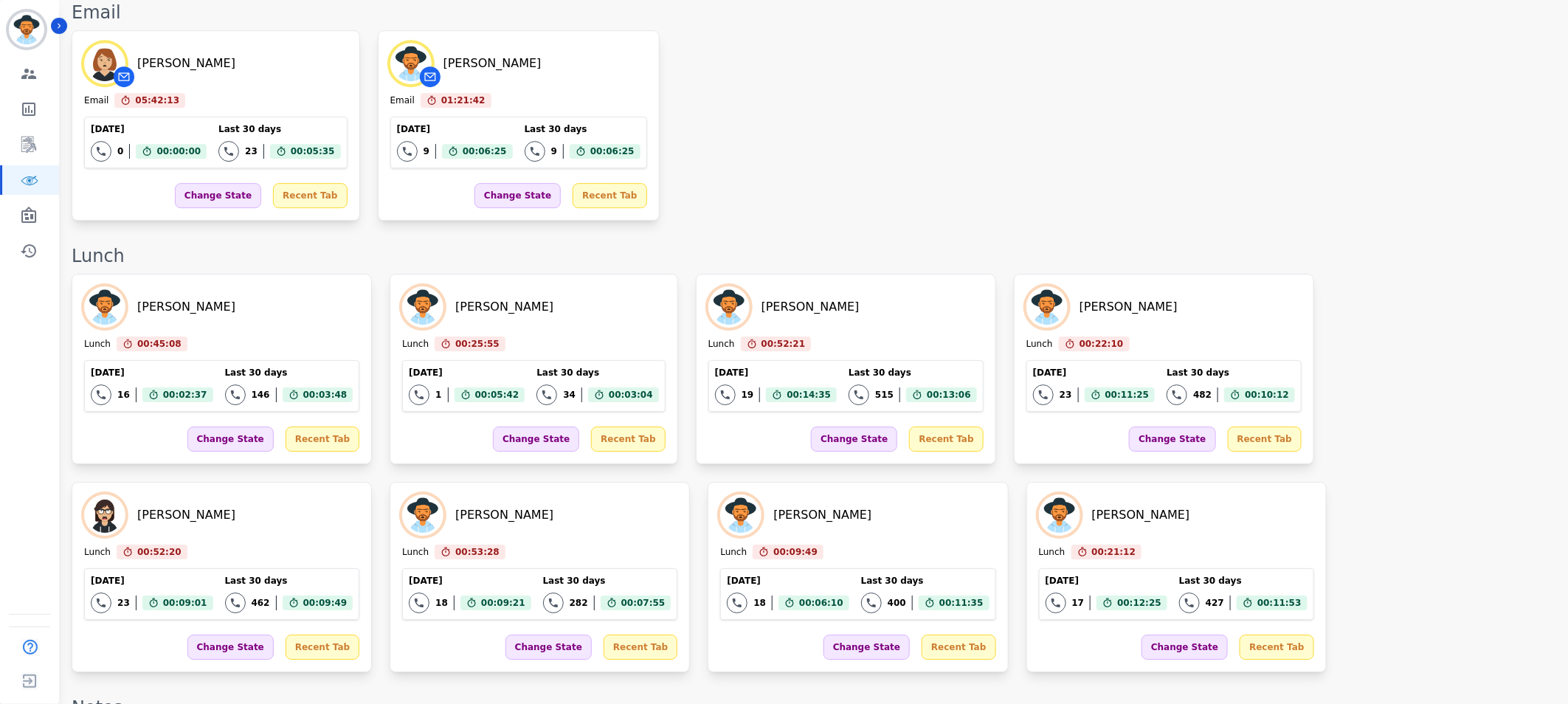
scroll to position [2639, 0]
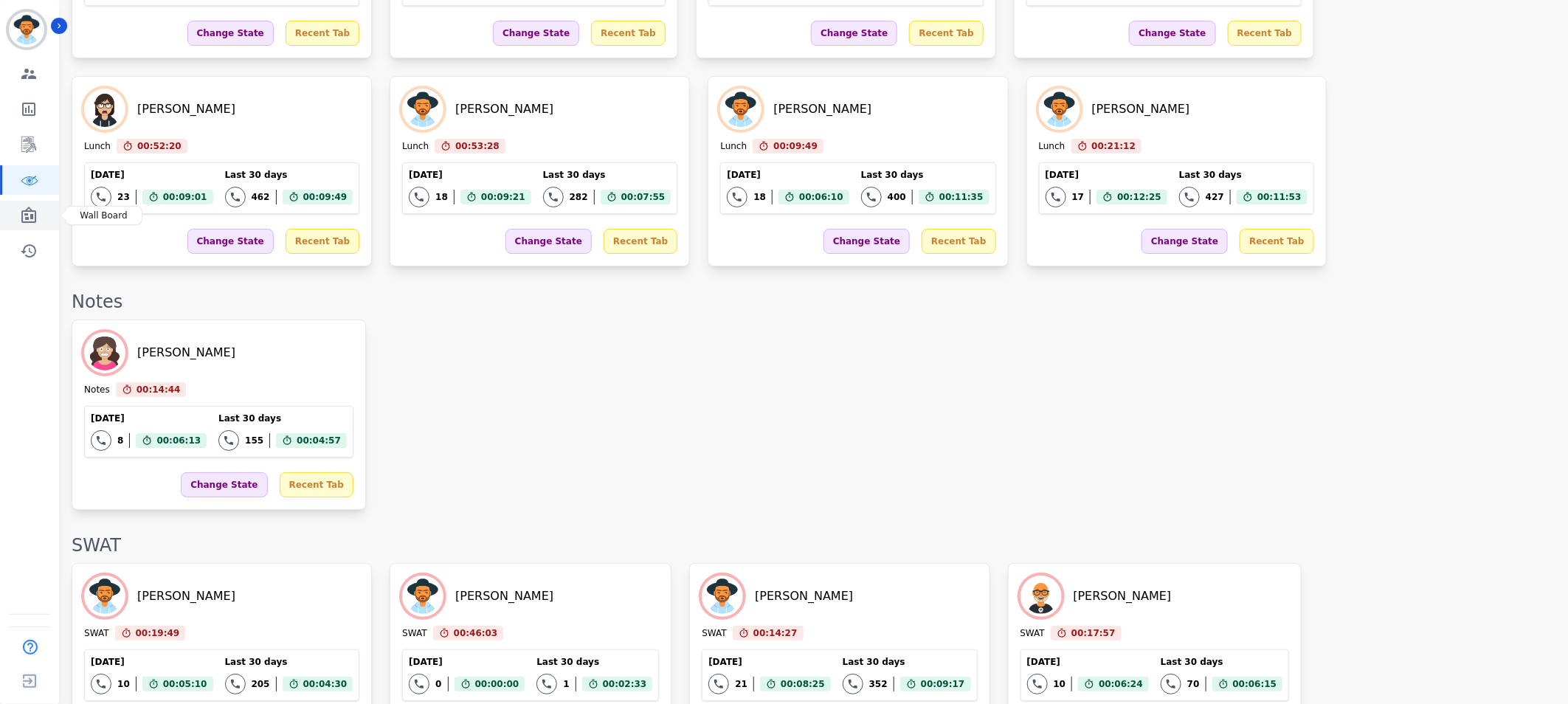
drag, startPoint x: 30, startPoint y: 210, endPoint x: 44, endPoint y: 210, distance: 14.0
click at [30, 210] on icon "Sidebar" at bounding box center [29, 215] width 15 height 16
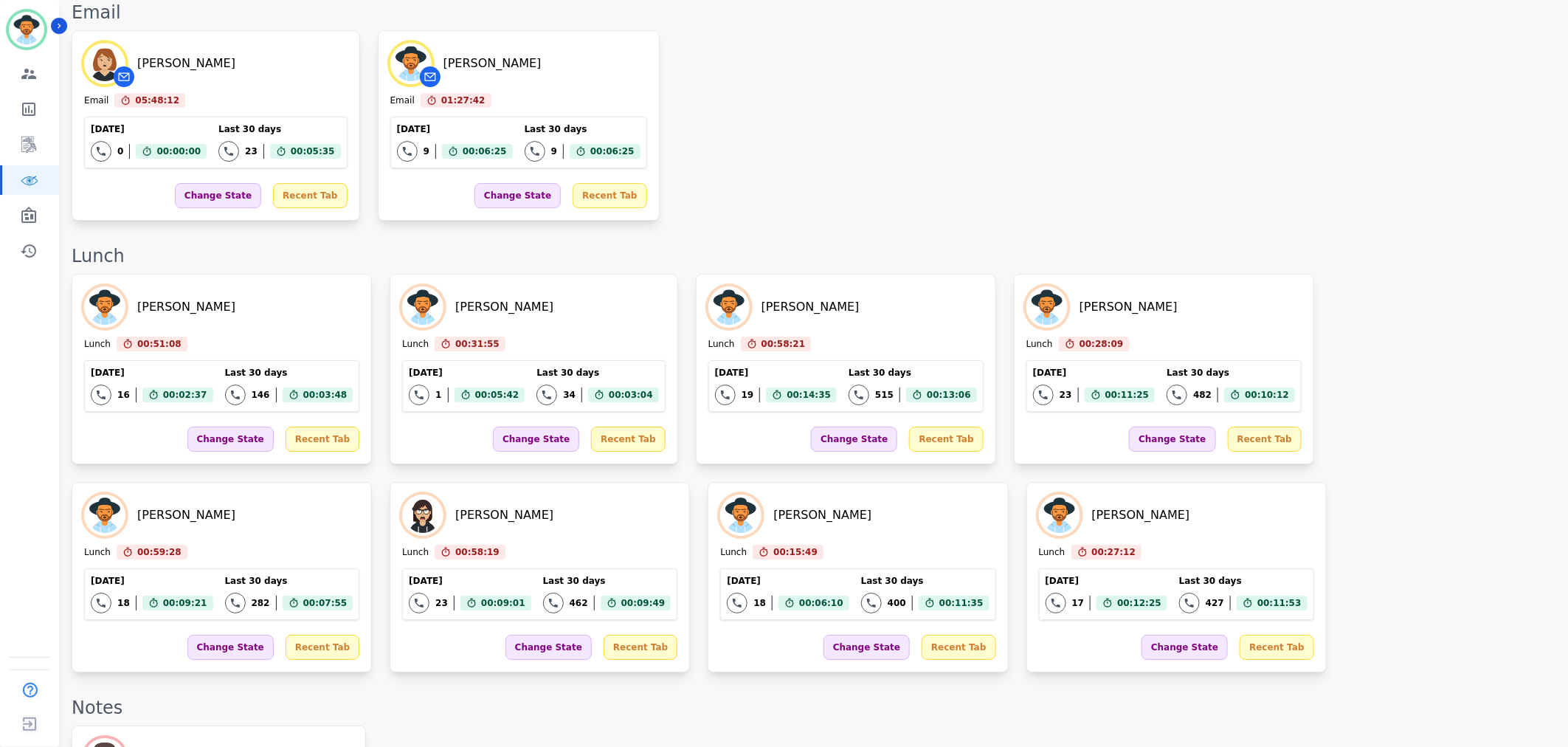
scroll to position [2573, 0]
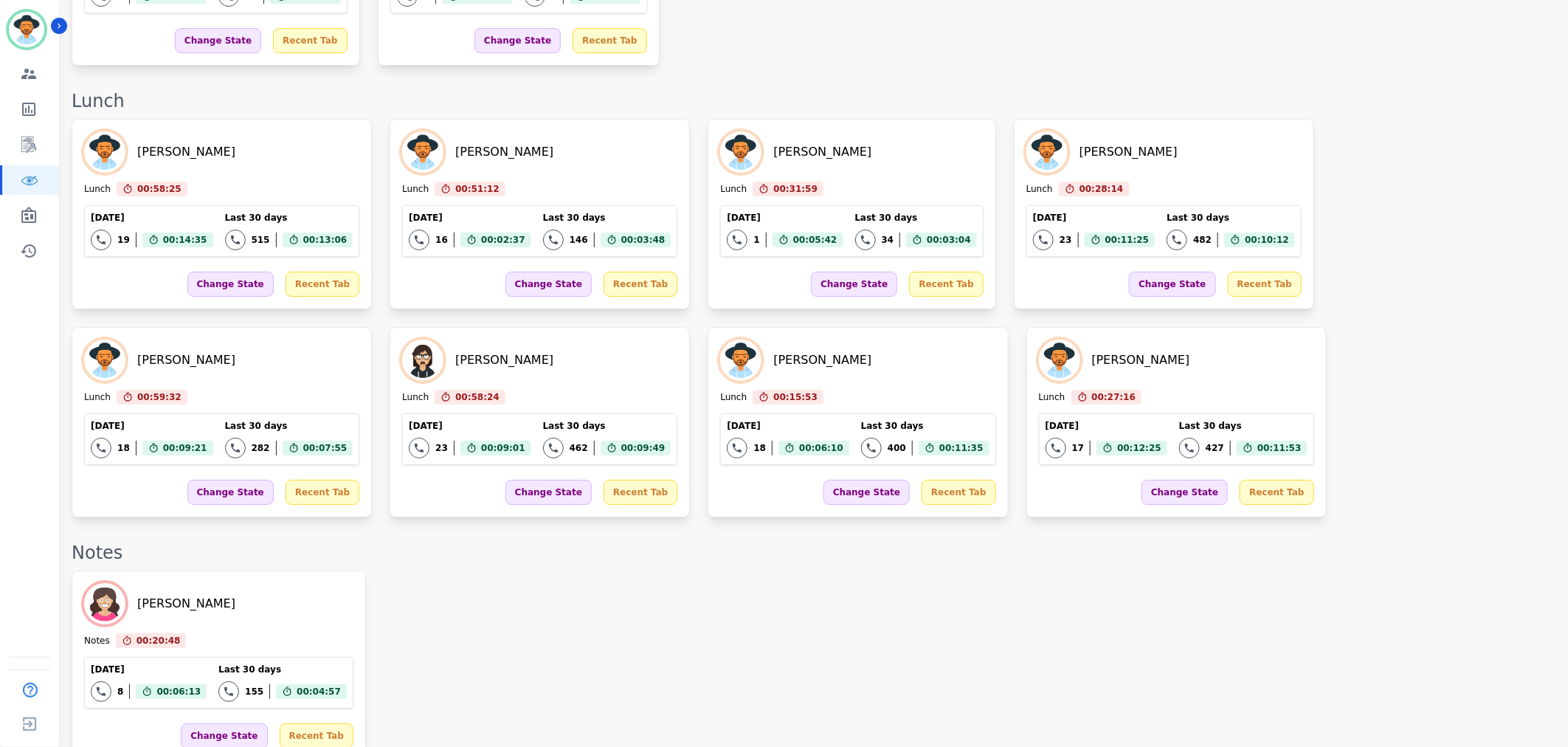
click at [1255, 570] on div "[PERSON_NAME] Notes 00:20:48 Current State: Notes [DATE] 8 Total interactions c…" at bounding box center [812, 665] width 1481 height 190
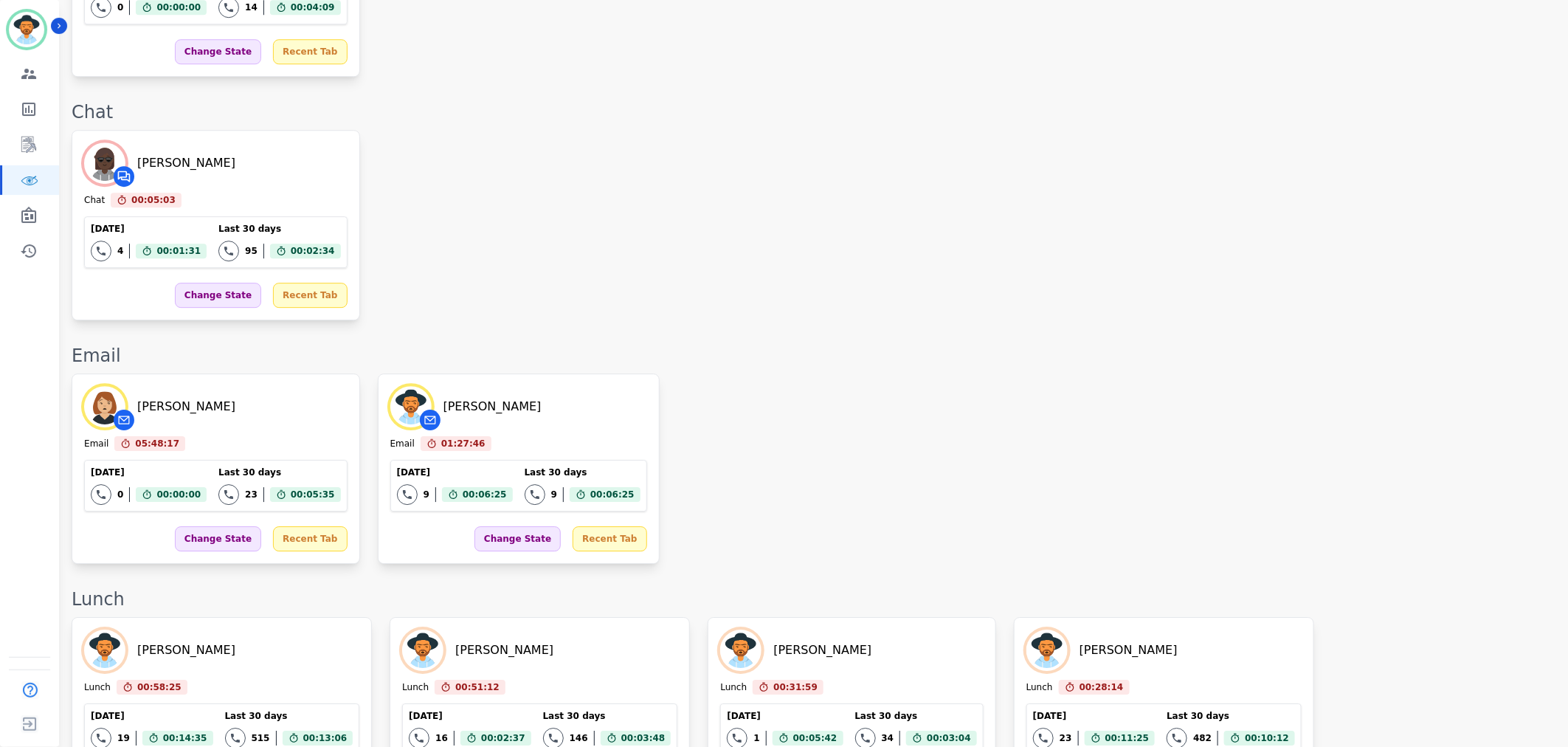
drag, startPoint x: 1237, startPoint y: 271, endPoint x: 764, endPoint y: 127, distance: 494.4
click at [1234, 373] on div "[PERSON_NAME] Email 05:48:17 Current State: Email [DATE] 0 Total interactions c…" at bounding box center [812, 468] width 1481 height 190
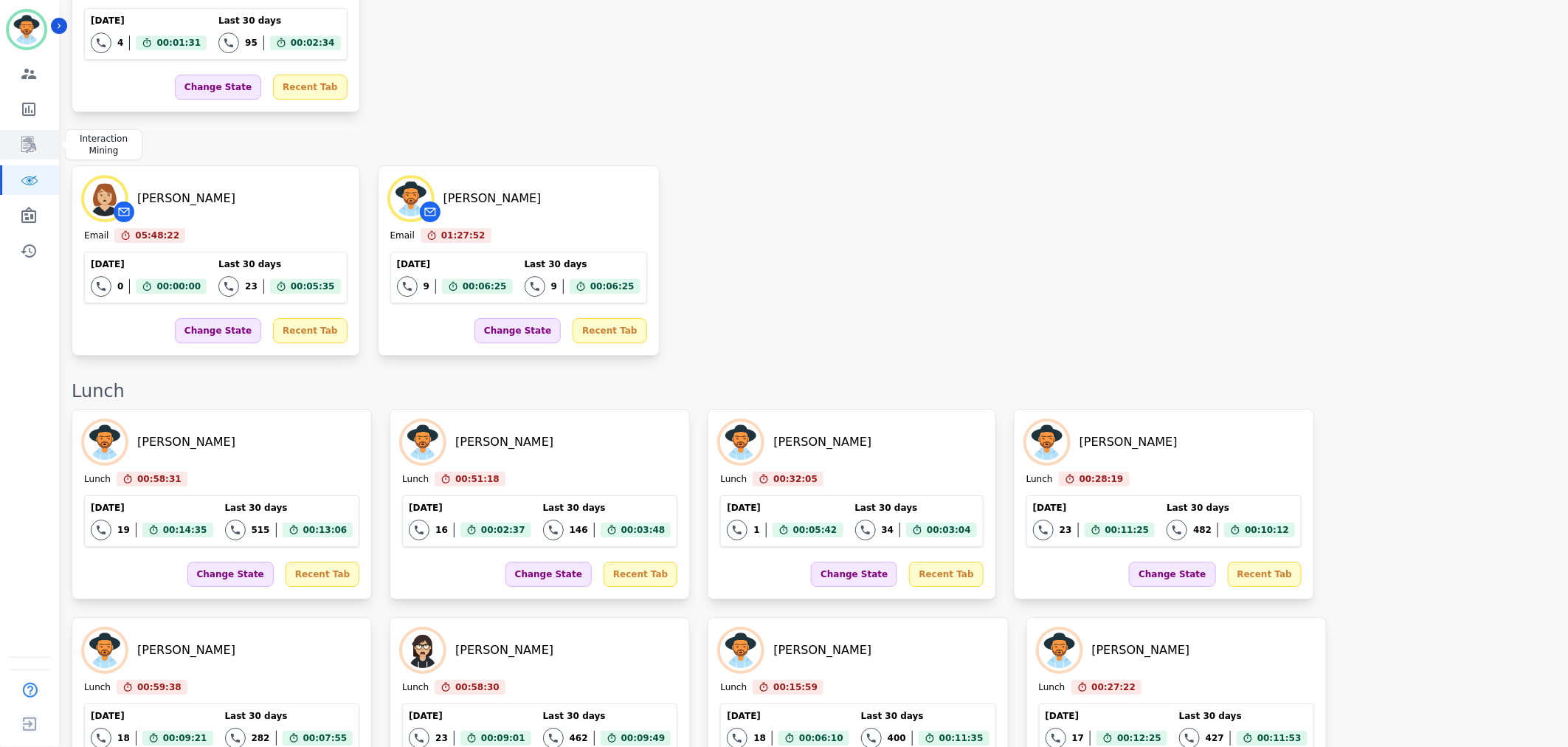
click at [22, 147] on icon "Sidebar" at bounding box center [29, 144] width 18 height 18
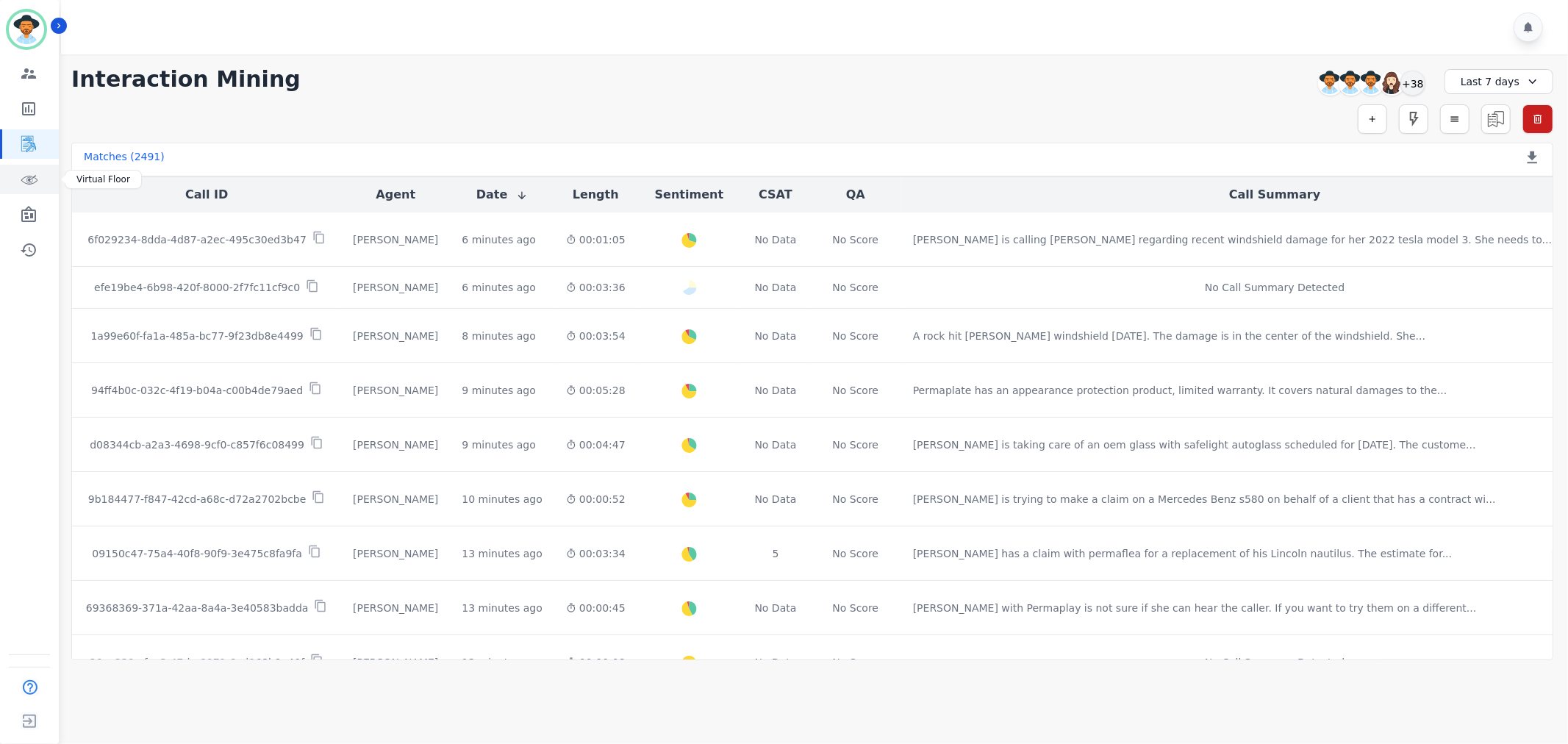
click at [46, 177] on link "Sidebar" at bounding box center [30, 179] width 57 height 29
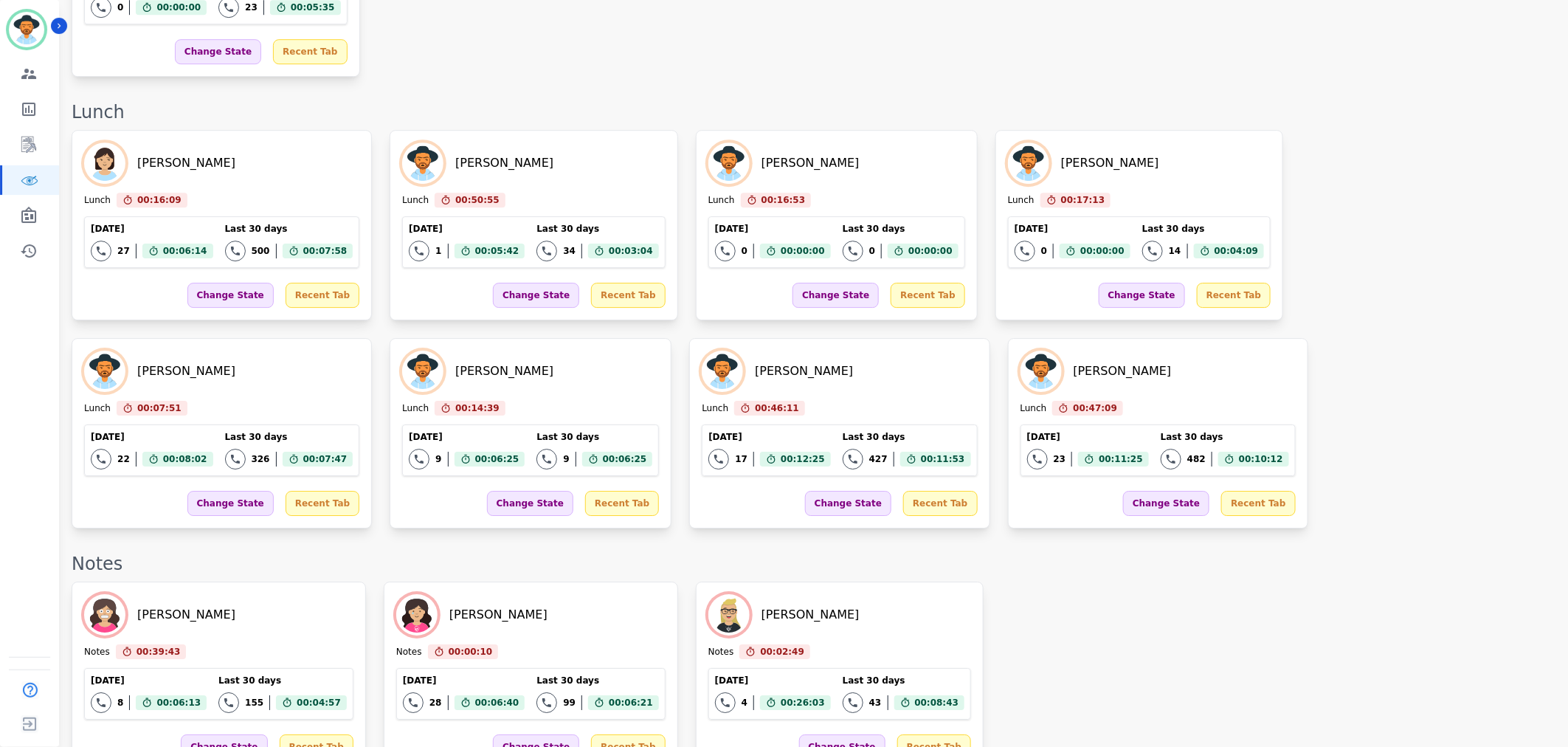
scroll to position [2479, 0]
